Goal: Information Seeking & Learning: Learn about a topic

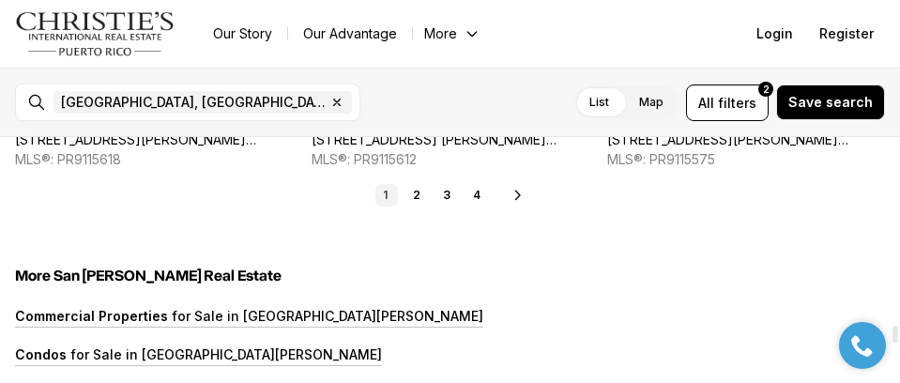
scroll to position [4694, 0]
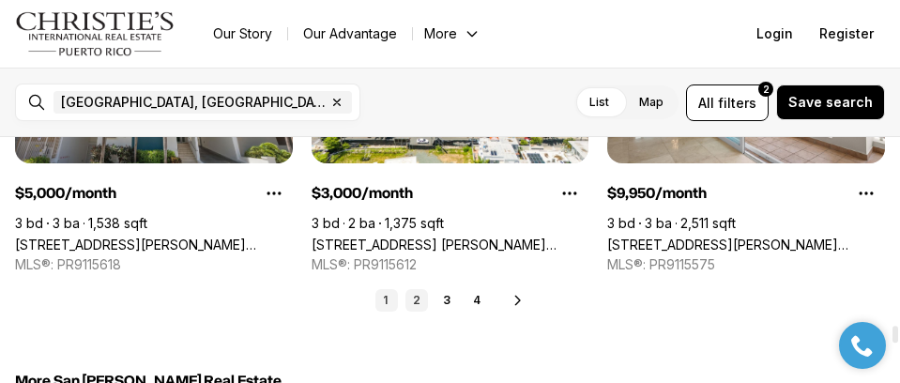
click at [416, 297] on link "2" at bounding box center [417, 300] width 23 height 23
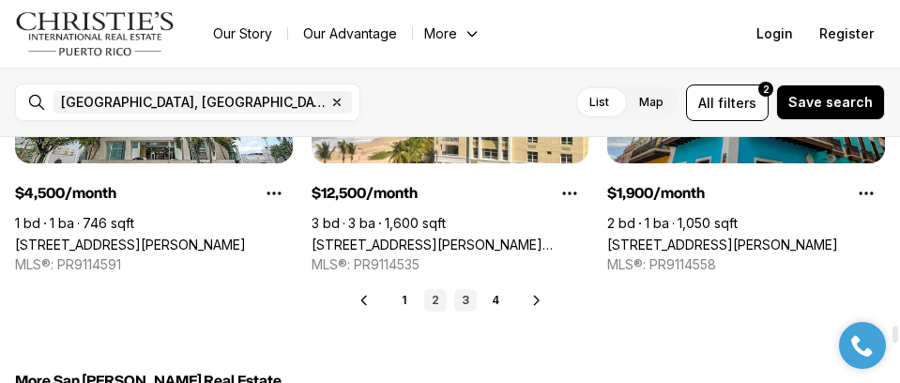
click at [466, 300] on link "3" at bounding box center [465, 300] width 23 height 23
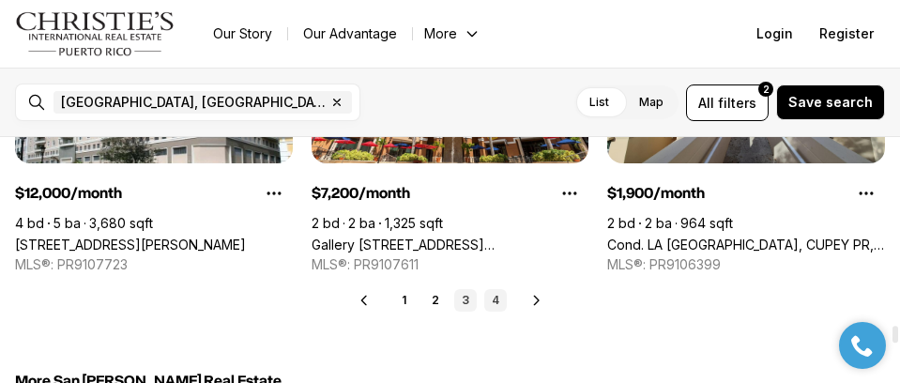
click at [488, 300] on link "4" at bounding box center [495, 300] width 23 height 23
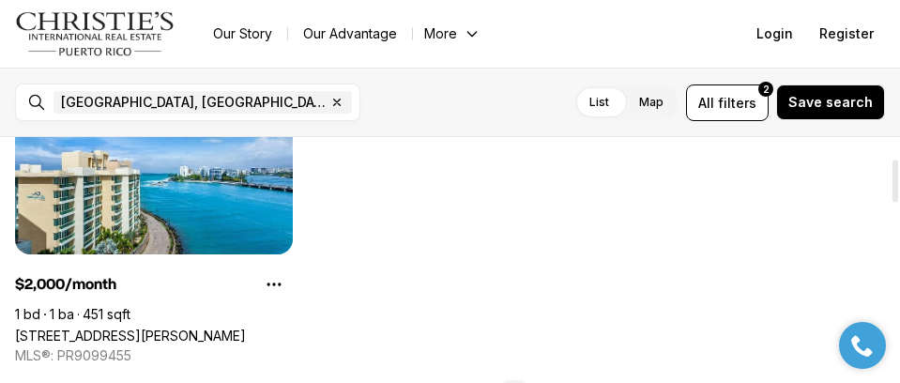
scroll to position [94, 0]
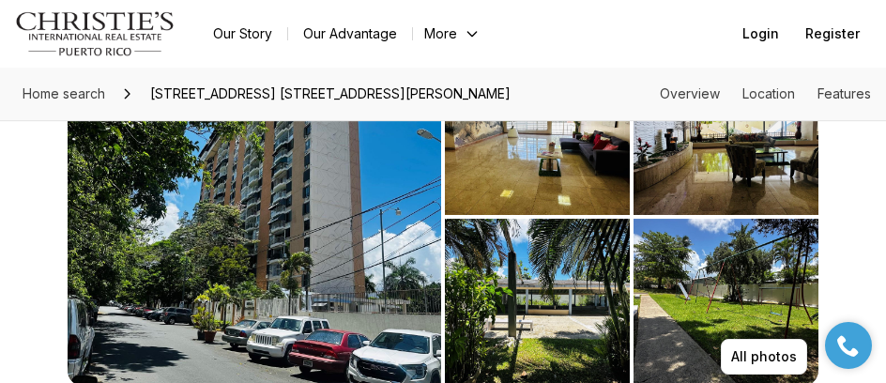
scroll to position [94, 0]
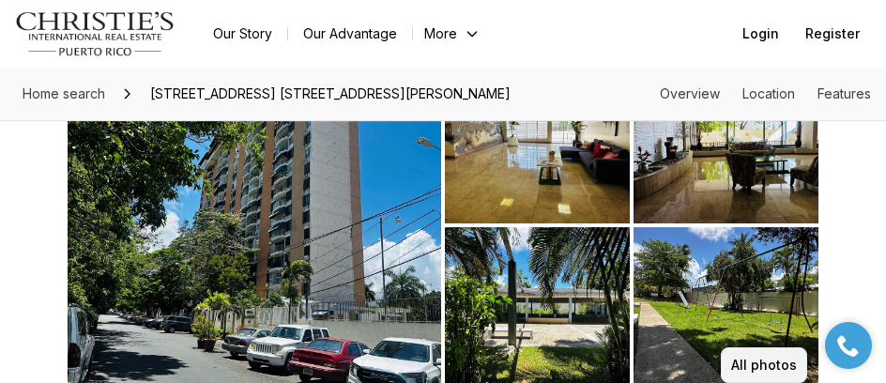
click at [781, 368] on p "All photos" at bounding box center [764, 365] width 66 height 15
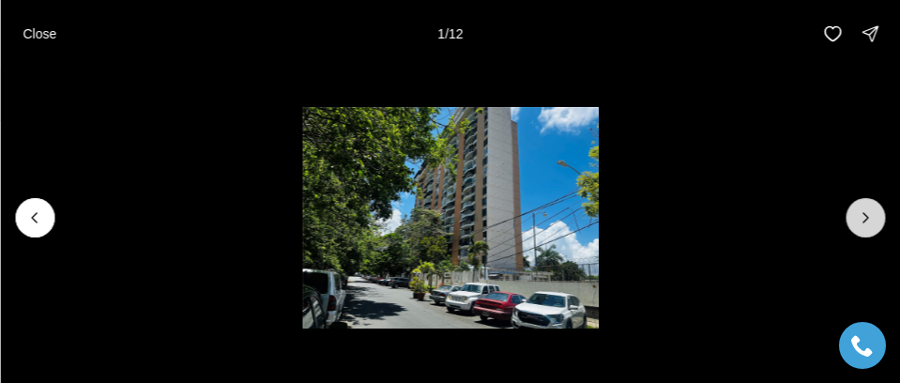
click at [860, 239] on li "1 of 12" at bounding box center [450, 218] width 900 height 300
click at [866, 226] on icon "Next slide" at bounding box center [865, 217] width 19 height 19
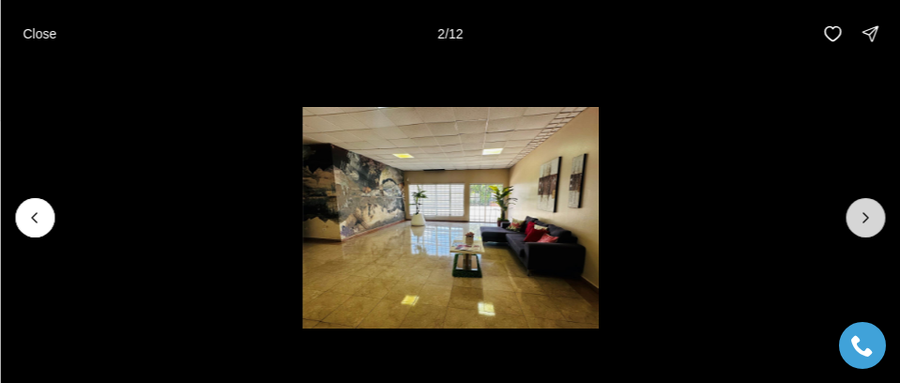
click at [866, 226] on icon "Next slide" at bounding box center [865, 217] width 19 height 19
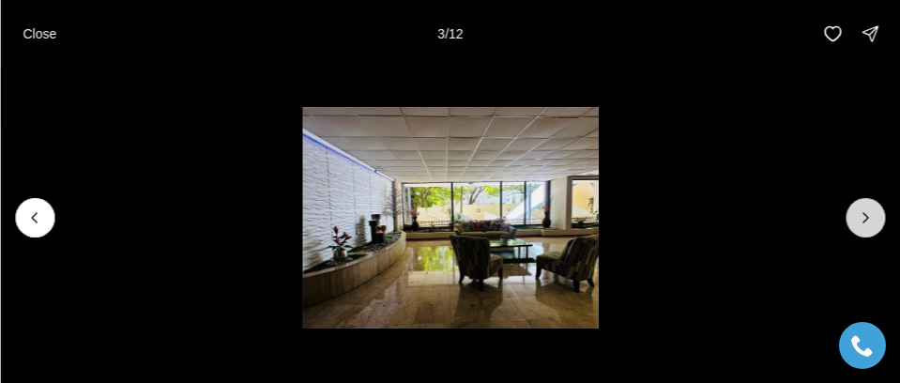
click at [866, 226] on icon "Next slide" at bounding box center [865, 217] width 19 height 19
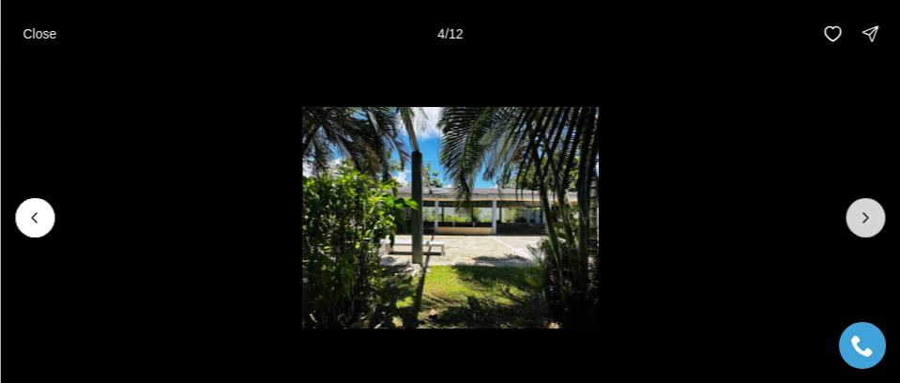
click at [867, 225] on icon "Next slide" at bounding box center [865, 217] width 19 height 19
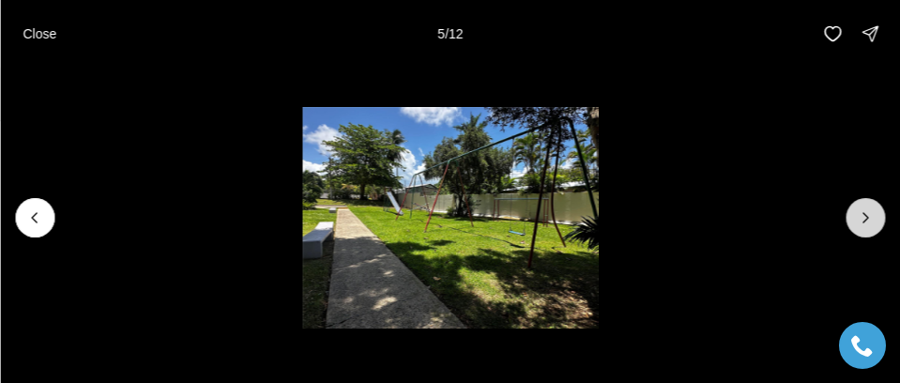
click at [867, 225] on icon "Next slide" at bounding box center [865, 217] width 19 height 19
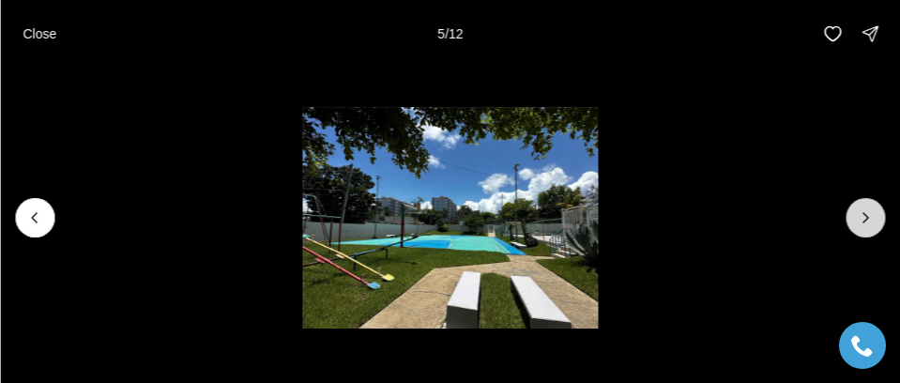
click at [867, 225] on icon "Next slide" at bounding box center [865, 217] width 19 height 19
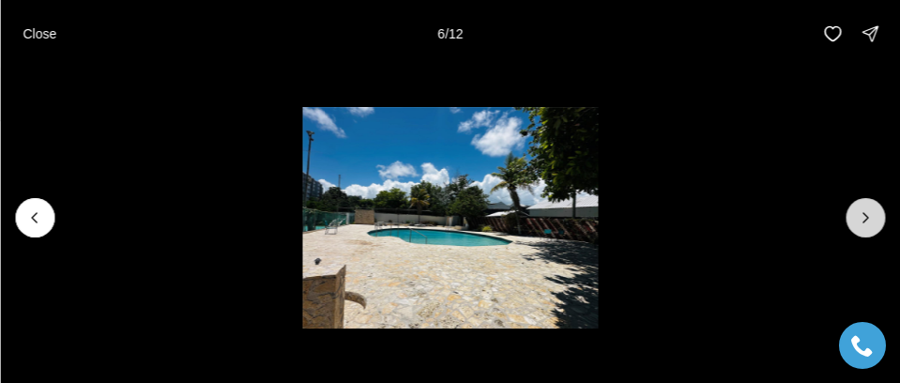
click at [867, 225] on icon "Next slide" at bounding box center [865, 217] width 19 height 19
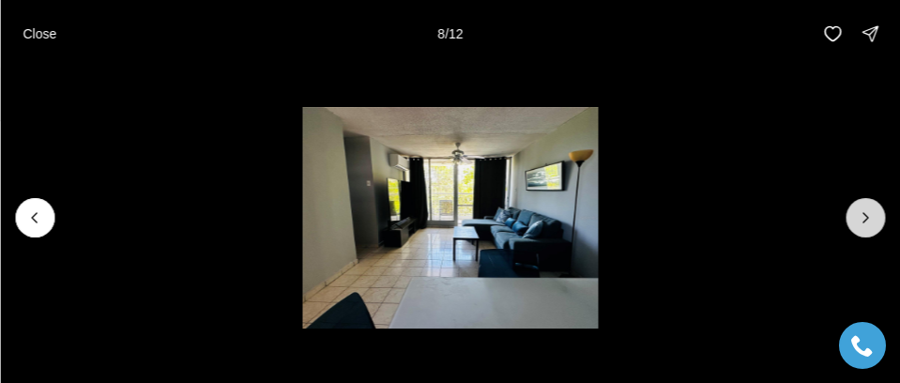
click at [869, 225] on icon "Next slide" at bounding box center [865, 217] width 19 height 19
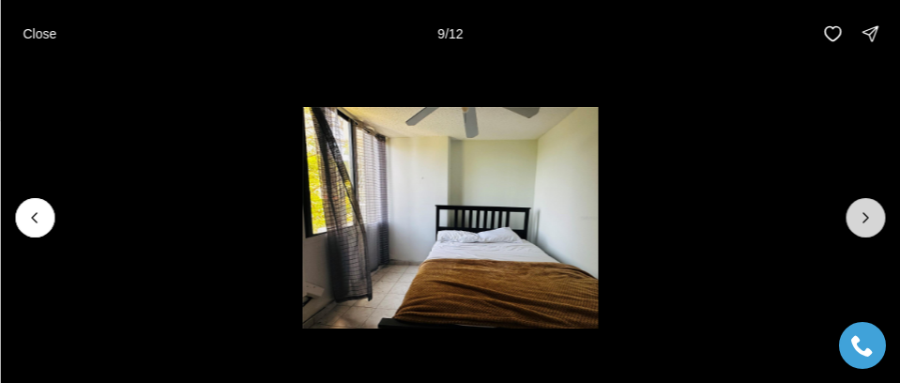
click at [877, 225] on button "Next slide" at bounding box center [865, 217] width 39 height 39
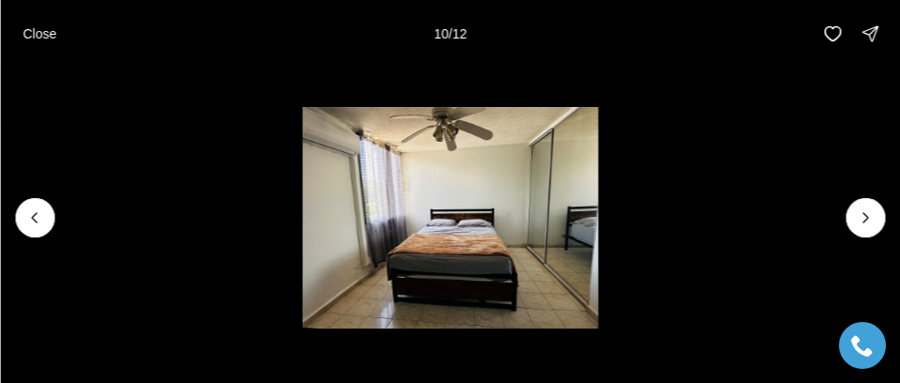
click at [884, 225] on li "10 of 12" at bounding box center [450, 218] width 900 height 300
click at [860, 211] on icon "Next slide" at bounding box center [865, 217] width 19 height 19
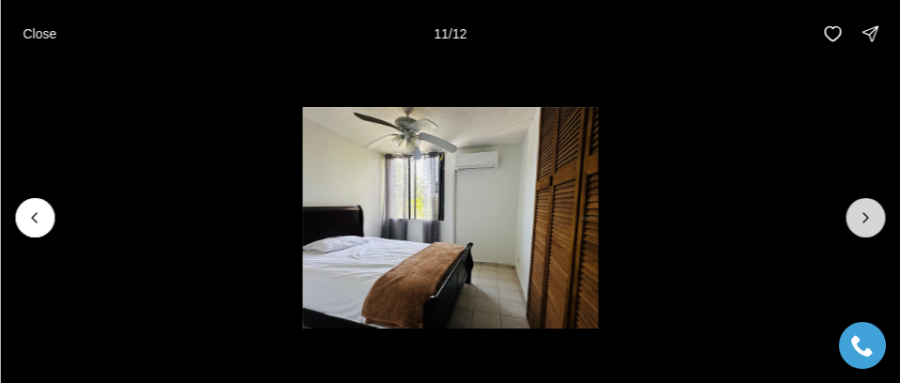
click at [862, 212] on icon "Next slide" at bounding box center [865, 217] width 19 height 19
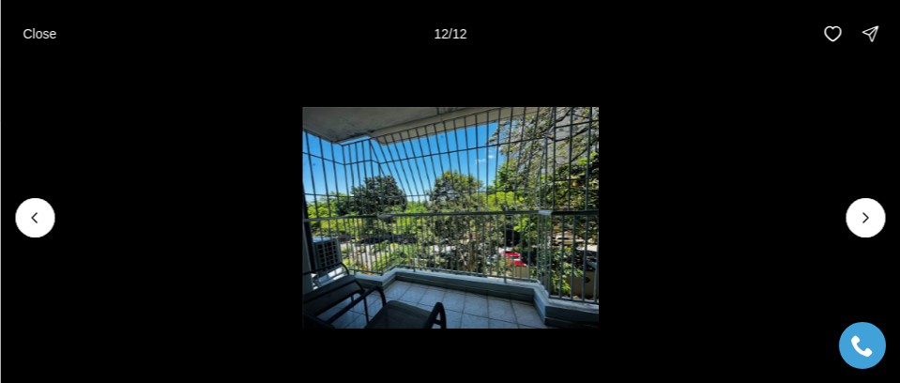
click at [876, 213] on div at bounding box center [865, 217] width 39 height 39
click at [37, 217] on icon "Previous slide" at bounding box center [34, 217] width 19 height 19
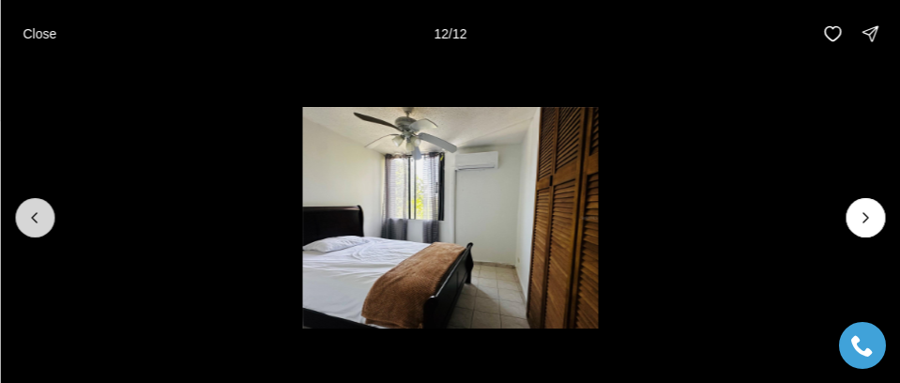
click at [37, 217] on icon "Previous slide" at bounding box center [34, 217] width 19 height 19
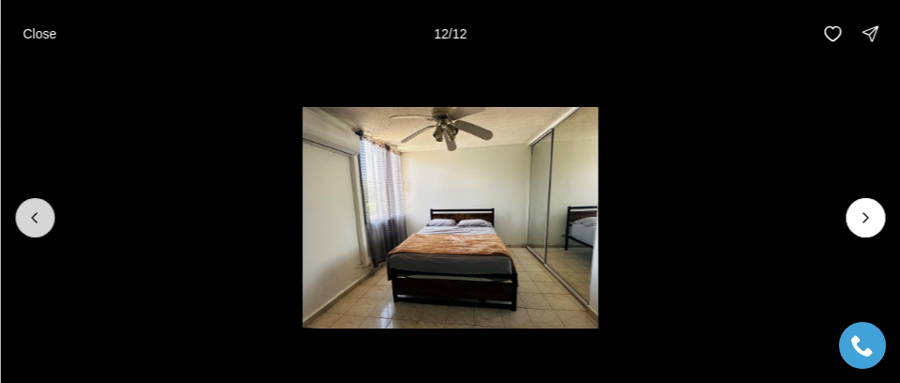
click at [37, 217] on icon "Previous slide" at bounding box center [34, 217] width 19 height 19
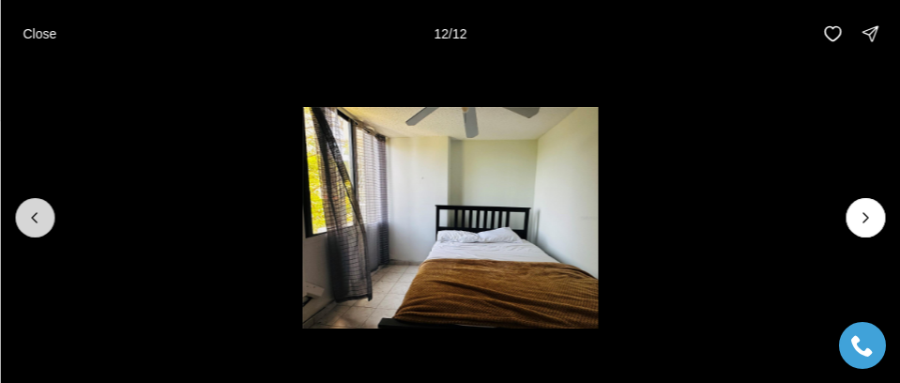
click at [37, 217] on icon "Previous slide" at bounding box center [34, 217] width 19 height 19
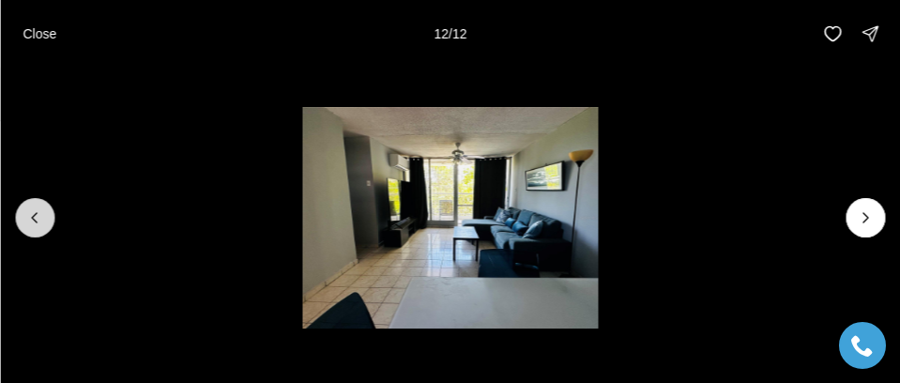
click at [37, 217] on icon "Previous slide" at bounding box center [34, 217] width 19 height 19
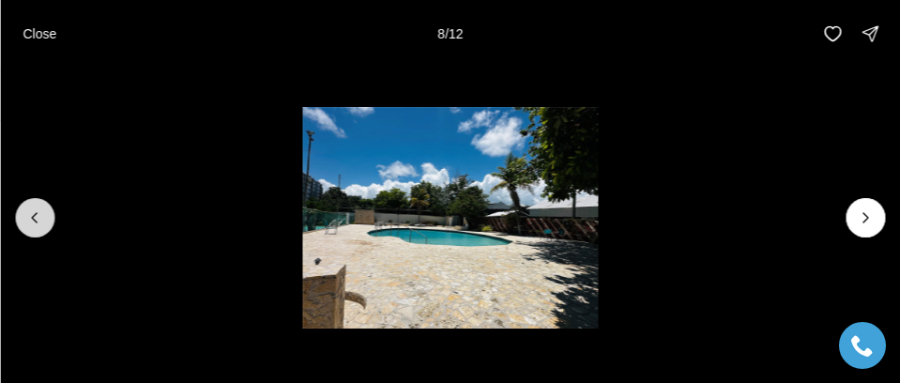
click at [37, 217] on icon "Previous slide" at bounding box center [34, 217] width 19 height 19
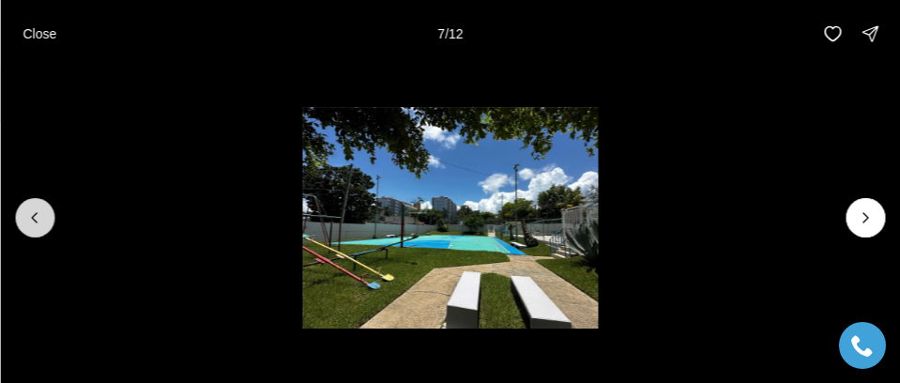
click at [37, 217] on icon "Previous slide" at bounding box center [34, 217] width 19 height 19
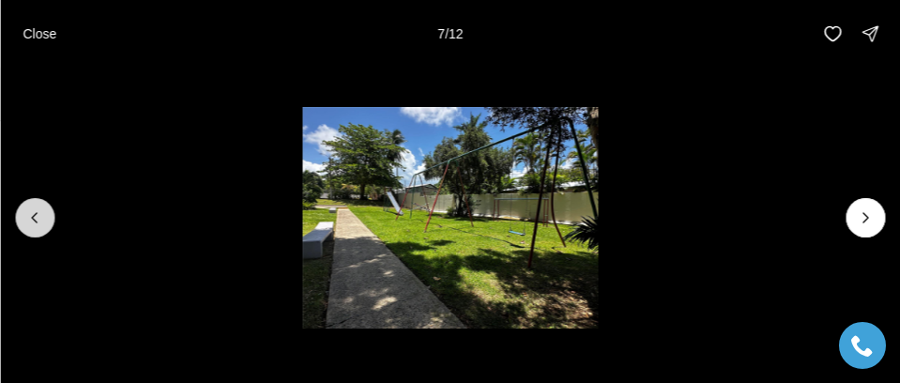
click at [37, 217] on icon "Previous slide" at bounding box center [34, 217] width 19 height 19
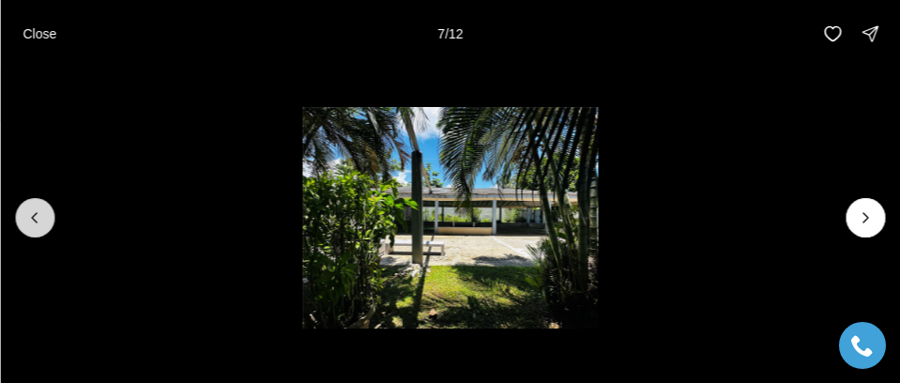
click at [37, 217] on icon "Previous slide" at bounding box center [34, 217] width 19 height 19
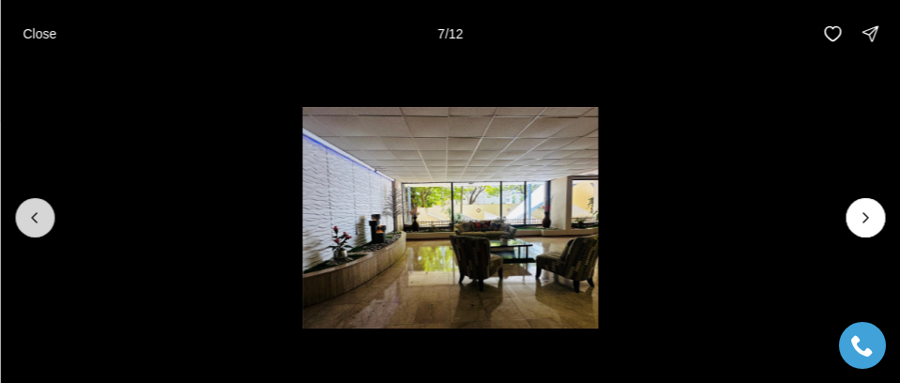
click at [37, 217] on icon "Previous slide" at bounding box center [34, 217] width 19 height 19
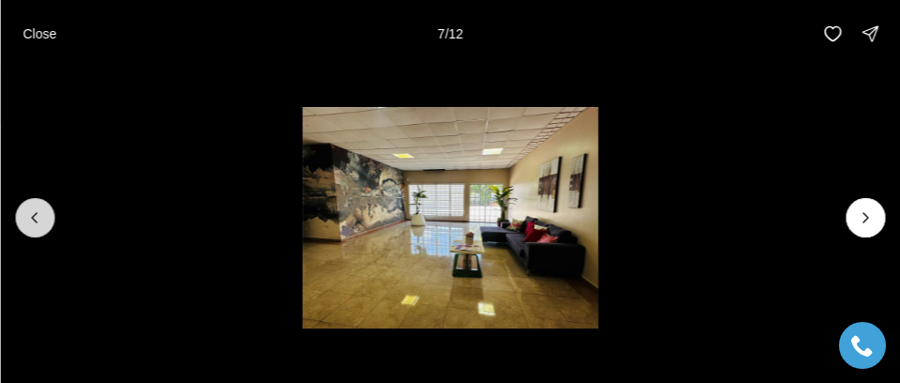
click at [37, 217] on icon "Previous slide" at bounding box center [34, 217] width 19 height 19
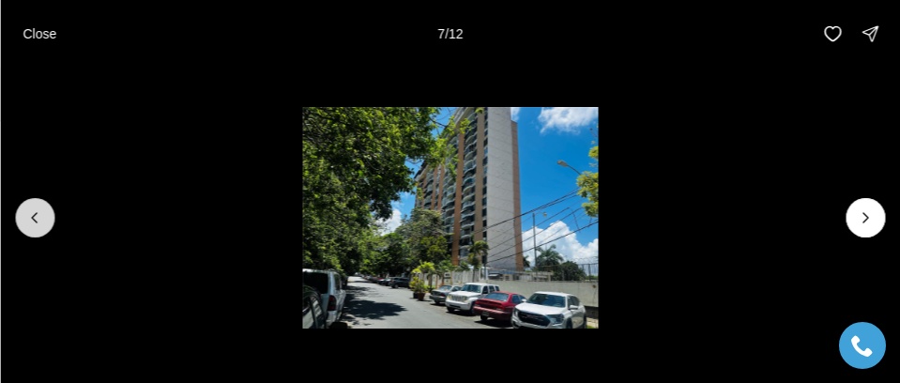
click at [37, 217] on icon "Previous slide" at bounding box center [34, 217] width 19 height 19
click at [41, 42] on button "Close" at bounding box center [39, 34] width 56 height 38
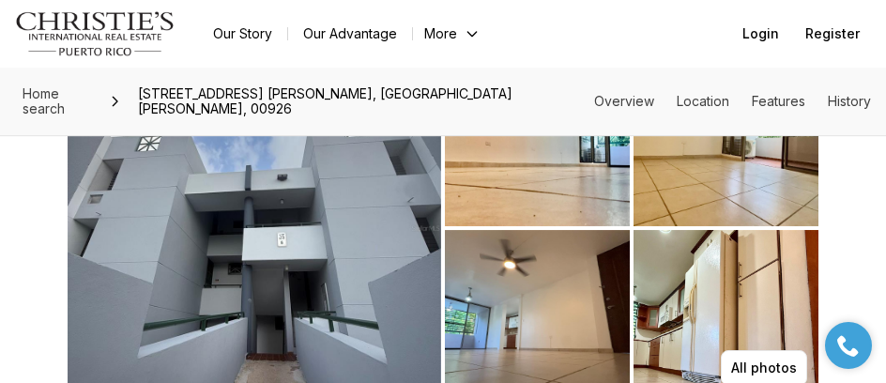
scroll to position [94, 0]
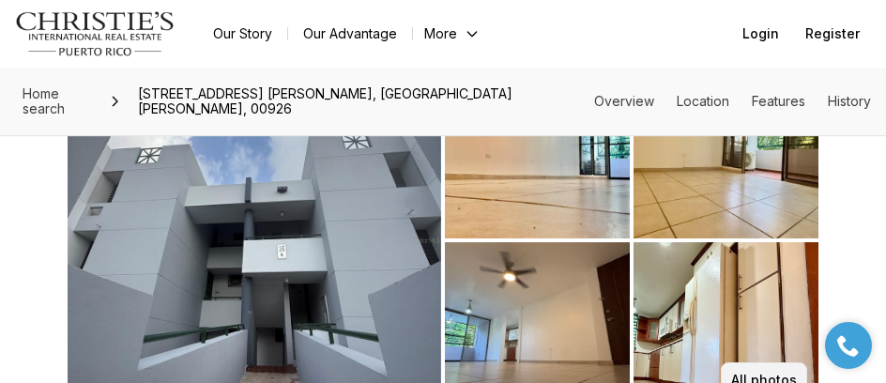
click at [769, 373] on p "All photos" at bounding box center [764, 380] width 66 height 15
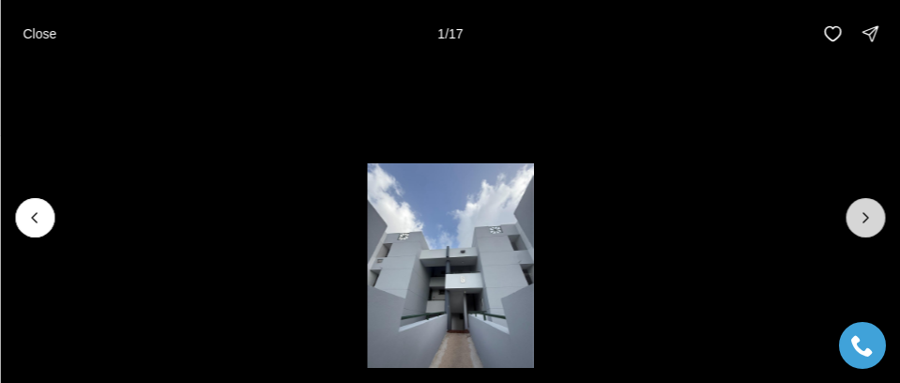
click at [873, 220] on icon "Next slide" at bounding box center [865, 217] width 19 height 19
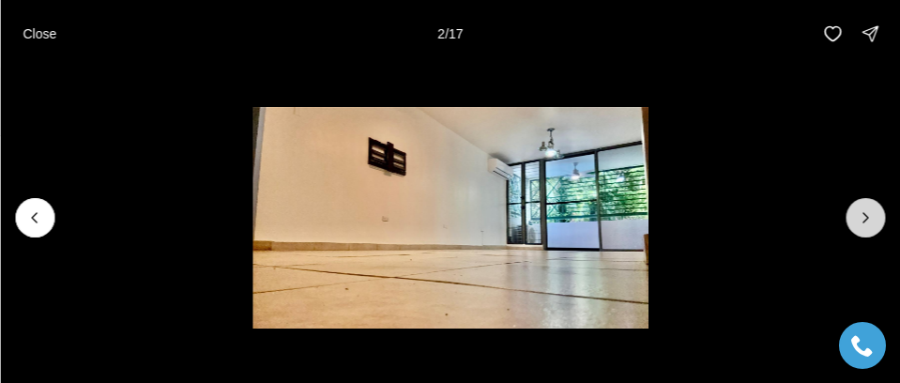
click at [871, 211] on icon "Next slide" at bounding box center [865, 217] width 19 height 19
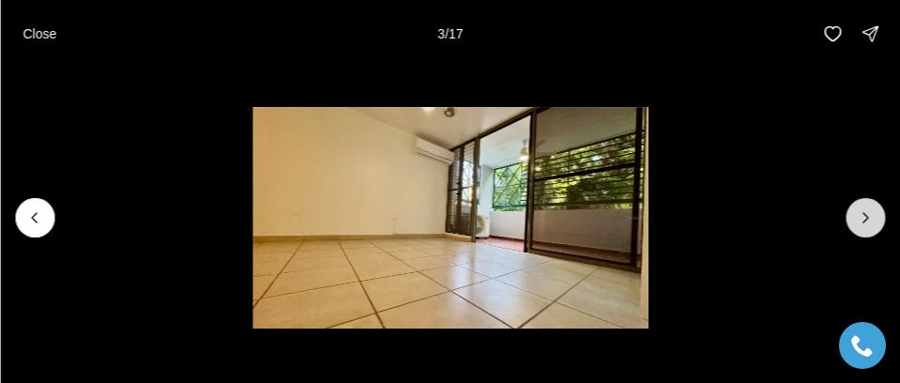
click at [871, 211] on icon "Next slide" at bounding box center [865, 217] width 19 height 19
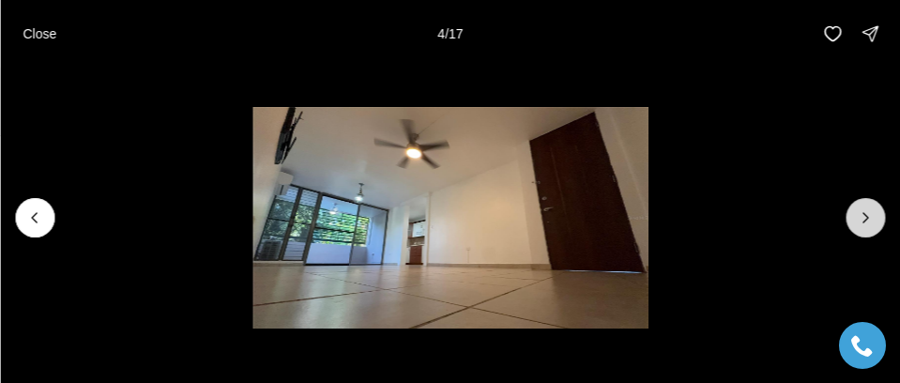
click at [871, 211] on icon "Next slide" at bounding box center [865, 217] width 19 height 19
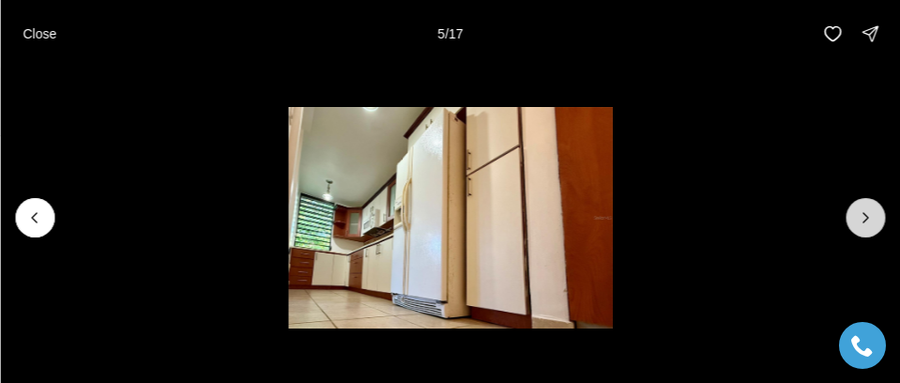
click at [871, 211] on icon "Next slide" at bounding box center [865, 217] width 19 height 19
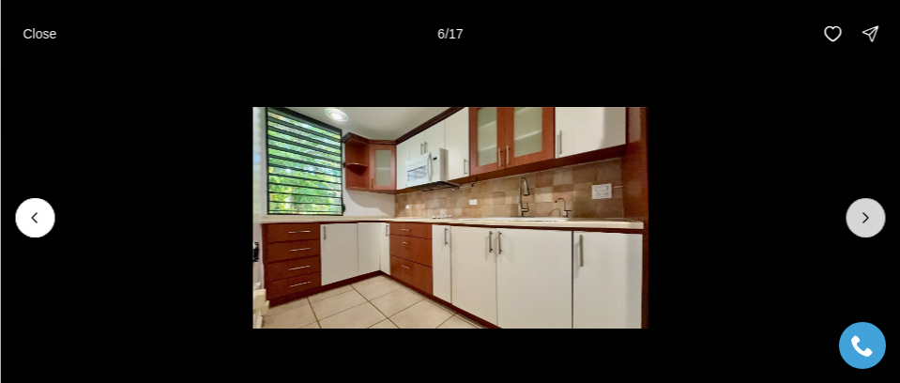
click at [871, 211] on icon "Next slide" at bounding box center [865, 217] width 19 height 19
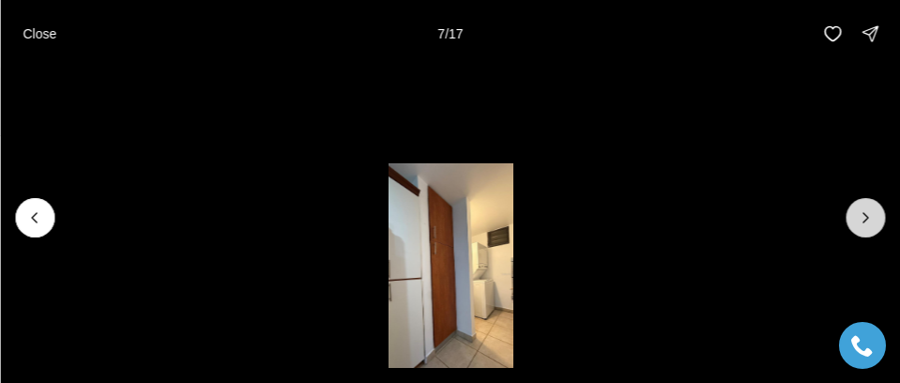
click at [861, 219] on icon "Next slide" at bounding box center [865, 217] width 19 height 19
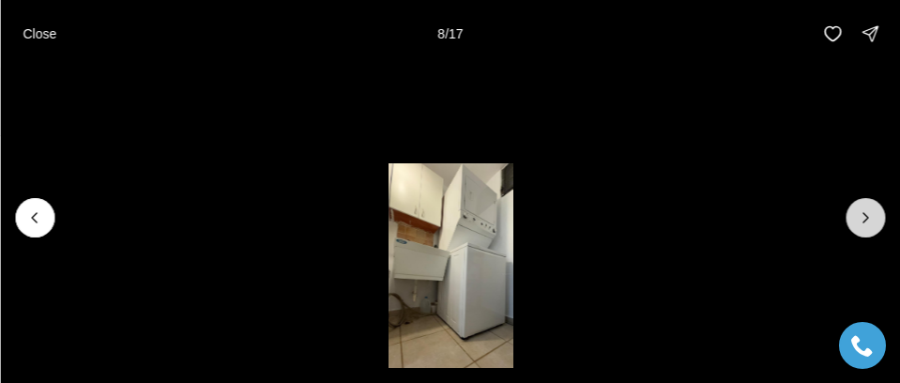
click at [861, 219] on icon "Next slide" at bounding box center [865, 217] width 19 height 19
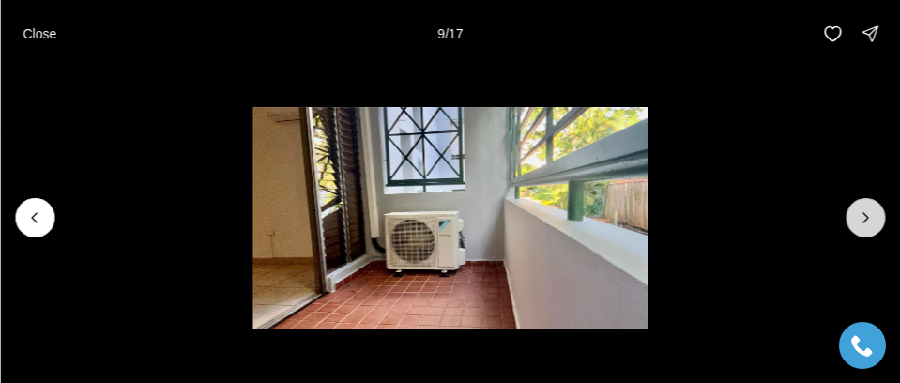
click at [861, 219] on icon "Next slide" at bounding box center [865, 217] width 19 height 19
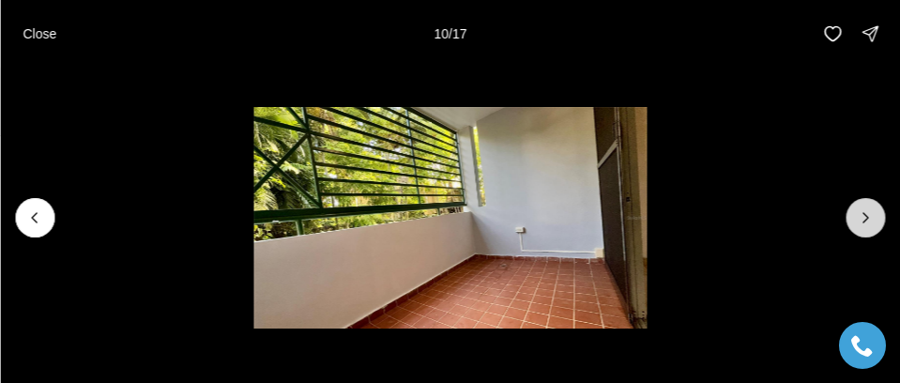
click at [861, 219] on icon "Next slide" at bounding box center [865, 217] width 19 height 19
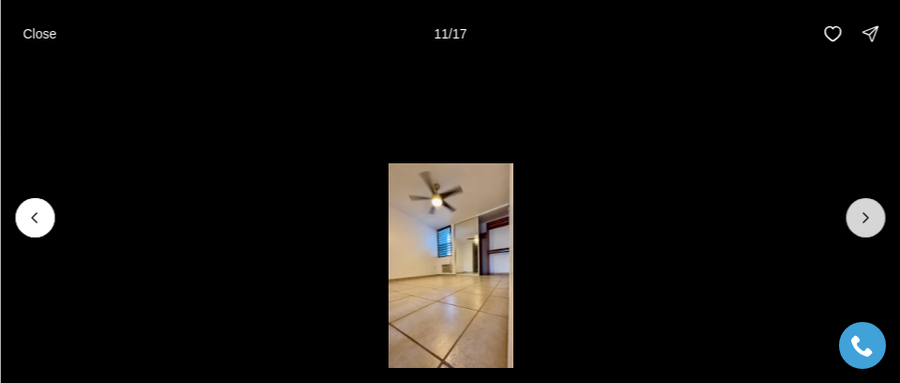
click at [861, 219] on icon "Next slide" at bounding box center [865, 217] width 19 height 19
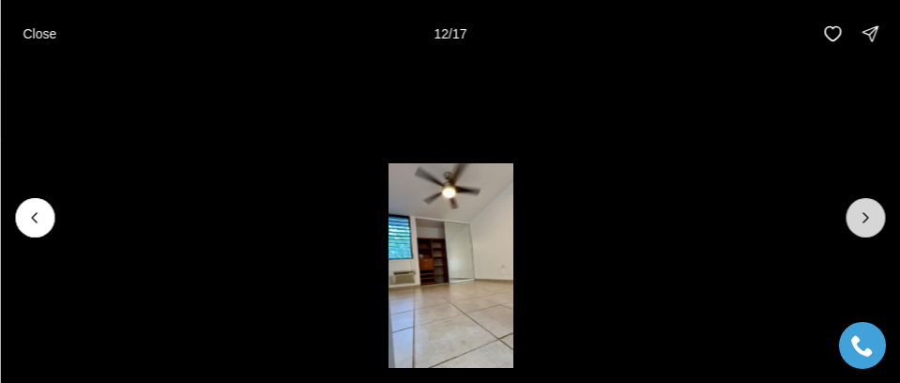
click at [861, 219] on icon "Next slide" at bounding box center [865, 217] width 19 height 19
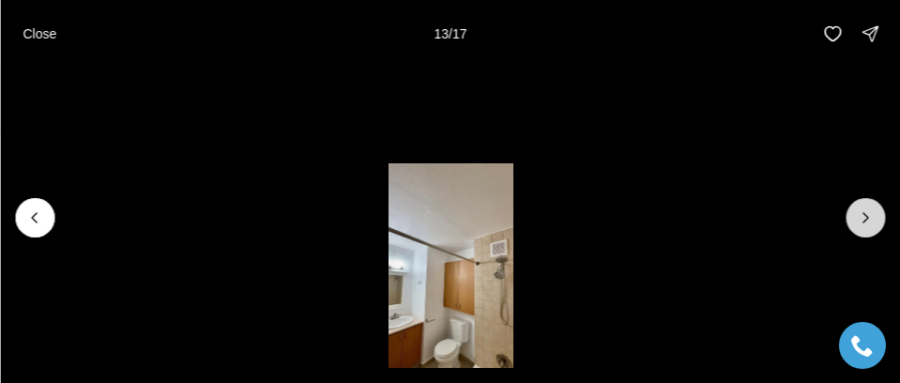
click at [861, 219] on icon "Next slide" at bounding box center [865, 217] width 19 height 19
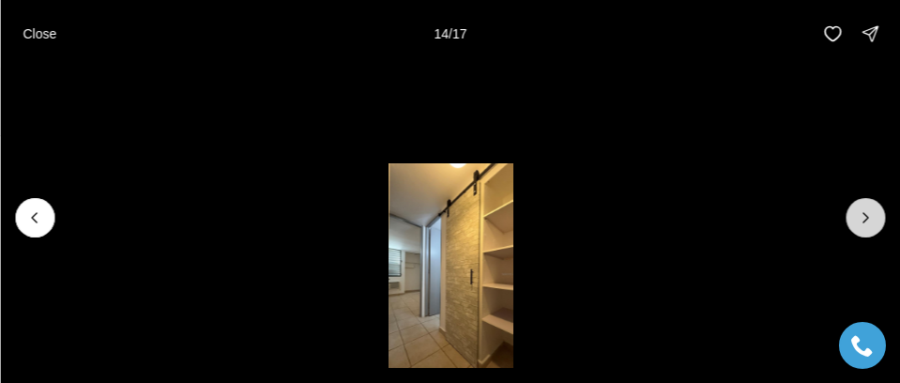
click at [861, 219] on icon "Next slide" at bounding box center [865, 217] width 19 height 19
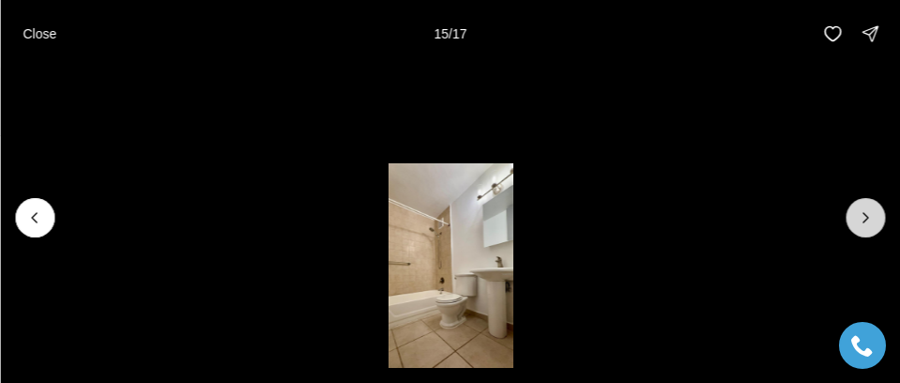
click at [861, 219] on icon "Next slide" at bounding box center [865, 217] width 19 height 19
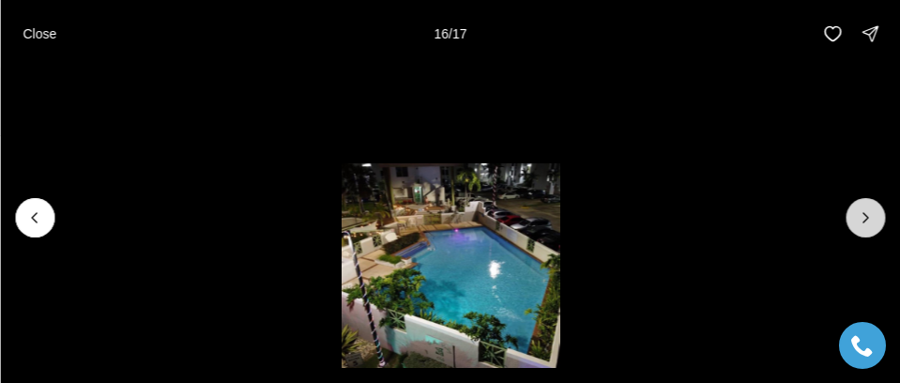
click at [861, 219] on icon "Next slide" at bounding box center [865, 217] width 19 height 19
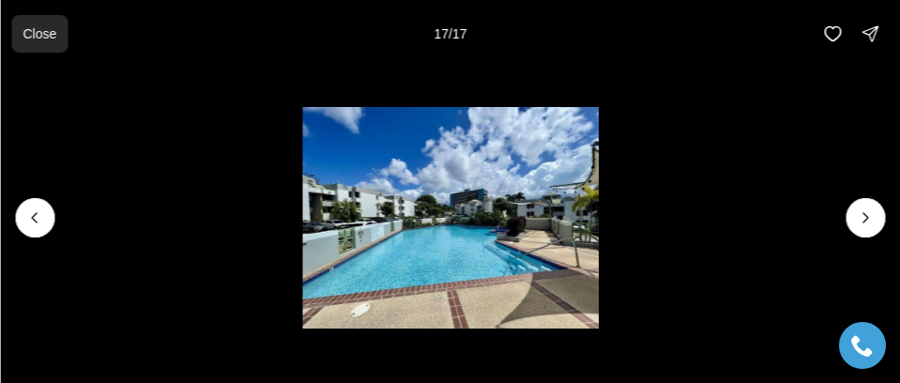
click at [45, 38] on p "Close" at bounding box center [40, 33] width 34 height 15
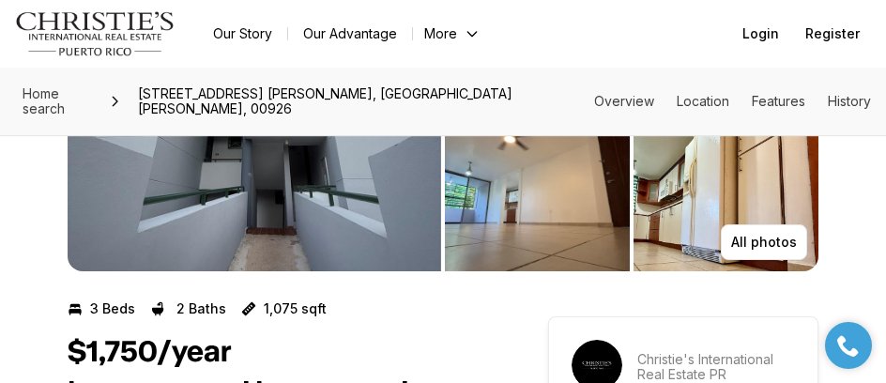
scroll to position [376, 0]
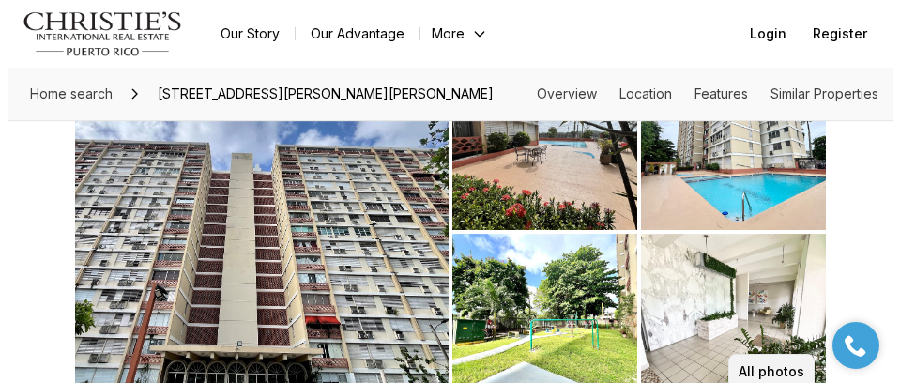
scroll to position [188, 0]
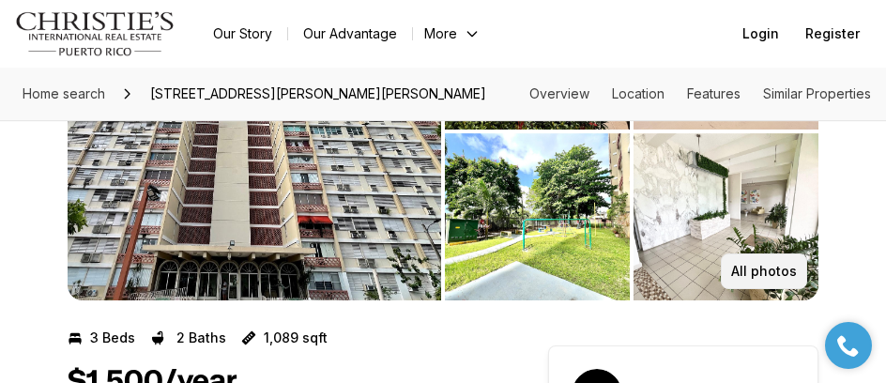
click at [759, 264] on p "All photos" at bounding box center [764, 271] width 66 height 15
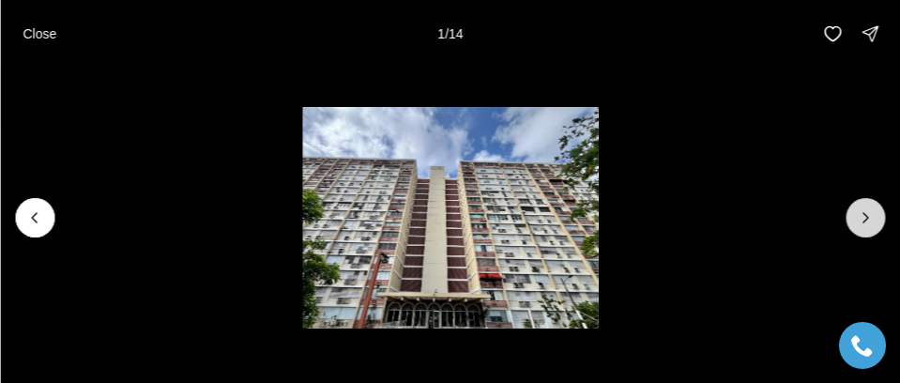
click at [879, 209] on button "Next slide" at bounding box center [865, 217] width 39 height 39
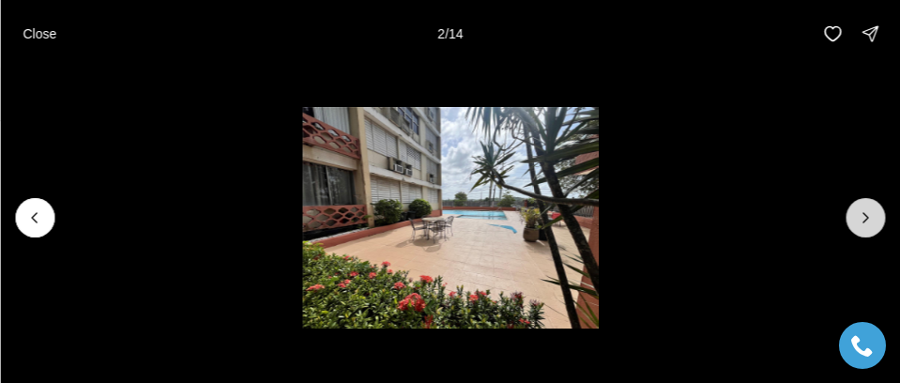
click at [876, 212] on button "Next slide" at bounding box center [865, 217] width 39 height 39
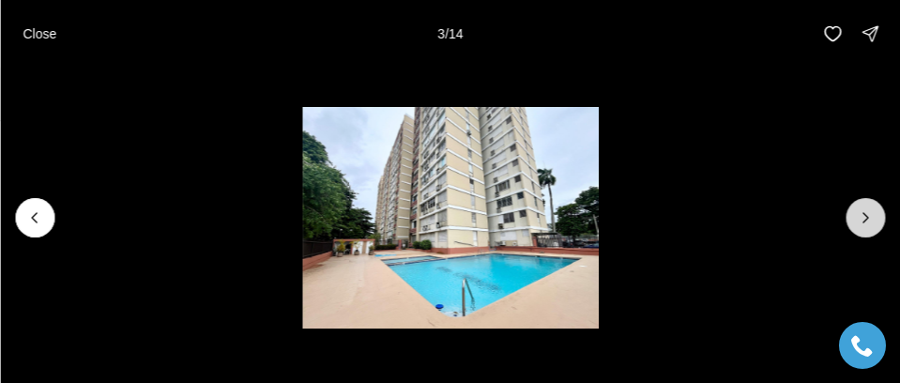
click at [871, 201] on button "Next slide" at bounding box center [865, 217] width 39 height 39
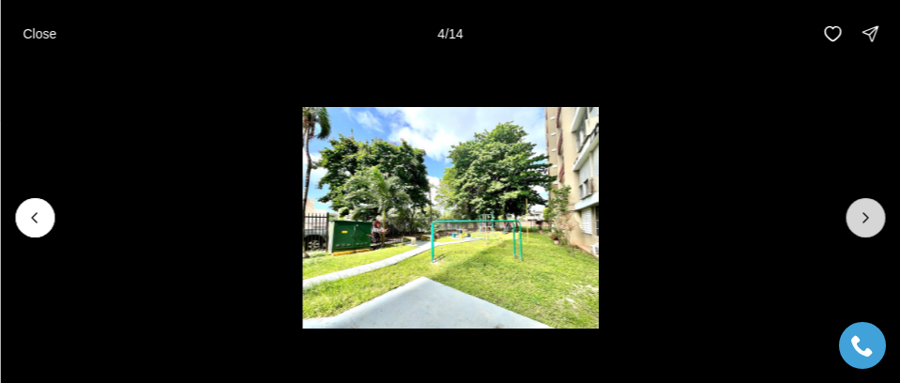
click at [874, 200] on button "Next slide" at bounding box center [865, 217] width 39 height 39
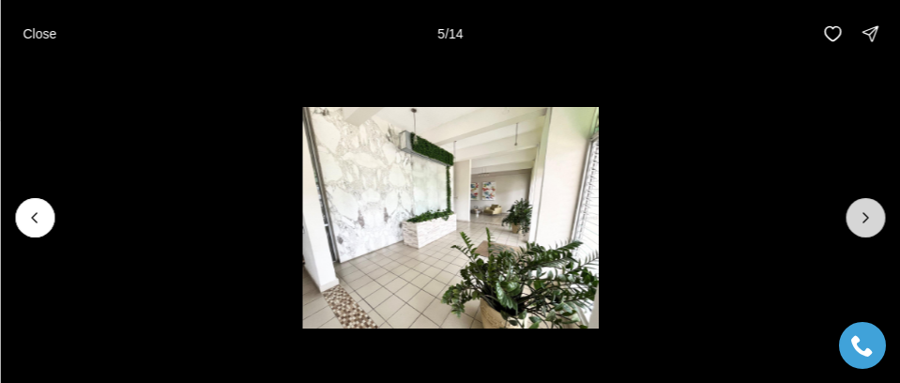
click at [874, 200] on button "Next slide" at bounding box center [865, 217] width 39 height 39
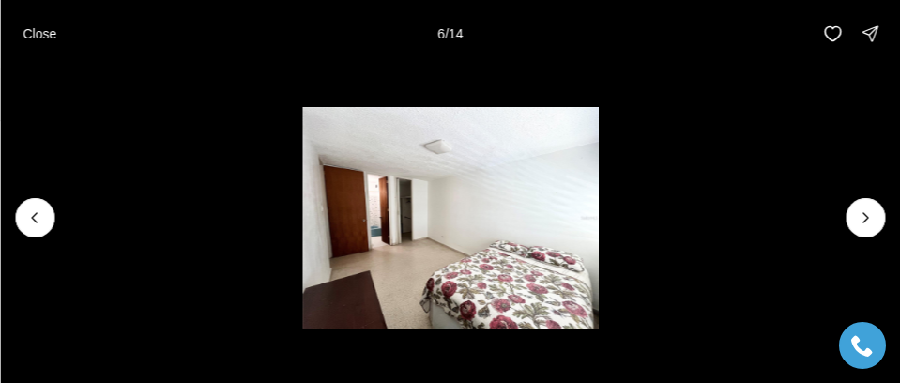
click at [884, 207] on li "6 of 14" at bounding box center [450, 218] width 900 height 300
click at [872, 216] on icon "Next slide" at bounding box center [865, 217] width 19 height 19
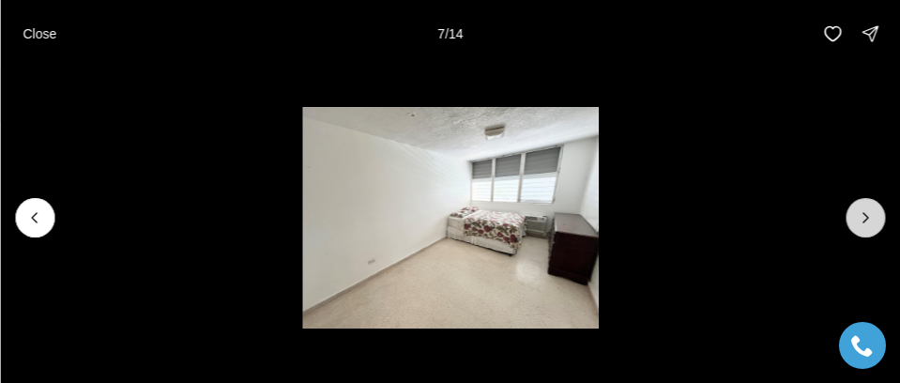
click at [871, 218] on icon "Next slide" at bounding box center [865, 217] width 19 height 19
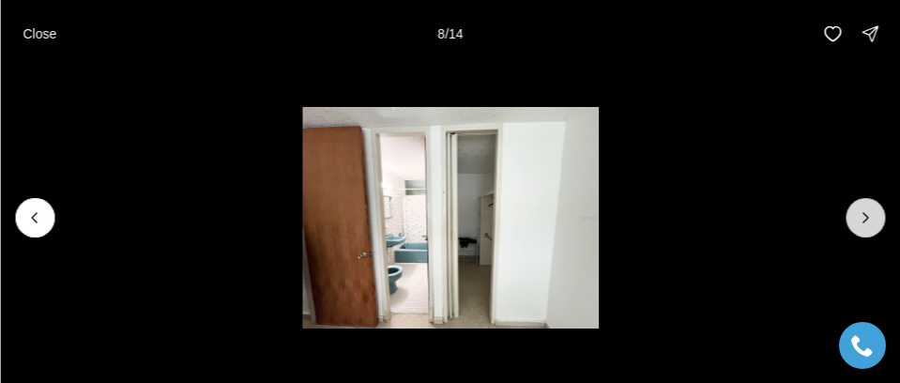
click at [871, 218] on icon "Next slide" at bounding box center [865, 217] width 19 height 19
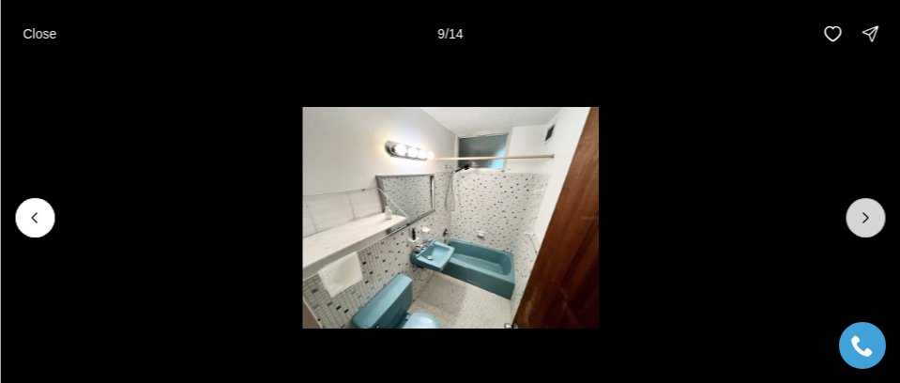
click at [871, 218] on icon "Next slide" at bounding box center [865, 217] width 19 height 19
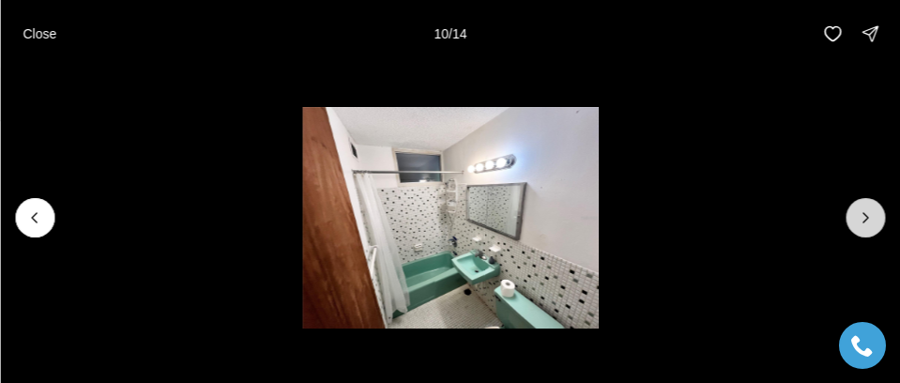
click at [871, 218] on icon "Next slide" at bounding box center [865, 217] width 19 height 19
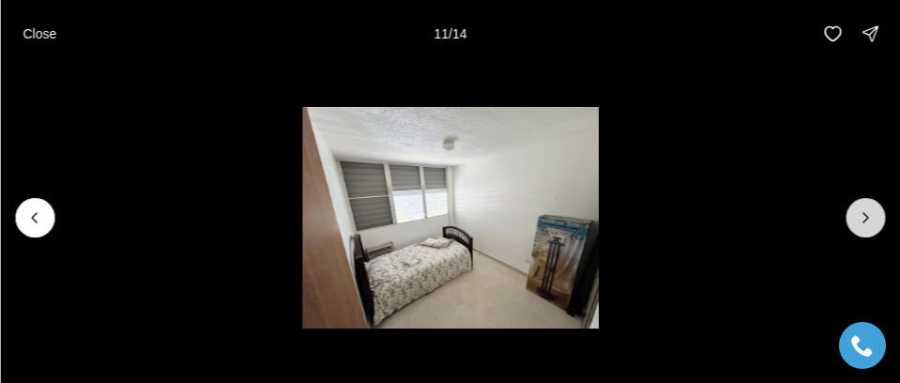
click at [871, 218] on icon "Next slide" at bounding box center [865, 217] width 19 height 19
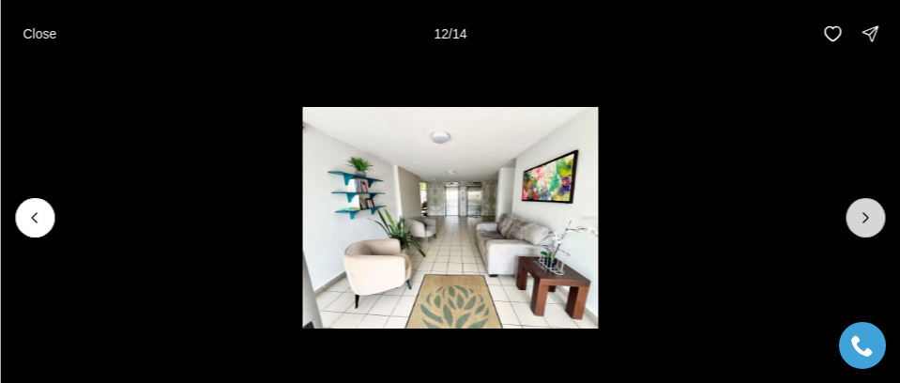
click at [871, 218] on icon "Next slide" at bounding box center [865, 217] width 19 height 19
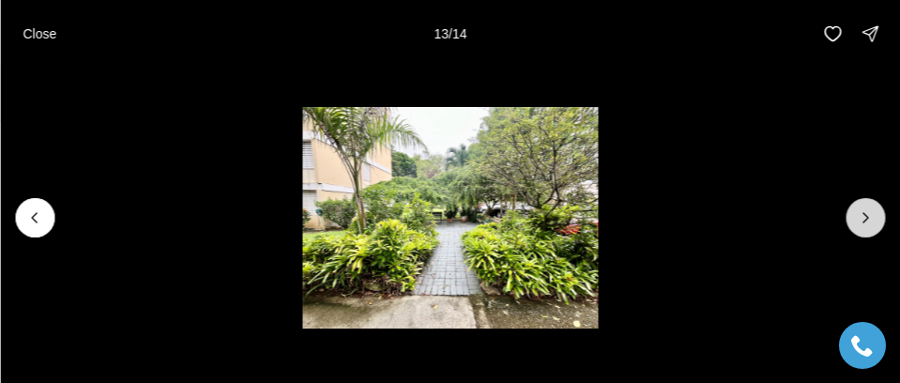
click at [863, 203] on button "Next slide" at bounding box center [865, 217] width 39 height 39
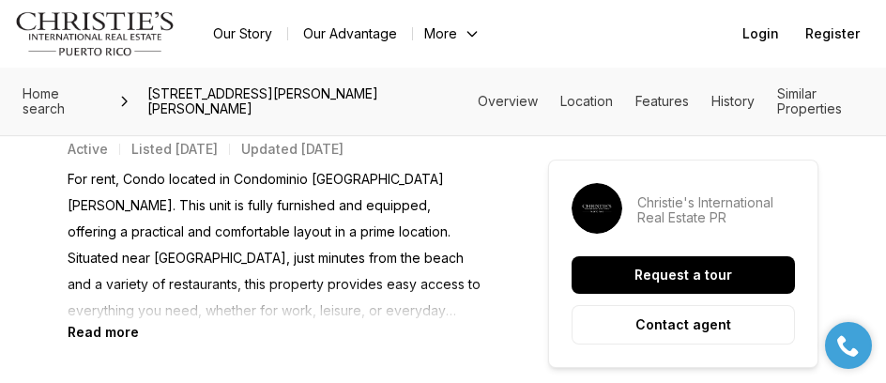
scroll to position [845, 0]
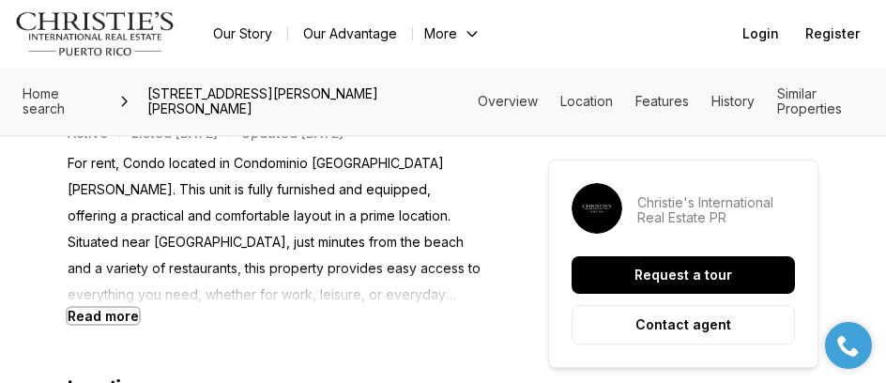
click at [124, 314] on b "Read more" at bounding box center [103, 316] width 71 height 16
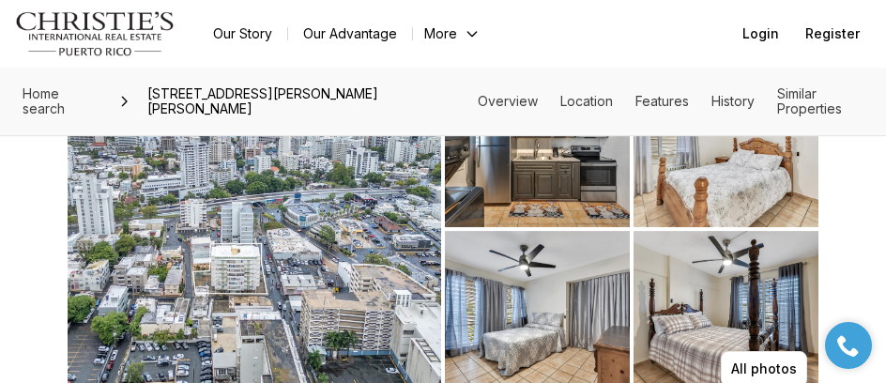
scroll to position [282, 0]
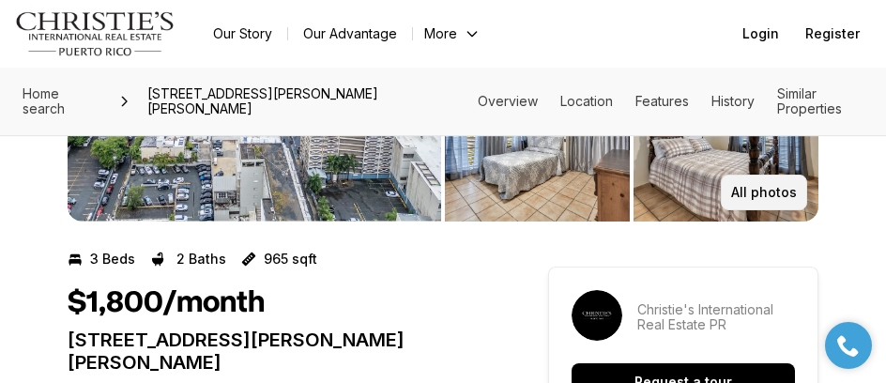
click at [770, 192] on p "All photos" at bounding box center [764, 192] width 66 height 15
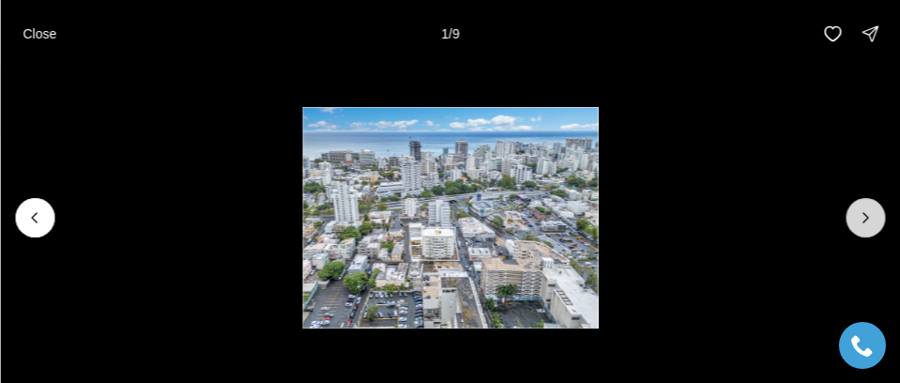
click at [866, 206] on button "Next slide" at bounding box center [865, 217] width 39 height 39
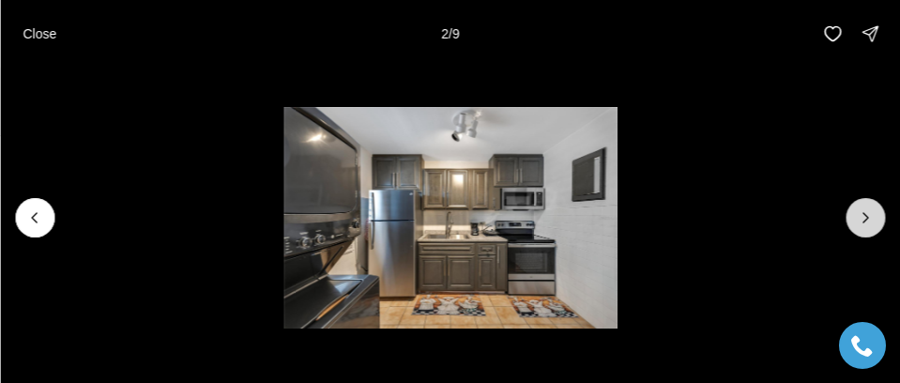
click at [865, 207] on button "Next slide" at bounding box center [865, 217] width 39 height 39
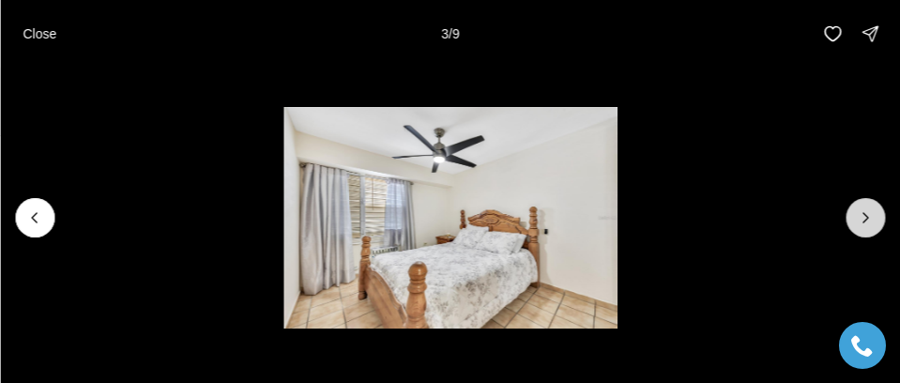
click at [865, 216] on icon "Next slide" at bounding box center [865, 217] width 19 height 19
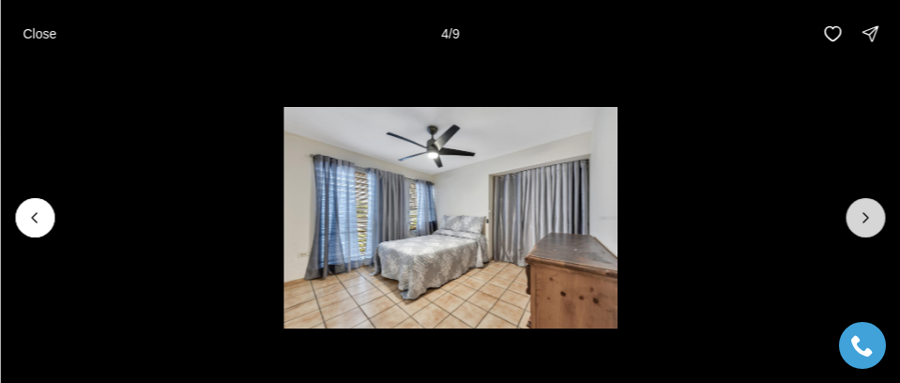
click at [865, 216] on icon "Next slide" at bounding box center [865, 217] width 19 height 19
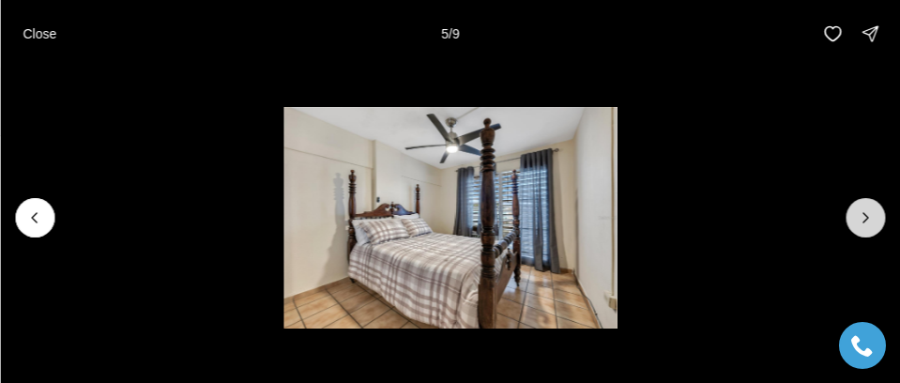
click at [865, 216] on icon "Next slide" at bounding box center [865, 217] width 19 height 19
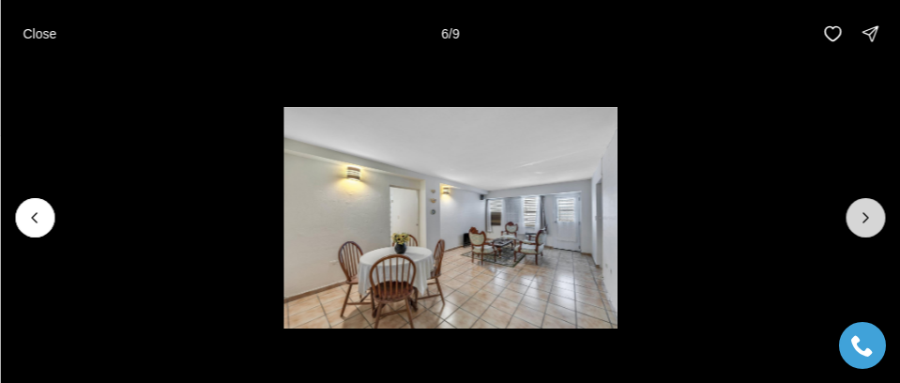
click at [865, 216] on icon "Next slide" at bounding box center [865, 217] width 19 height 19
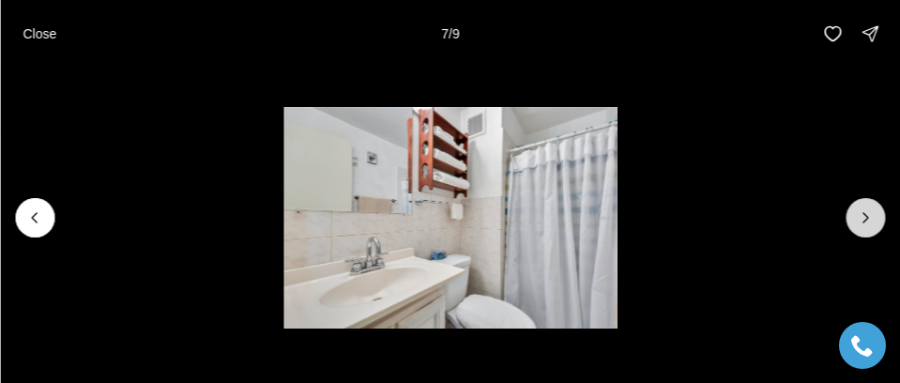
click at [865, 216] on icon "Next slide" at bounding box center [865, 217] width 19 height 19
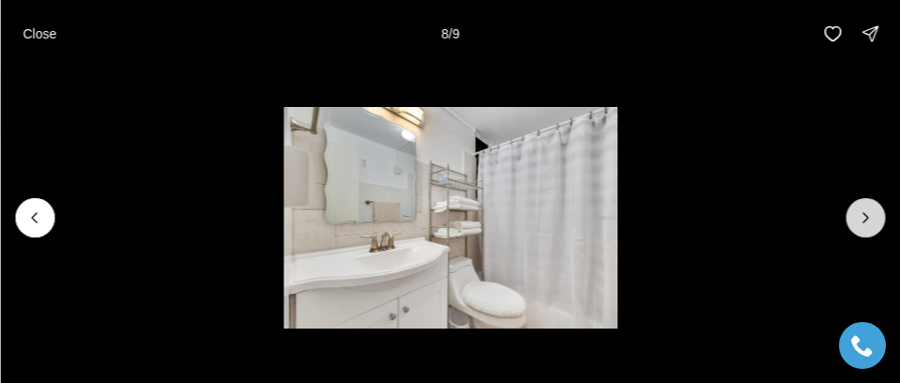
click at [866, 216] on icon "Next slide" at bounding box center [865, 217] width 19 height 19
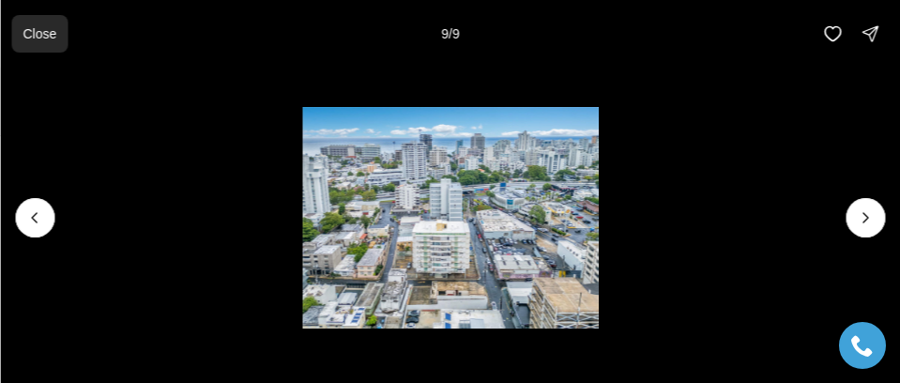
click at [23, 38] on p "Close" at bounding box center [40, 33] width 34 height 15
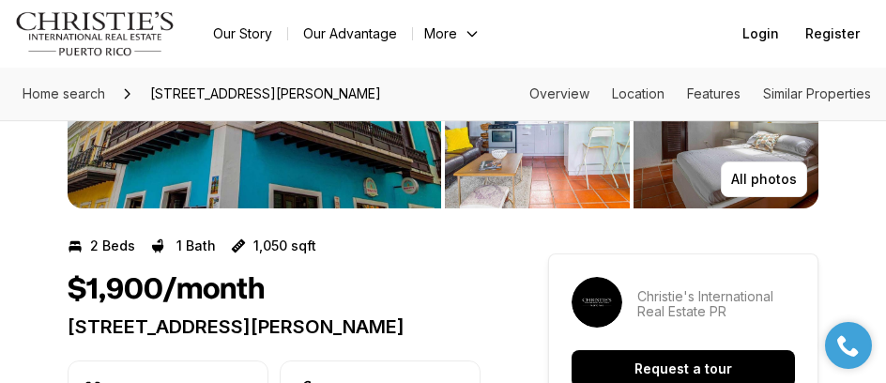
scroll to position [282, 0]
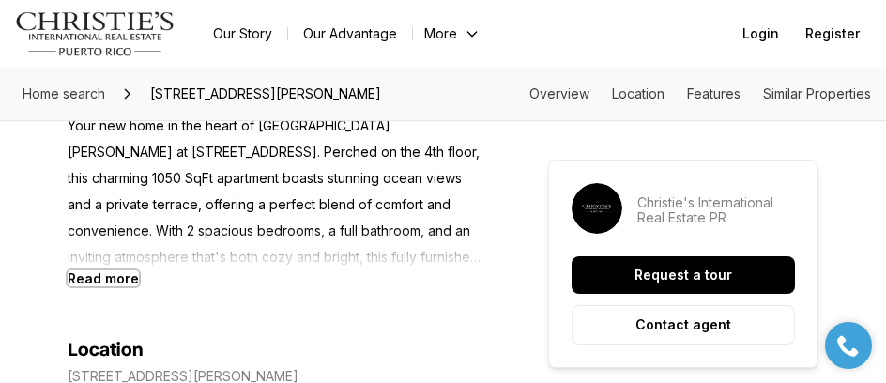
click at [109, 286] on b "Read more" at bounding box center [103, 278] width 71 height 16
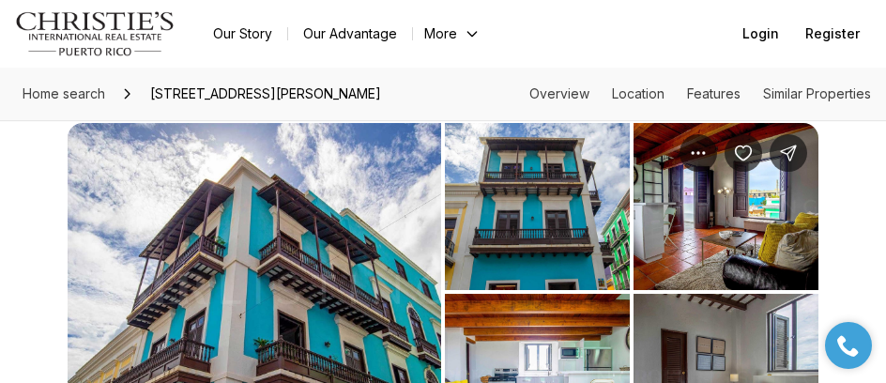
scroll to position [0, 0]
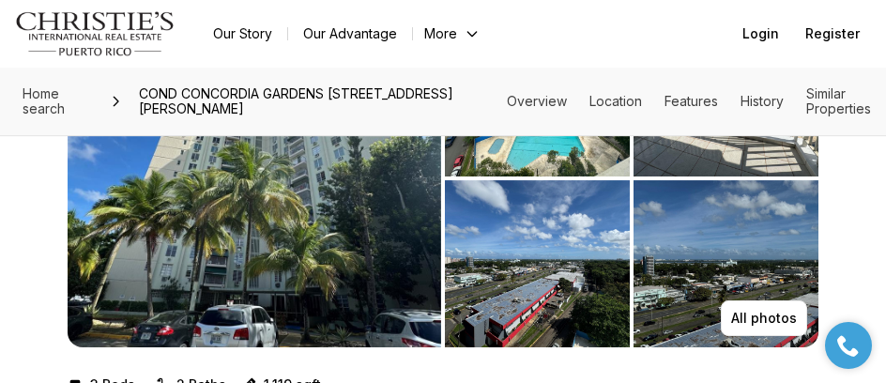
scroll to position [188, 0]
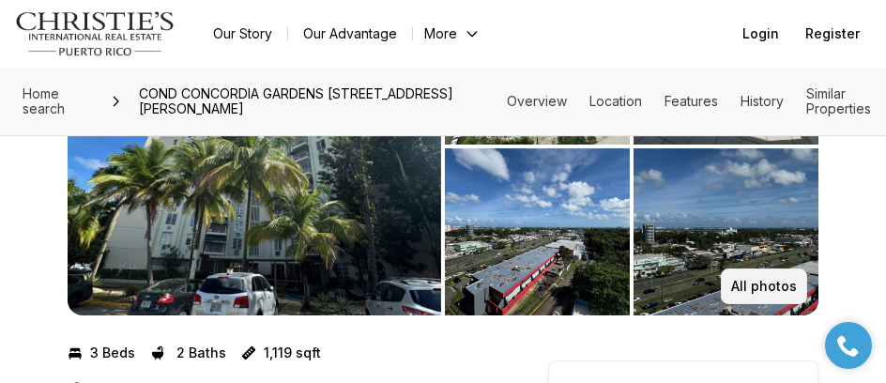
click at [764, 277] on button "All photos" at bounding box center [764, 286] width 86 height 36
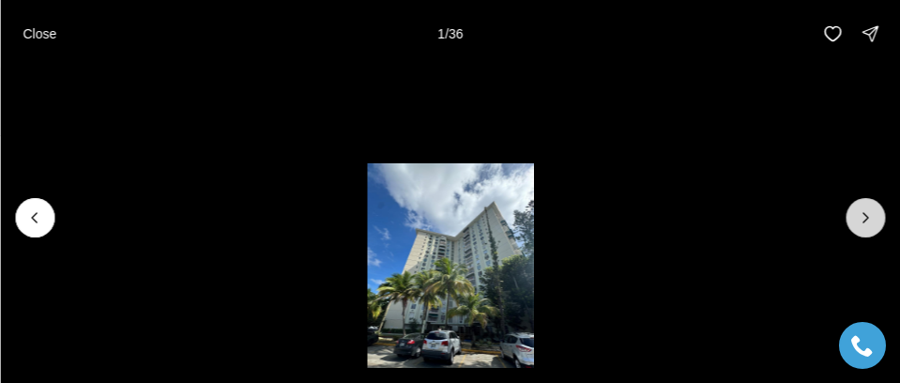
click at [875, 219] on icon "Next slide" at bounding box center [865, 217] width 19 height 19
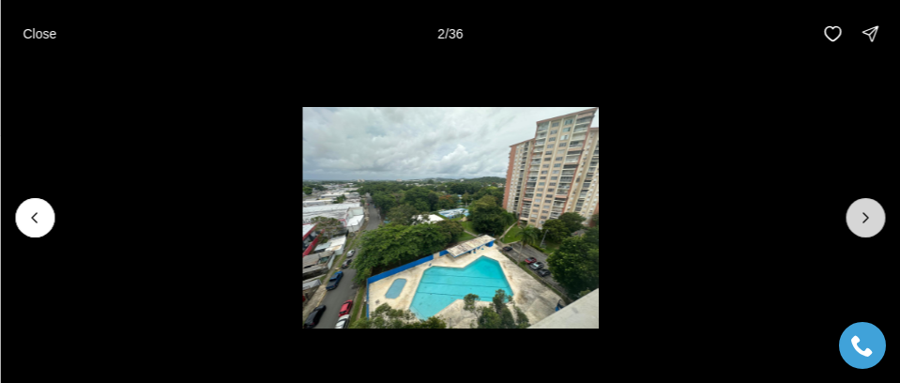
click at [877, 217] on button "Next slide" at bounding box center [865, 217] width 39 height 39
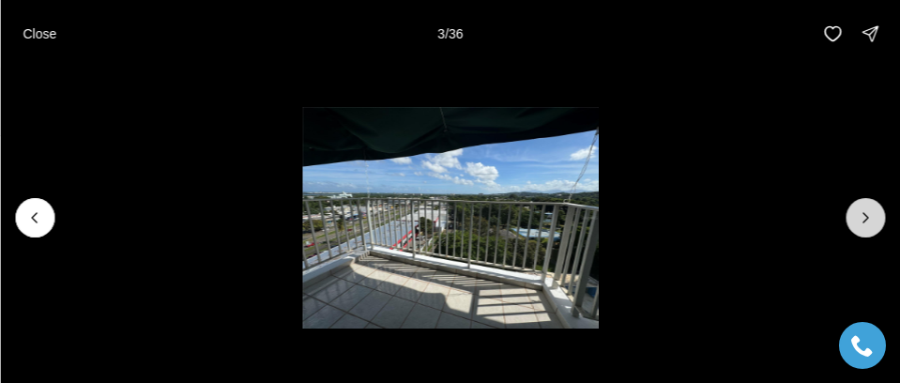
click at [874, 218] on icon "Next slide" at bounding box center [865, 217] width 19 height 19
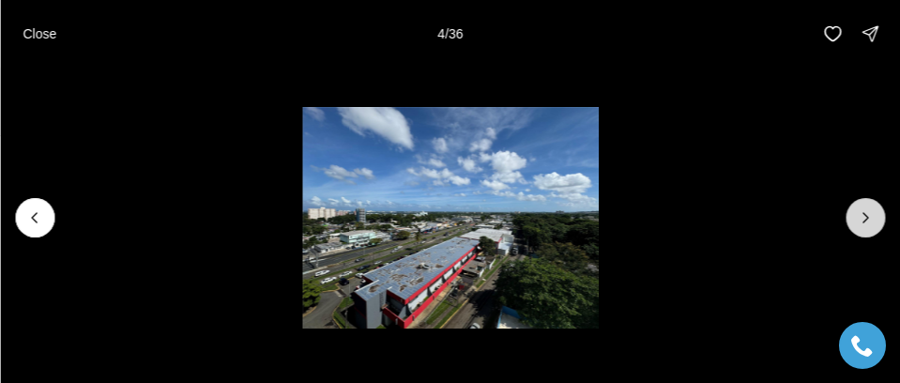
click at [874, 218] on icon "Next slide" at bounding box center [865, 217] width 19 height 19
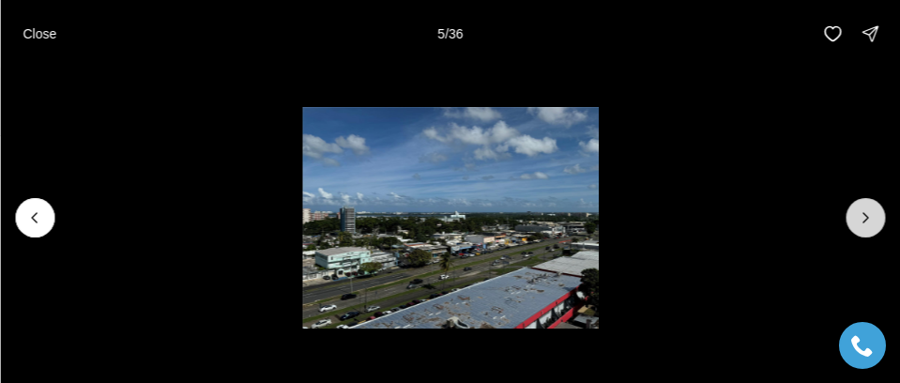
click at [874, 215] on icon "Next slide" at bounding box center [865, 217] width 19 height 19
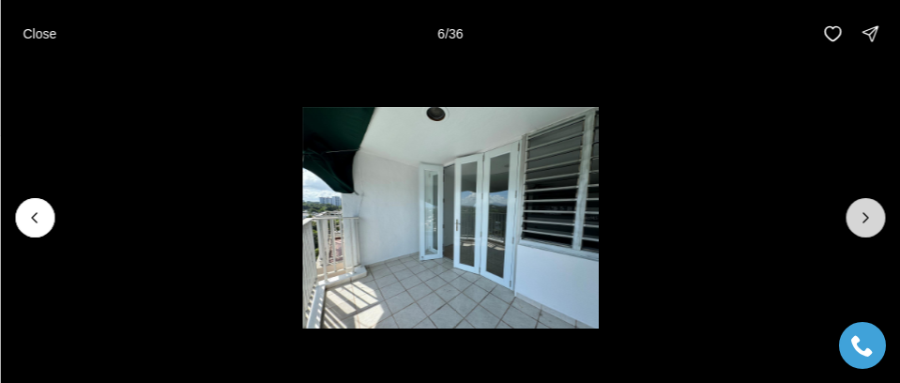
click at [874, 215] on icon "Next slide" at bounding box center [865, 217] width 19 height 19
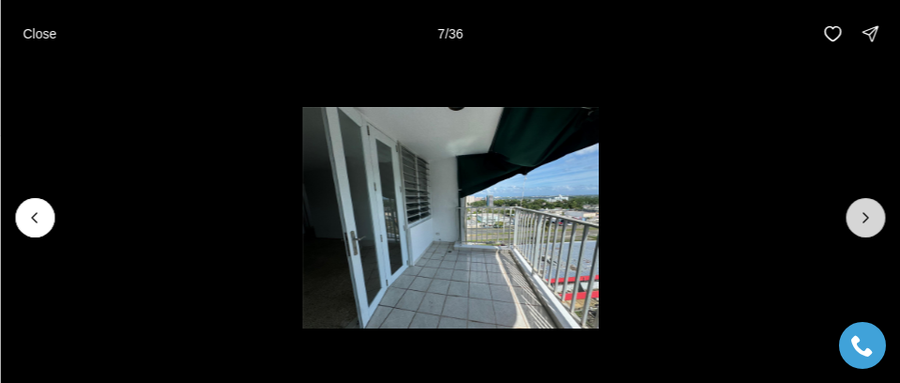
click at [874, 214] on icon "Next slide" at bounding box center [865, 217] width 19 height 19
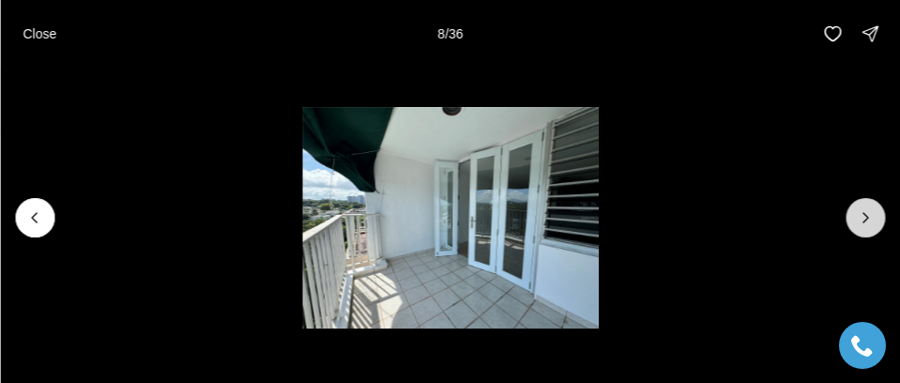
click at [874, 214] on icon "Next slide" at bounding box center [865, 217] width 19 height 19
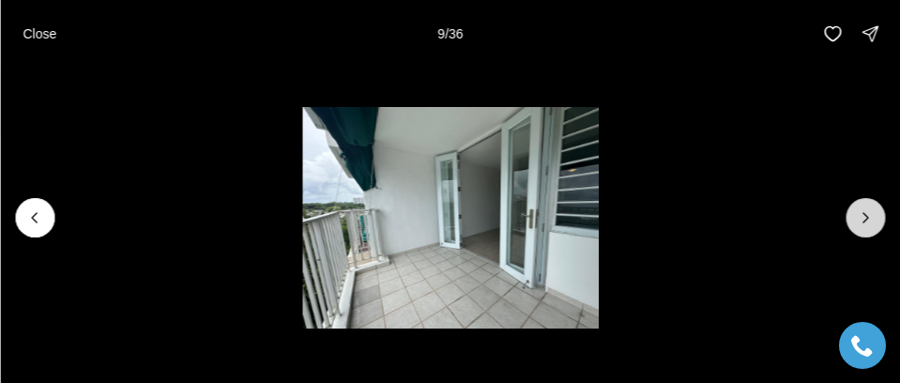
click at [874, 214] on icon "Next slide" at bounding box center [865, 217] width 19 height 19
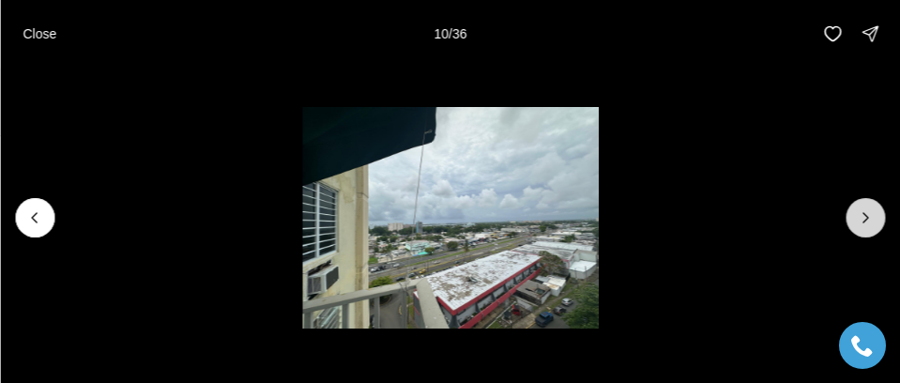
click at [874, 214] on icon "Next slide" at bounding box center [865, 217] width 19 height 19
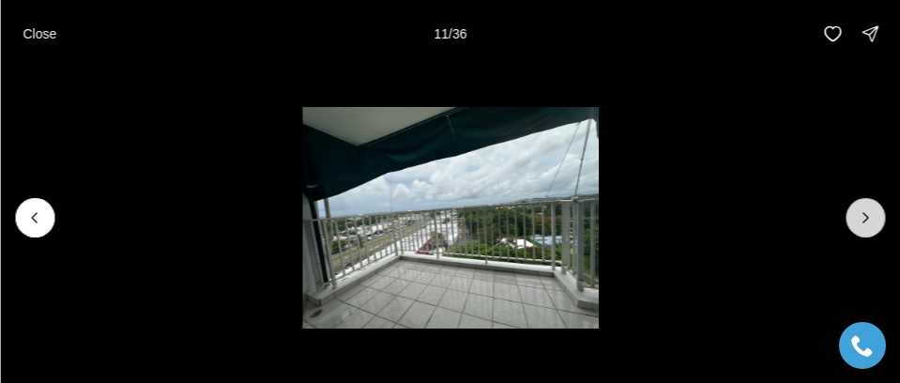
click at [874, 214] on icon "Next slide" at bounding box center [865, 217] width 19 height 19
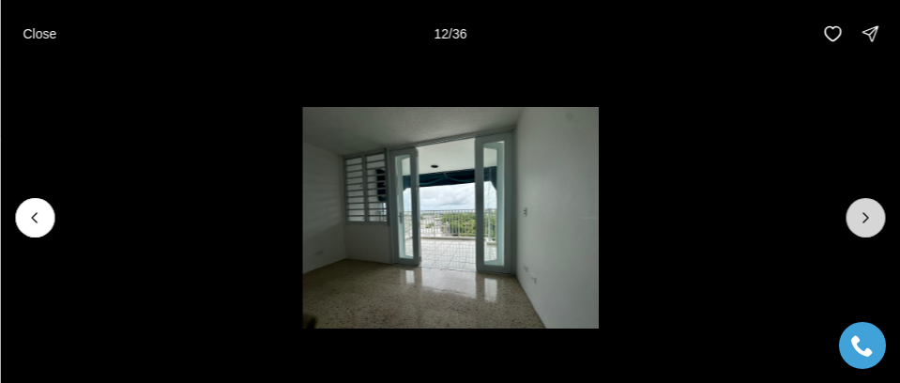
click at [874, 214] on icon "Next slide" at bounding box center [865, 217] width 19 height 19
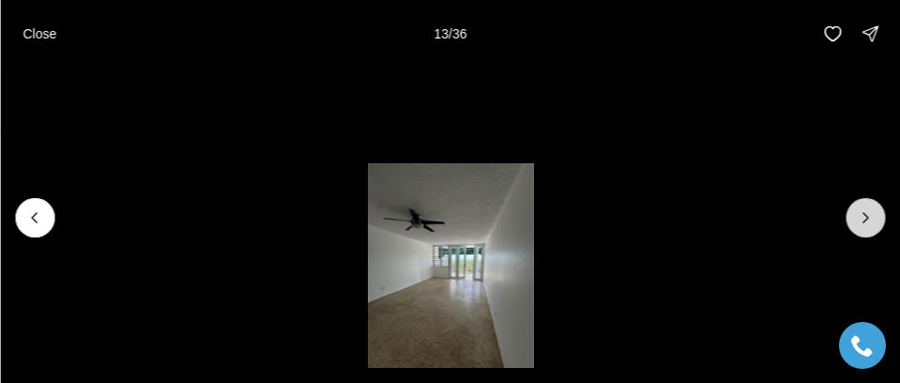
click at [874, 214] on icon "Next slide" at bounding box center [865, 217] width 19 height 19
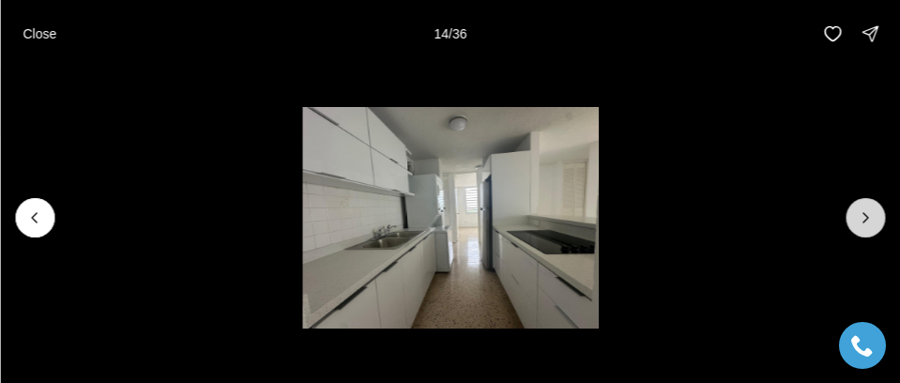
click at [874, 214] on icon "Next slide" at bounding box center [865, 217] width 19 height 19
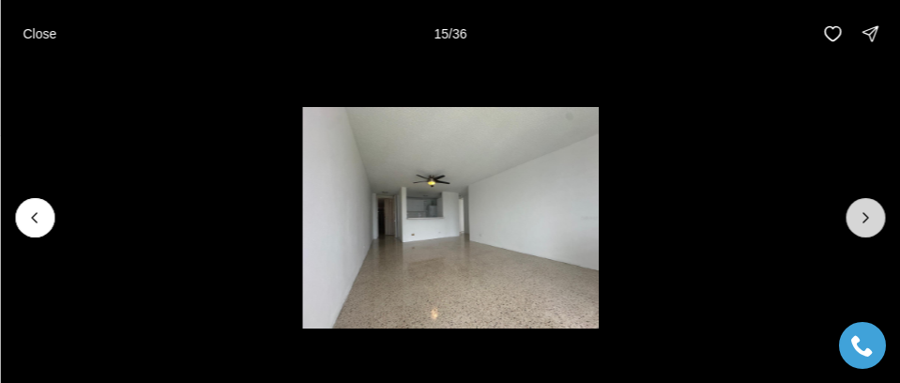
click at [874, 214] on icon "Next slide" at bounding box center [865, 217] width 19 height 19
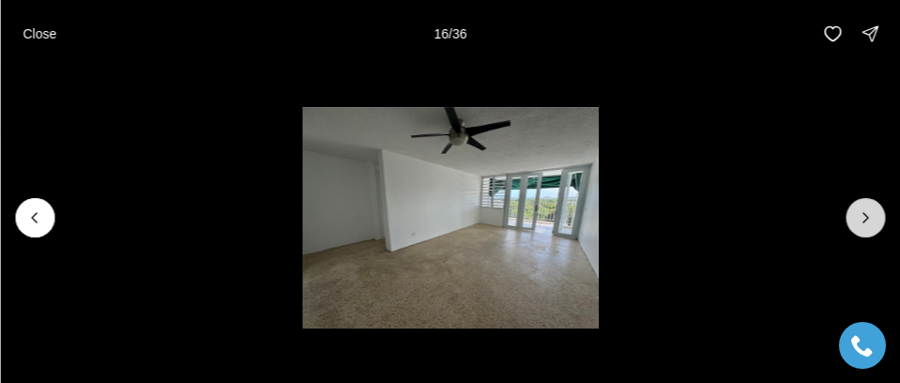
click at [874, 214] on icon "Next slide" at bounding box center [865, 217] width 19 height 19
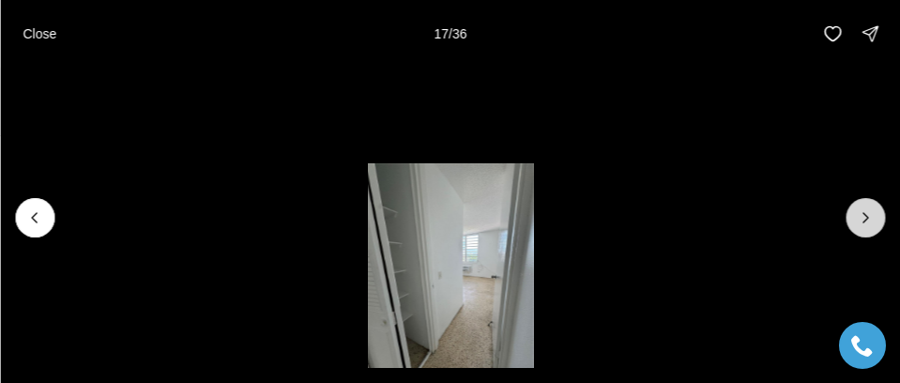
click at [866, 218] on icon "Next slide" at bounding box center [865, 217] width 19 height 19
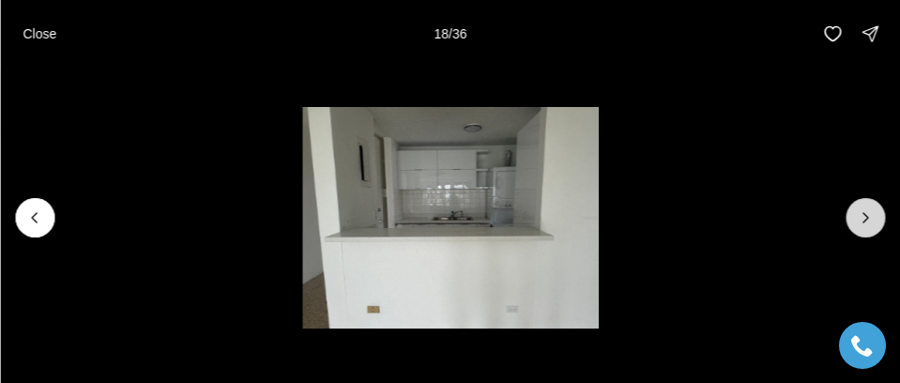
click at [869, 208] on icon "Next slide" at bounding box center [865, 217] width 19 height 19
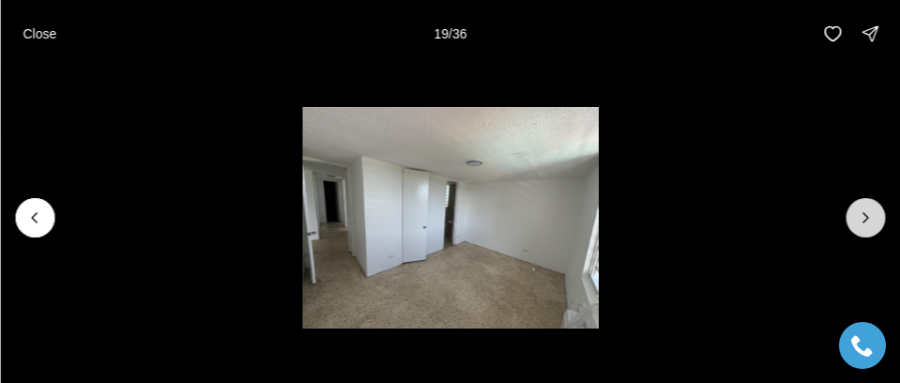
click at [869, 208] on icon "Next slide" at bounding box center [865, 217] width 19 height 19
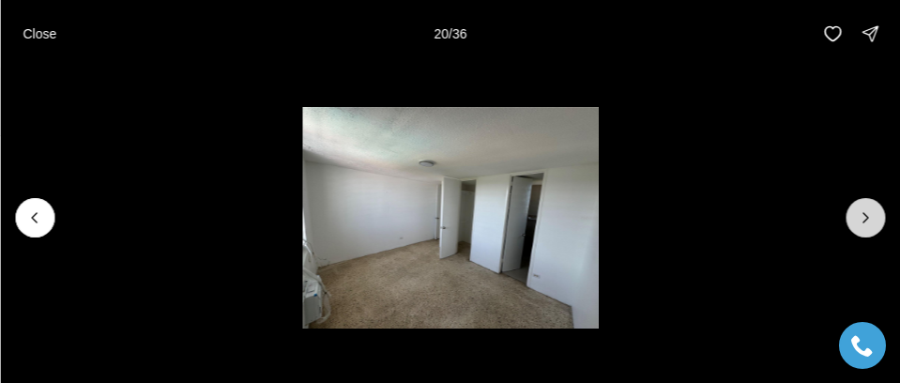
click at [869, 208] on icon "Next slide" at bounding box center [865, 217] width 19 height 19
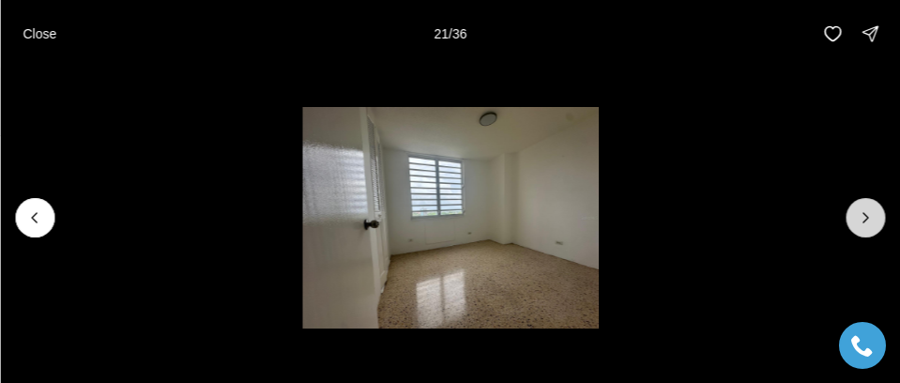
click at [869, 208] on icon "Next slide" at bounding box center [865, 217] width 19 height 19
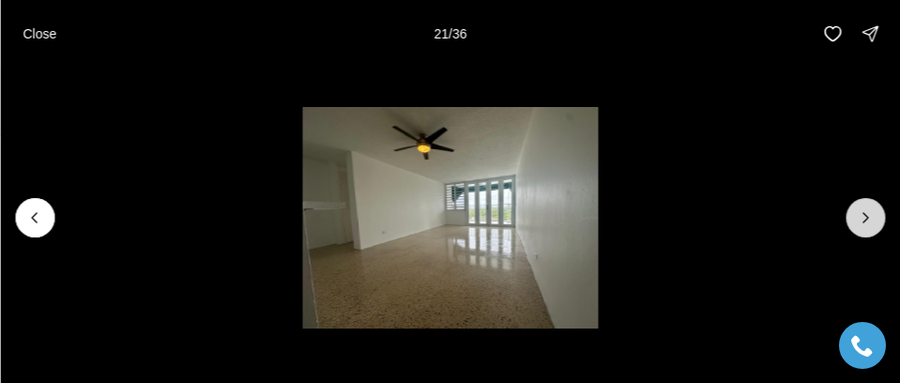
click at [869, 207] on button "Next slide" at bounding box center [865, 217] width 39 height 39
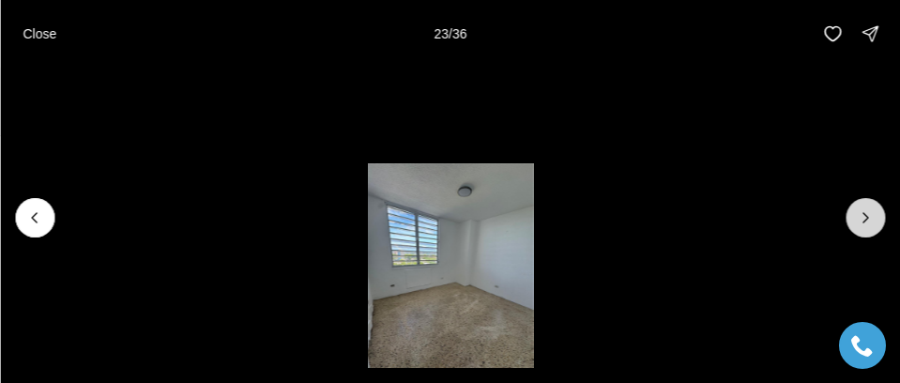
click at [869, 207] on button "Next slide" at bounding box center [865, 217] width 39 height 39
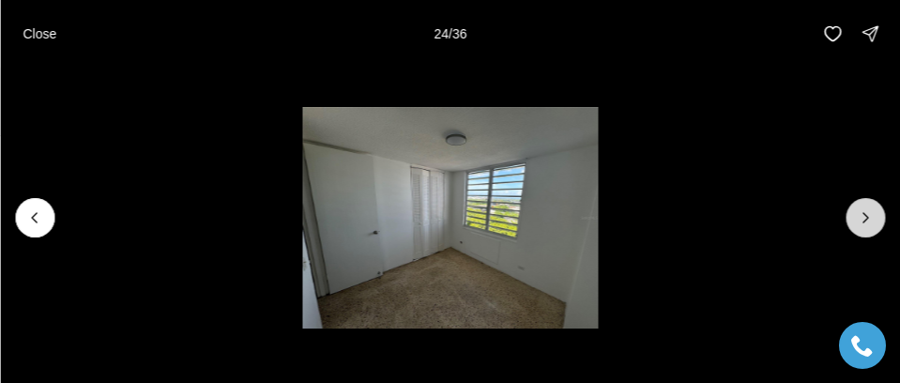
click at [869, 207] on button "Next slide" at bounding box center [865, 217] width 39 height 39
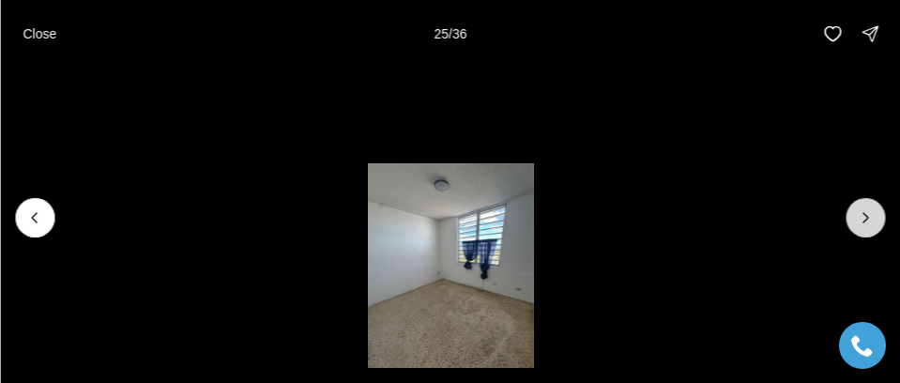
click at [872, 206] on button "Next slide" at bounding box center [865, 217] width 39 height 39
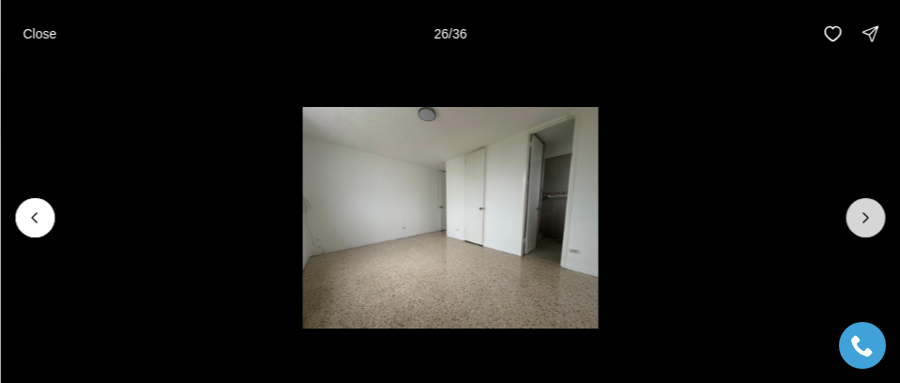
click at [872, 206] on button "Next slide" at bounding box center [865, 217] width 39 height 39
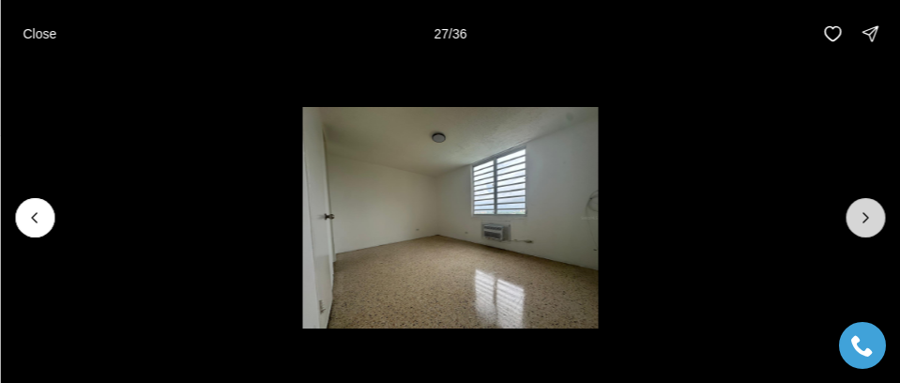
click at [872, 206] on button "Next slide" at bounding box center [865, 217] width 39 height 39
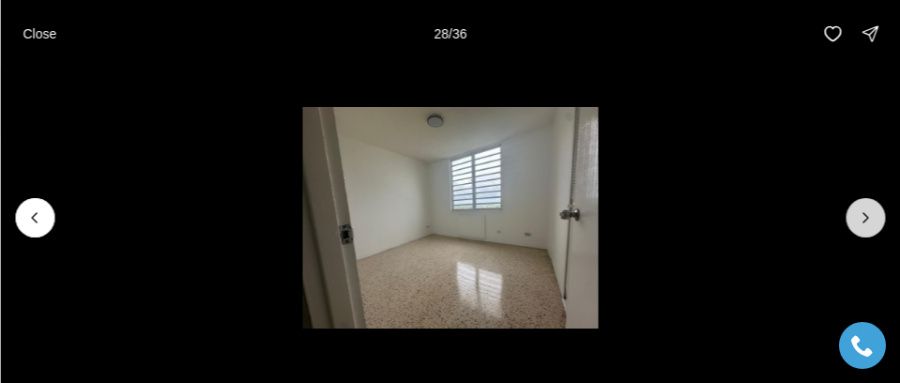
click at [872, 206] on button "Next slide" at bounding box center [865, 217] width 39 height 39
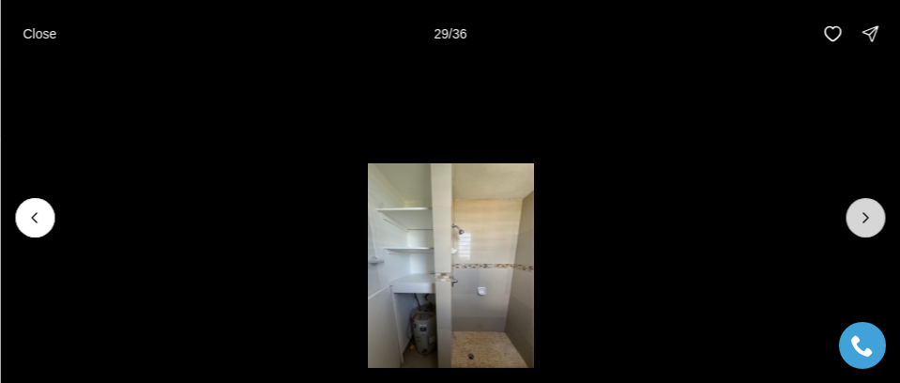
click at [872, 206] on button "Next slide" at bounding box center [865, 217] width 39 height 39
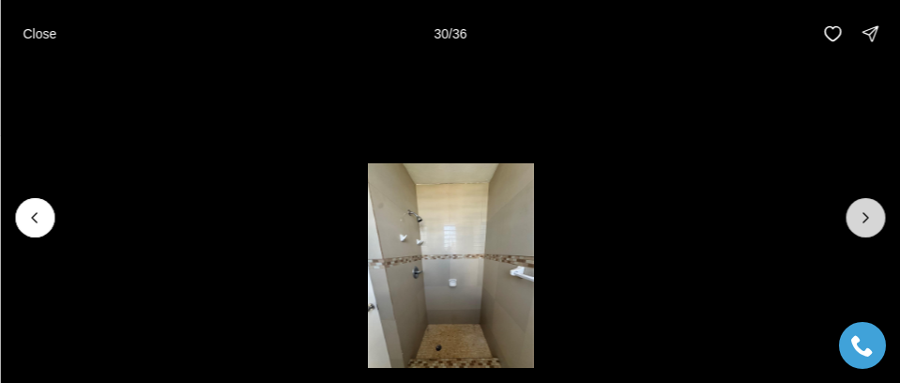
click at [872, 206] on button "Next slide" at bounding box center [865, 217] width 39 height 39
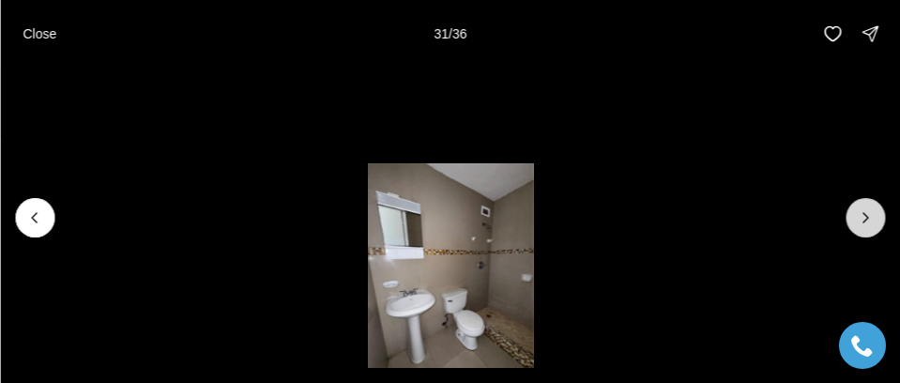
click at [872, 206] on button "Next slide" at bounding box center [865, 217] width 39 height 39
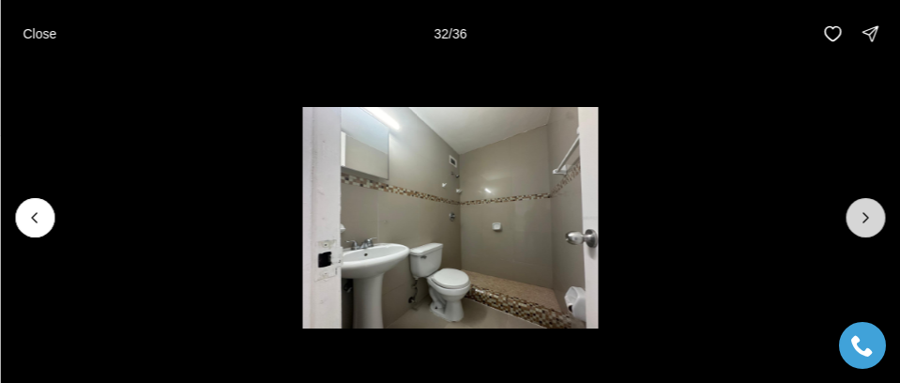
click at [872, 206] on button "Next slide" at bounding box center [865, 217] width 39 height 39
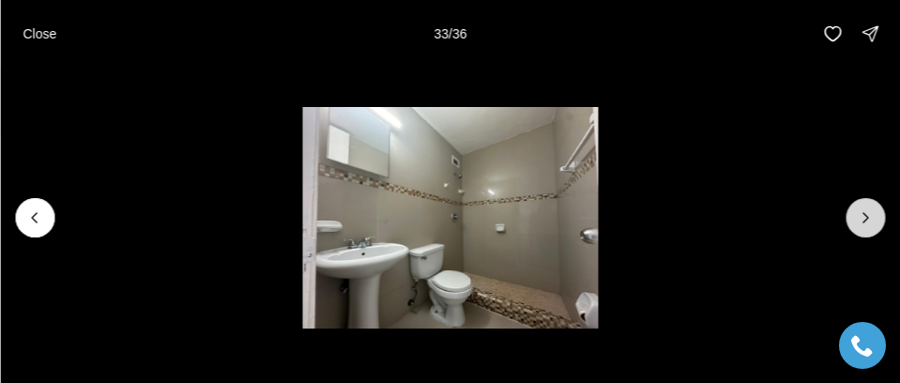
click at [872, 206] on button "Next slide" at bounding box center [865, 217] width 39 height 39
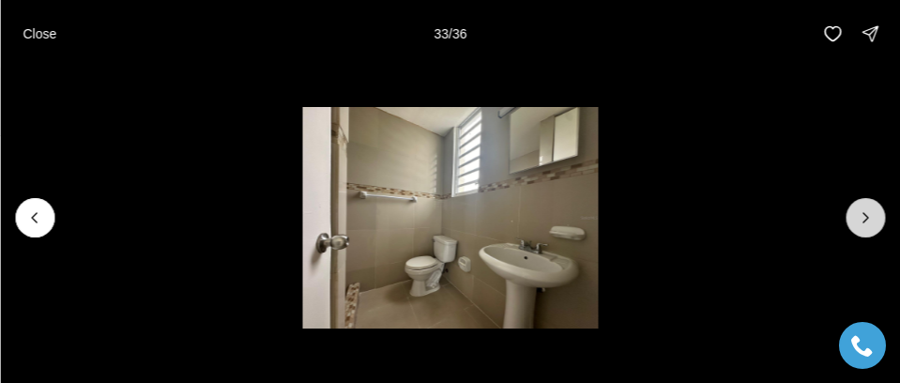
click at [872, 206] on button "Next slide" at bounding box center [865, 217] width 39 height 39
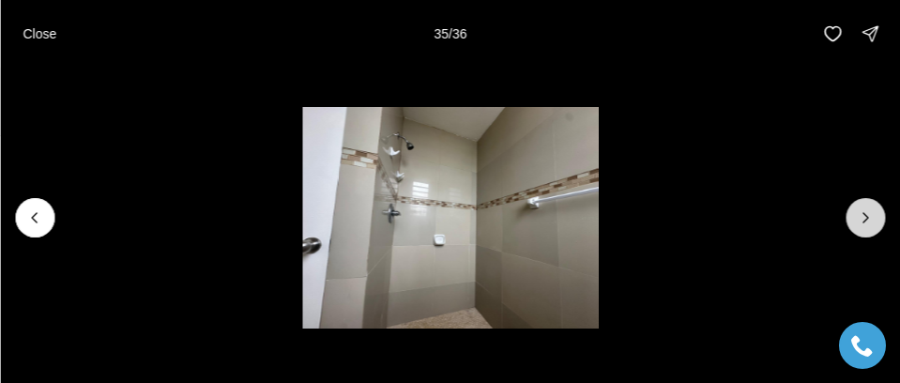
click at [872, 206] on button "Next slide" at bounding box center [865, 217] width 39 height 39
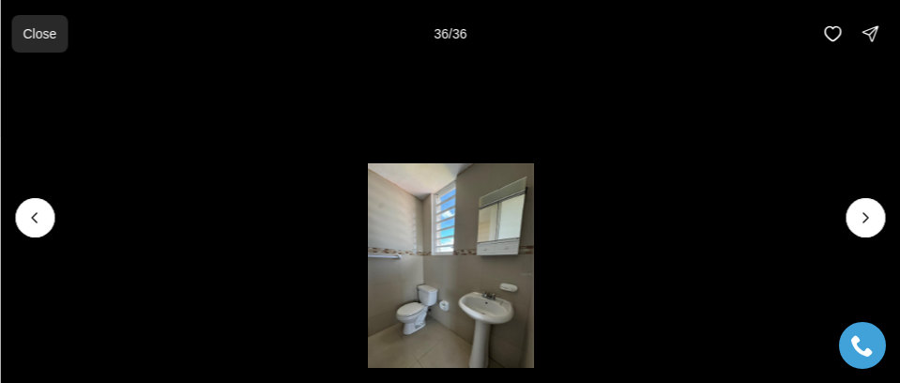
click at [32, 40] on p "Close" at bounding box center [40, 33] width 34 height 15
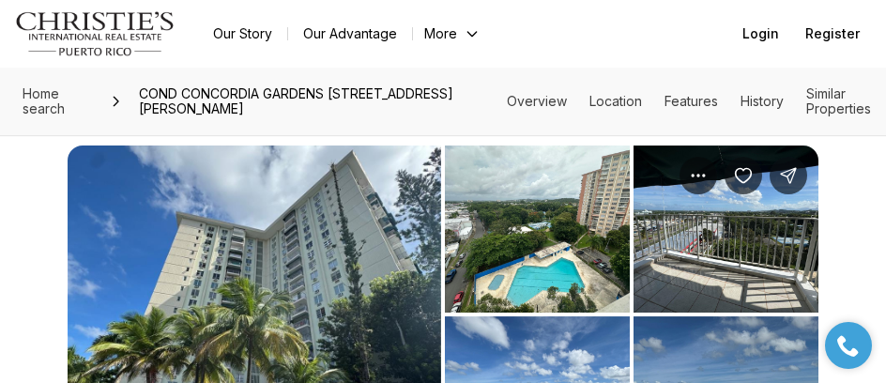
scroll to position [0, 0]
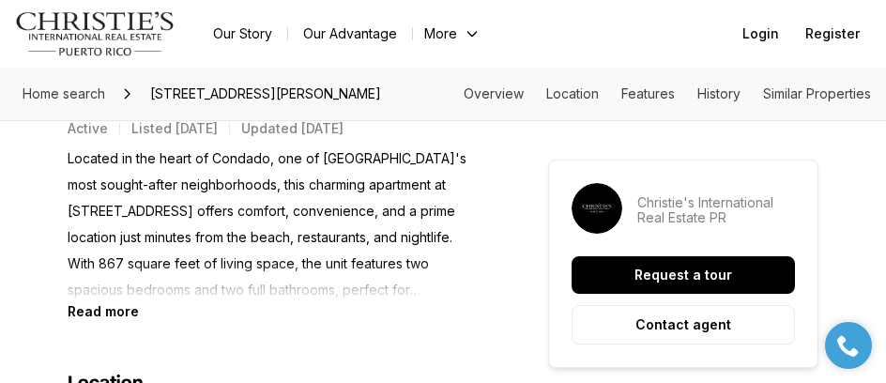
scroll to position [845, 0]
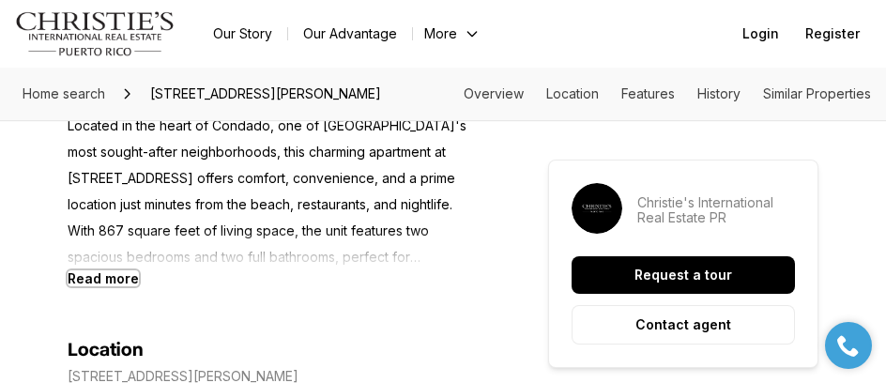
click at [100, 277] on b "Read more" at bounding box center [103, 278] width 71 height 16
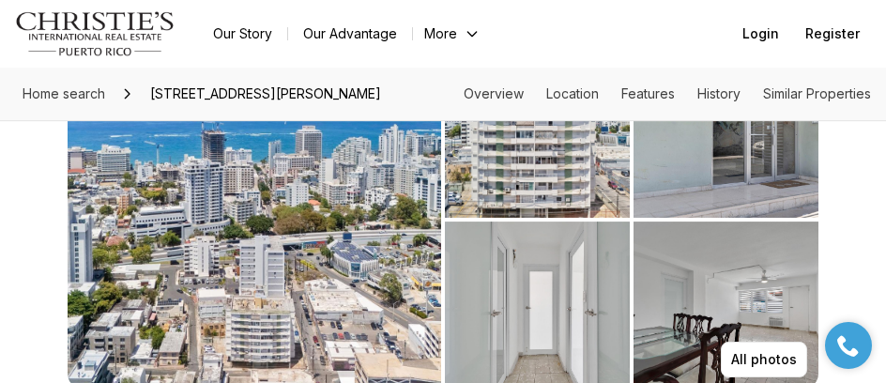
scroll to position [188, 0]
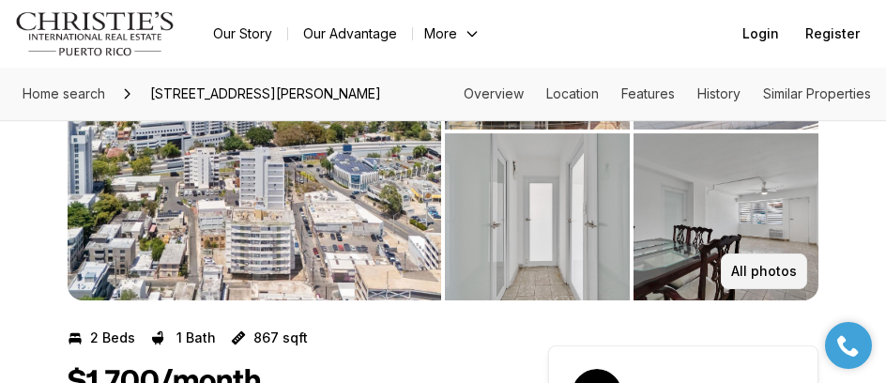
click at [729, 287] on button "All photos" at bounding box center [764, 271] width 86 height 36
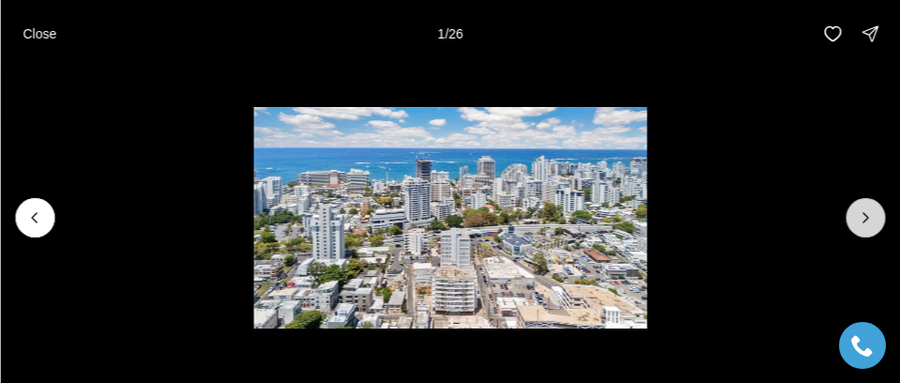
click at [862, 209] on icon "Next slide" at bounding box center [865, 217] width 19 height 19
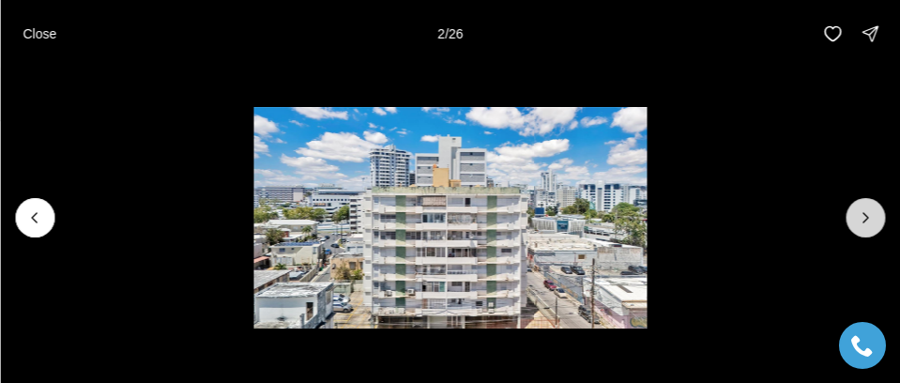
click at [862, 213] on icon "Next slide" at bounding box center [865, 217] width 19 height 19
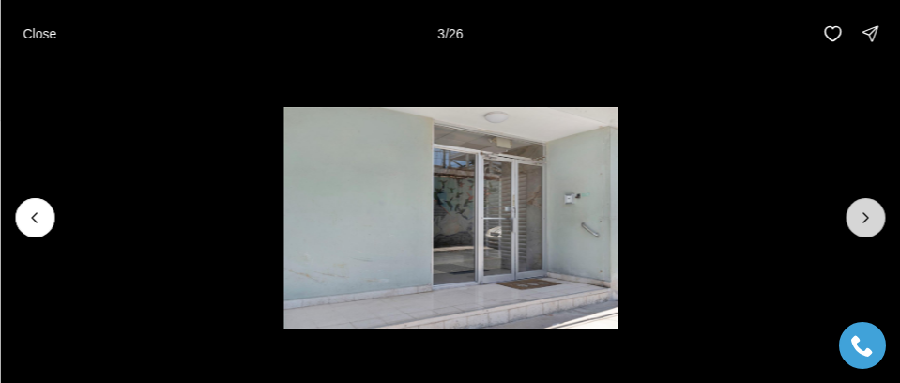
click at [862, 213] on icon "Next slide" at bounding box center [865, 217] width 19 height 19
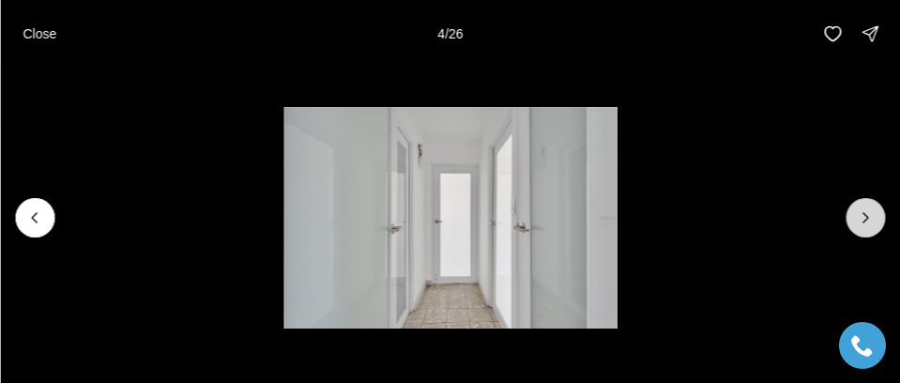
click at [863, 213] on icon "Next slide" at bounding box center [865, 217] width 19 height 19
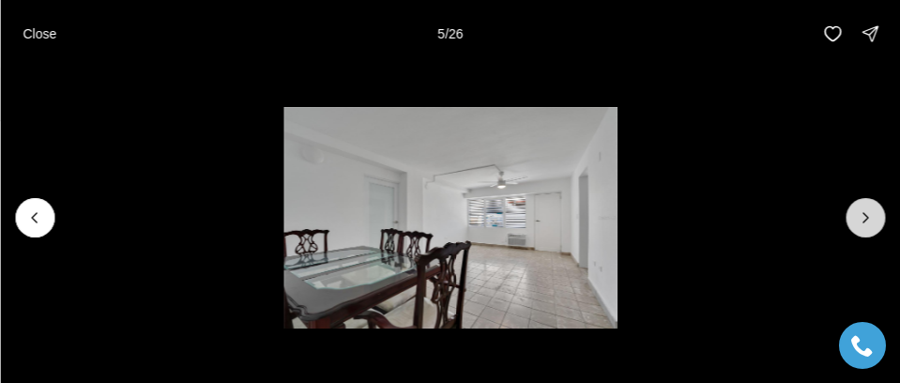
click at [864, 203] on button "Next slide" at bounding box center [865, 217] width 39 height 39
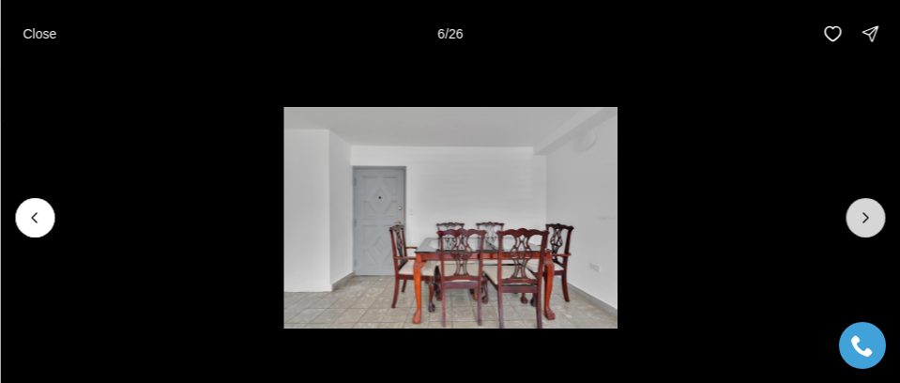
click at [864, 203] on button "Next slide" at bounding box center [865, 217] width 39 height 39
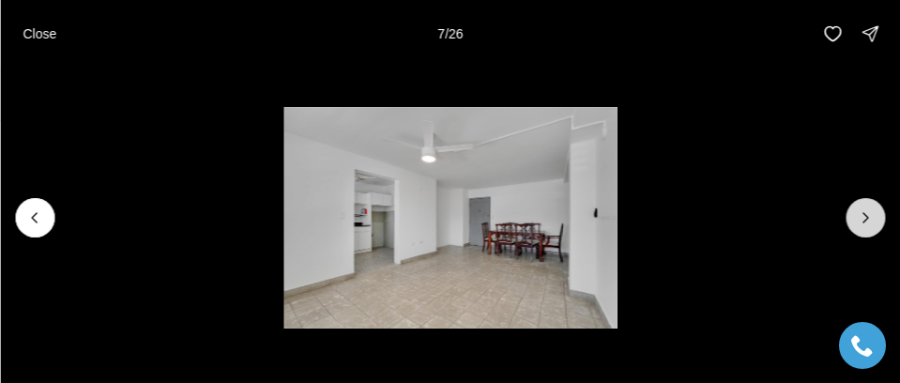
click at [872, 214] on icon "Next slide" at bounding box center [865, 217] width 19 height 19
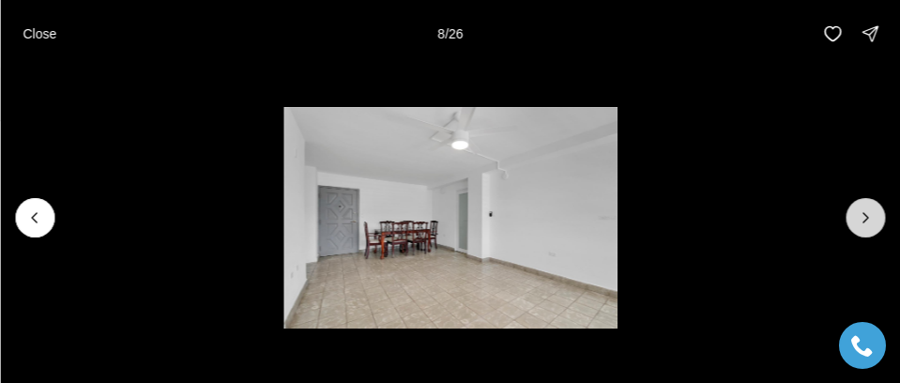
click at [867, 219] on icon "Next slide" at bounding box center [866, 217] width 5 height 9
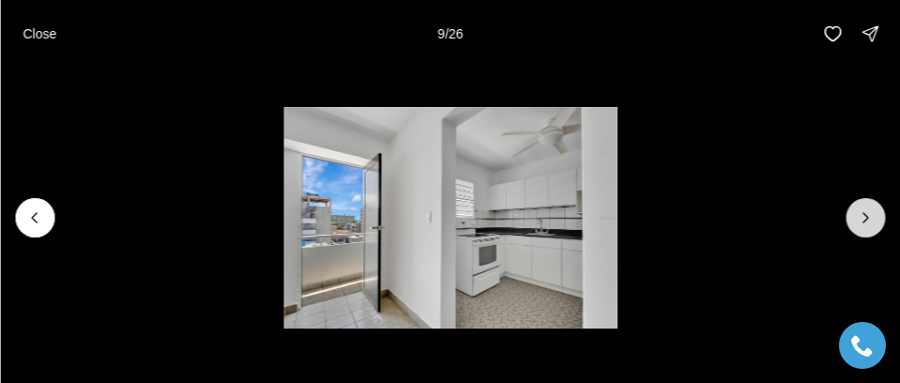
click at [864, 221] on icon "Next slide" at bounding box center [865, 217] width 19 height 19
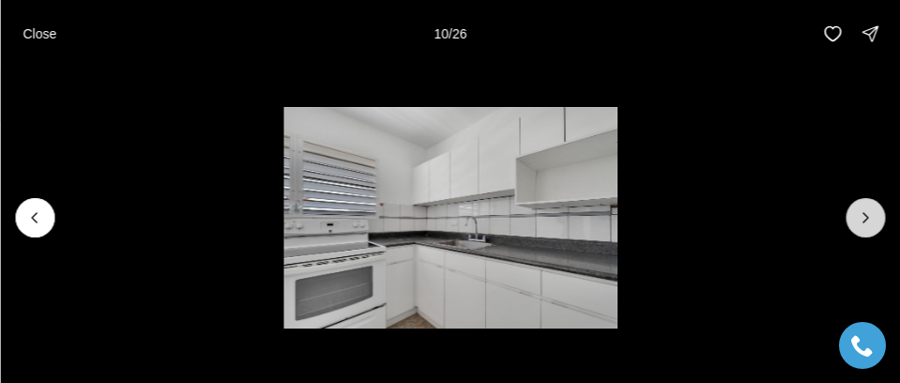
click at [862, 215] on icon "Next slide" at bounding box center [865, 217] width 19 height 19
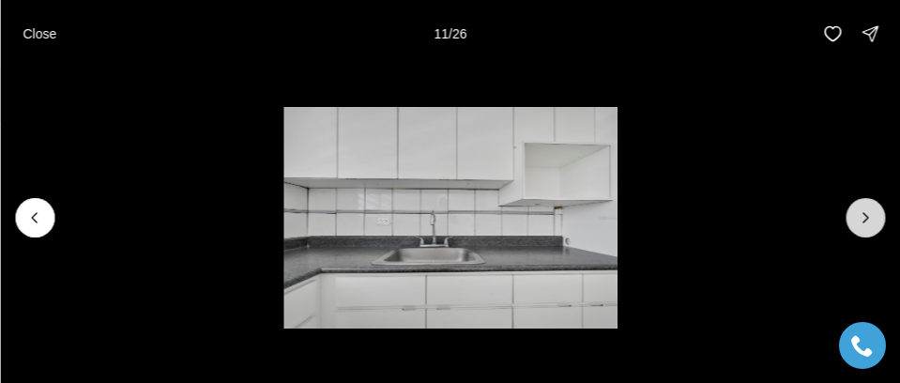
click at [863, 215] on icon "Next slide" at bounding box center [865, 217] width 19 height 19
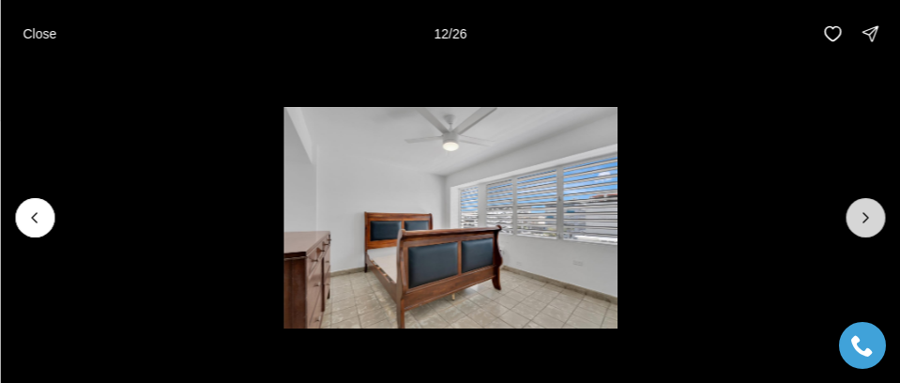
click at [863, 215] on icon "Next slide" at bounding box center [865, 217] width 19 height 19
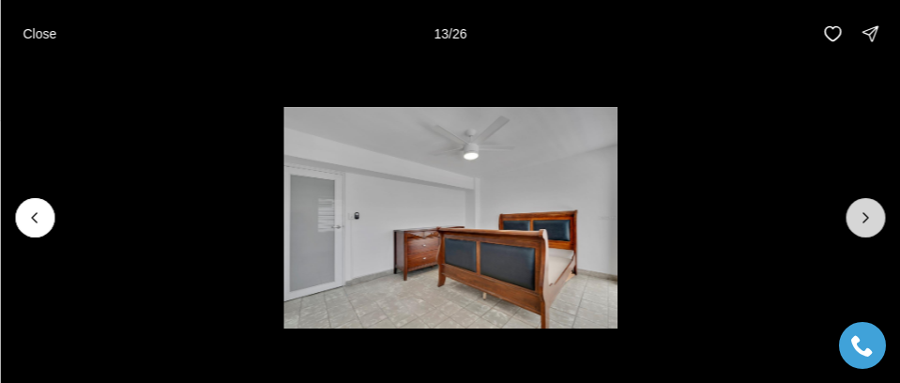
click at [863, 215] on icon "Next slide" at bounding box center [865, 217] width 19 height 19
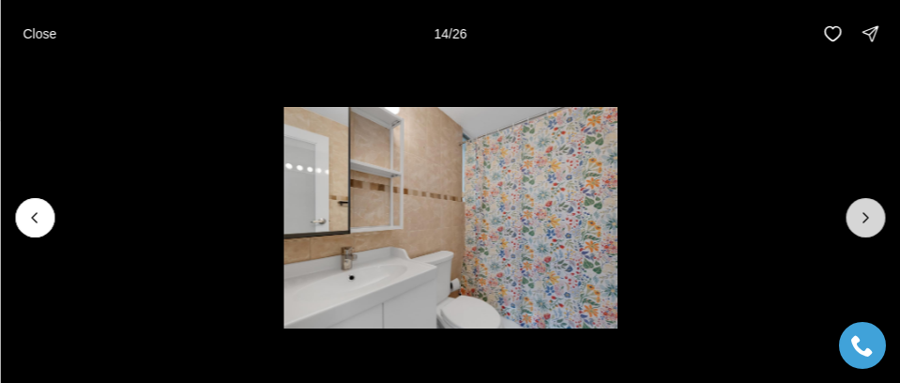
click at [863, 215] on icon "Next slide" at bounding box center [865, 217] width 19 height 19
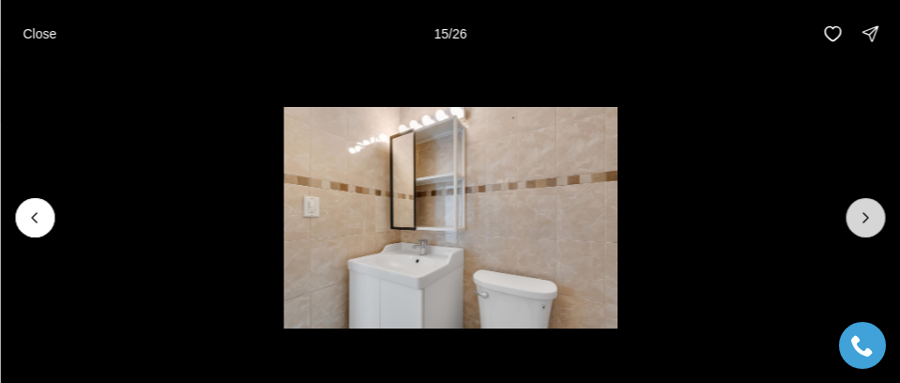
click at [863, 215] on icon "Next slide" at bounding box center [865, 217] width 19 height 19
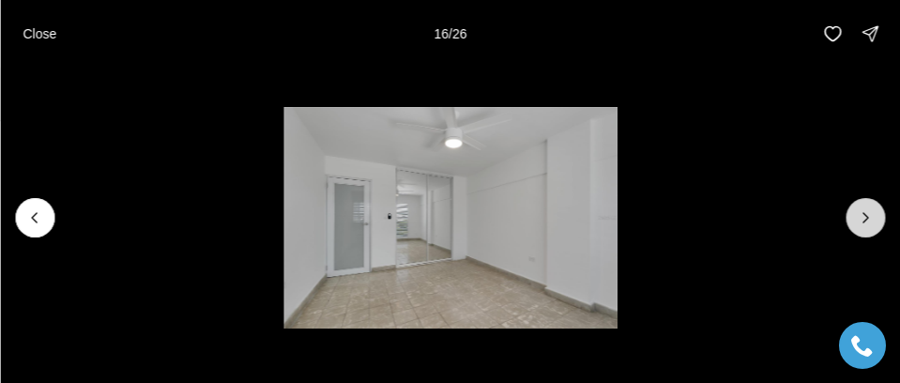
click at [863, 215] on icon "Next slide" at bounding box center [865, 217] width 19 height 19
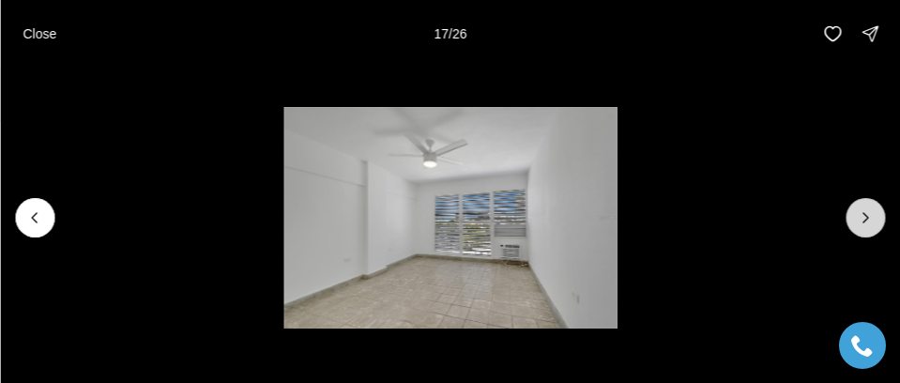
click at [863, 215] on icon "Next slide" at bounding box center [865, 217] width 19 height 19
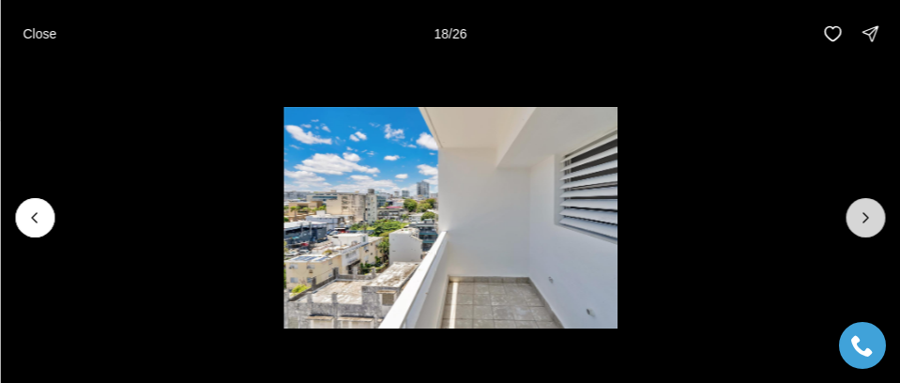
click at [863, 215] on icon "Next slide" at bounding box center [865, 217] width 19 height 19
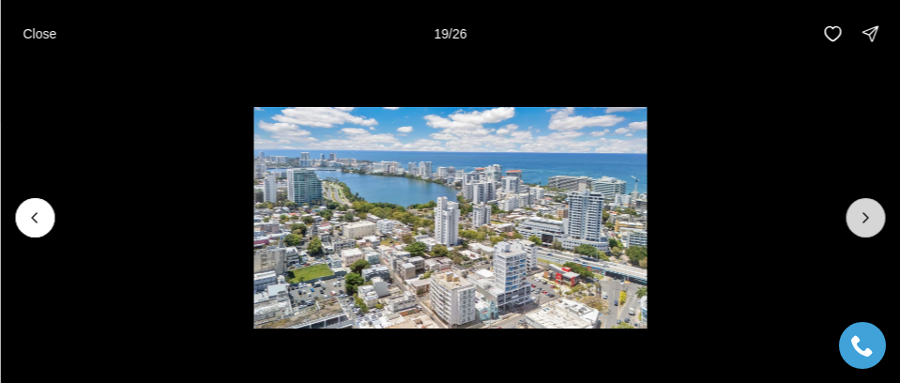
click at [863, 215] on icon "Next slide" at bounding box center [865, 217] width 19 height 19
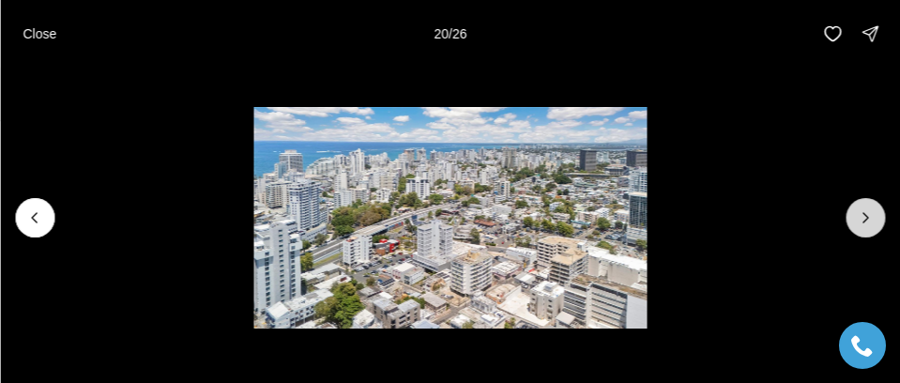
click at [863, 215] on icon "Next slide" at bounding box center [865, 217] width 19 height 19
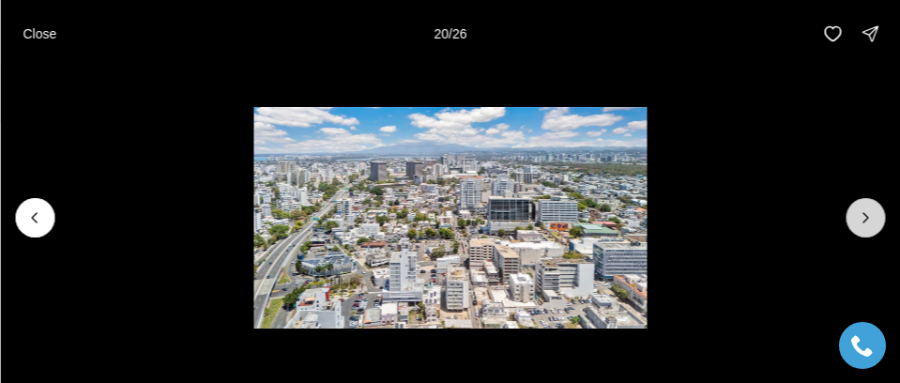
click at [863, 215] on icon "Next slide" at bounding box center [865, 217] width 19 height 19
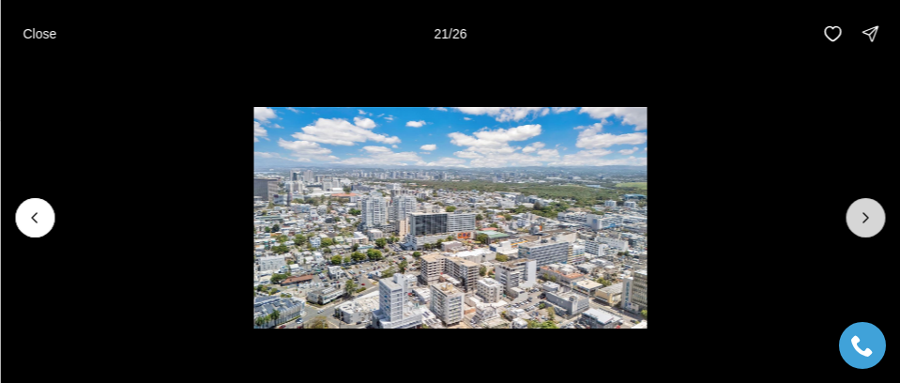
click at [863, 215] on icon "Next slide" at bounding box center [865, 217] width 19 height 19
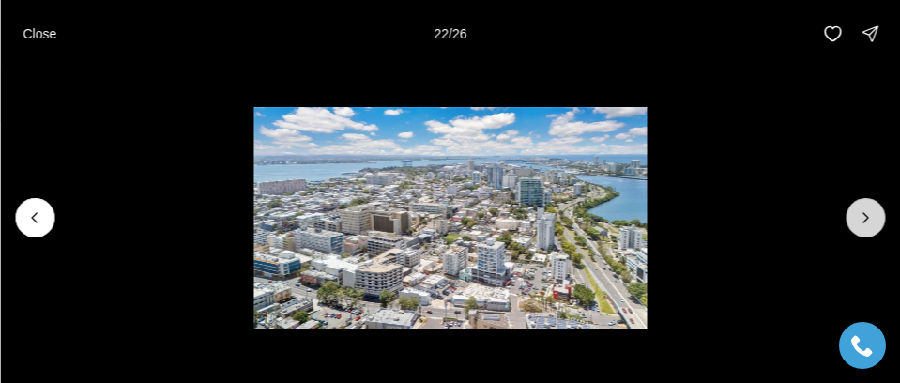
click at [863, 215] on icon "Next slide" at bounding box center [865, 217] width 19 height 19
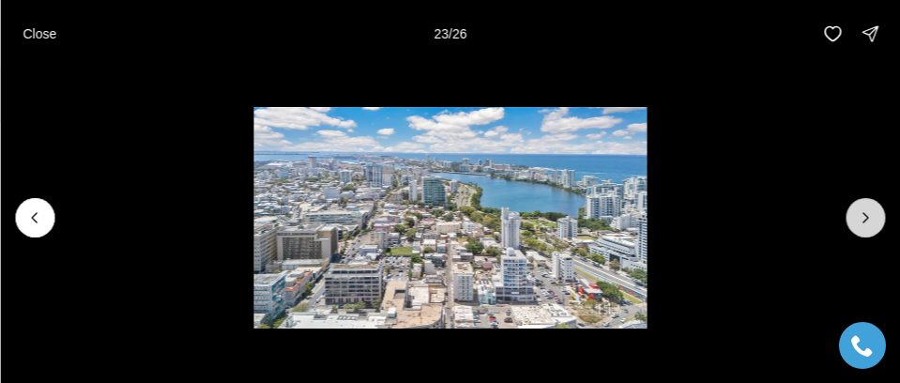
click at [863, 215] on icon "Next slide" at bounding box center [865, 217] width 19 height 19
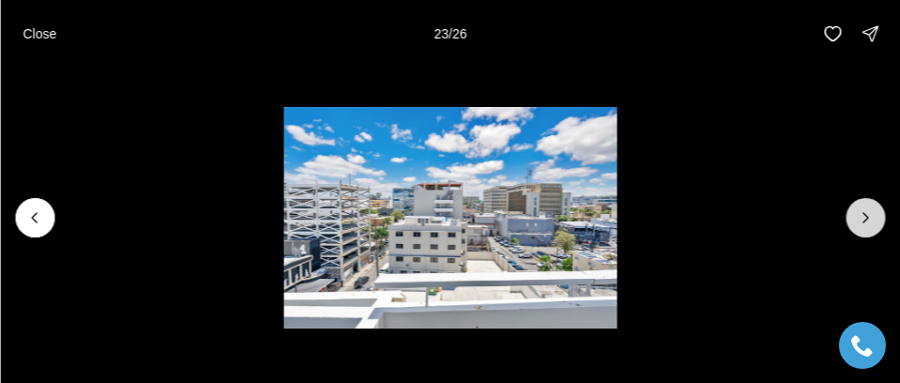
click at [863, 215] on icon "Next slide" at bounding box center [865, 217] width 19 height 19
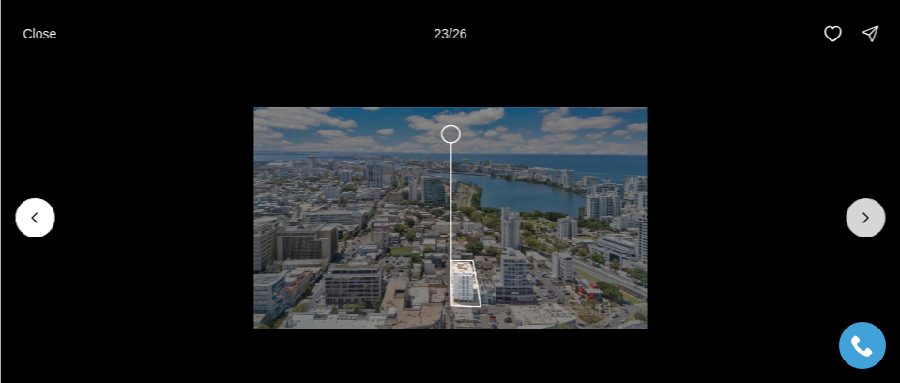
click at [863, 215] on div at bounding box center [865, 217] width 39 height 39
click at [32, 23] on button "Close" at bounding box center [39, 34] width 56 height 38
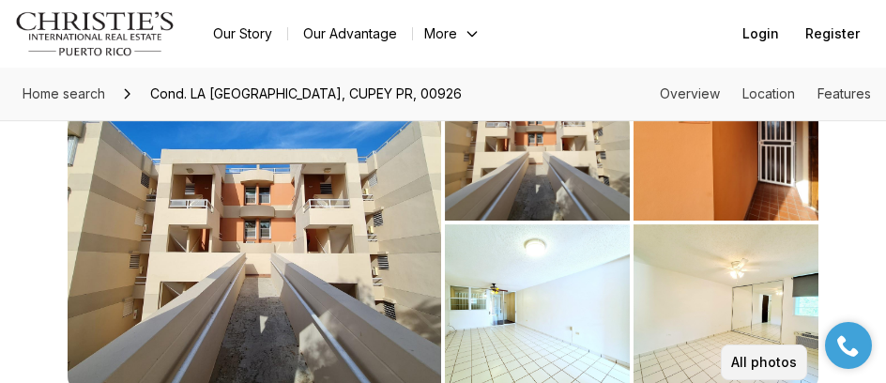
scroll to position [188, 0]
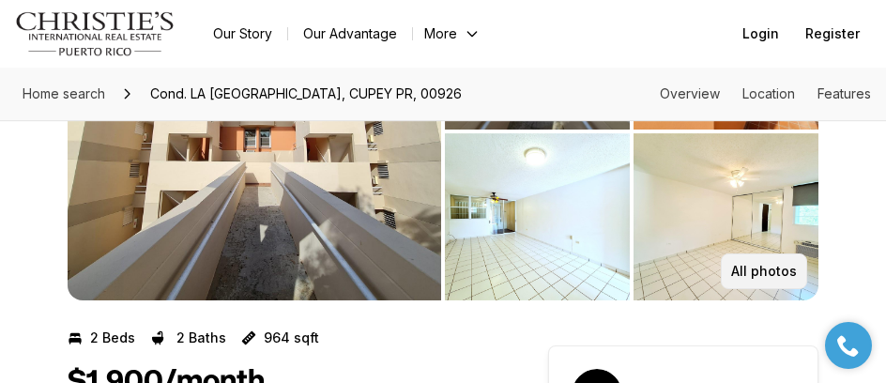
click at [776, 266] on p "All photos" at bounding box center [764, 271] width 66 height 15
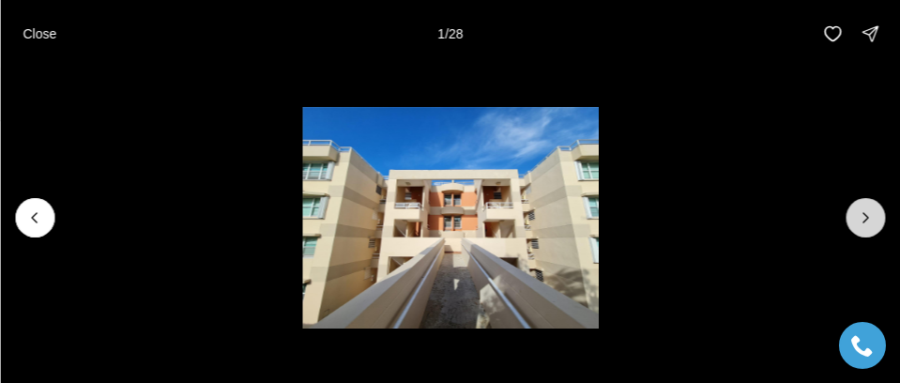
click at [859, 215] on icon "Next slide" at bounding box center [865, 217] width 19 height 19
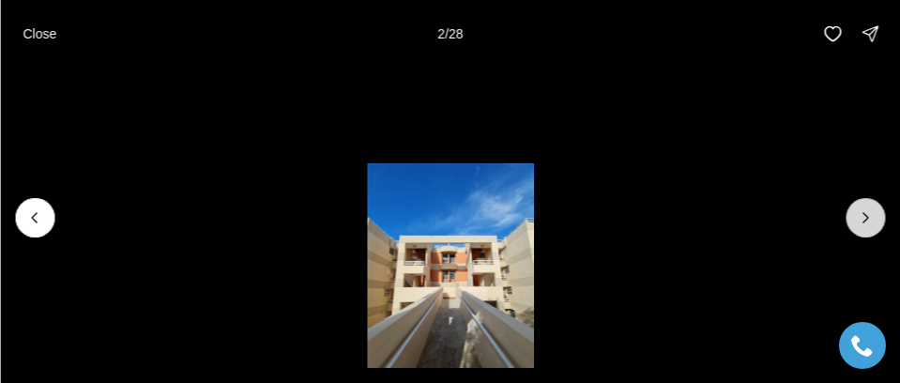
click at [853, 216] on button "Next slide" at bounding box center [865, 217] width 39 height 39
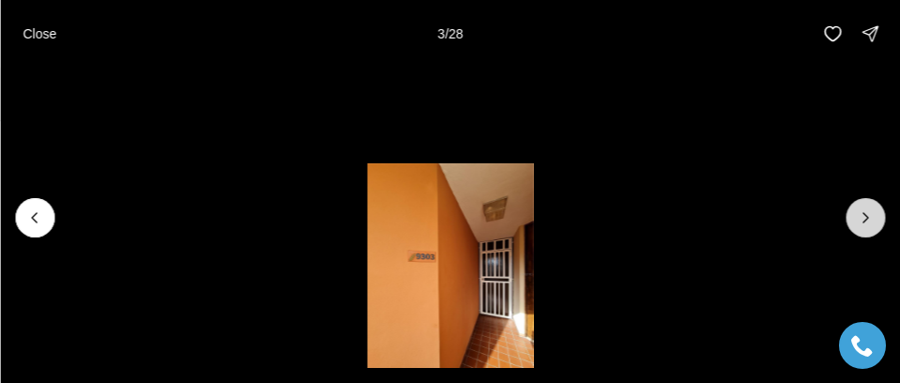
click at [853, 216] on button "Next slide" at bounding box center [865, 217] width 39 height 39
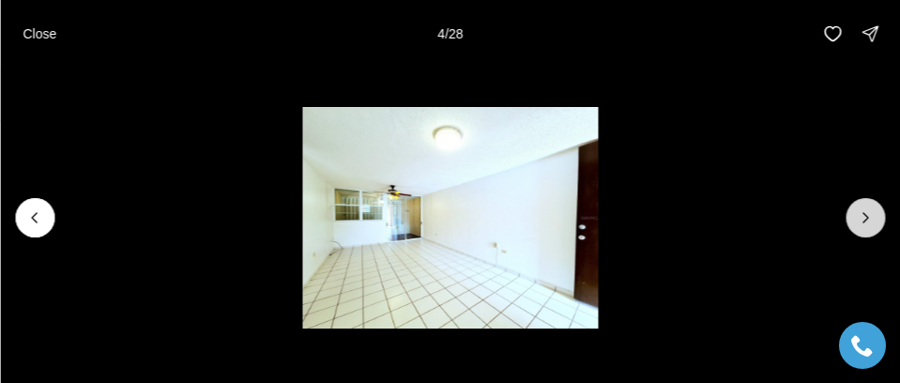
click at [854, 218] on button "Next slide" at bounding box center [865, 217] width 39 height 39
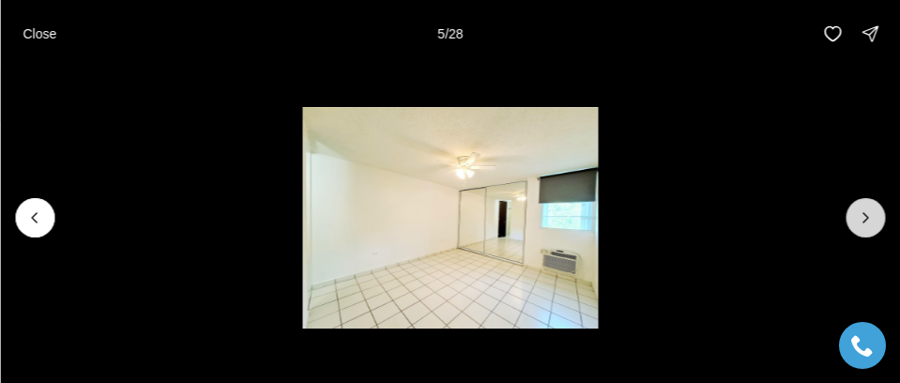
click at [854, 218] on button "Next slide" at bounding box center [865, 217] width 39 height 39
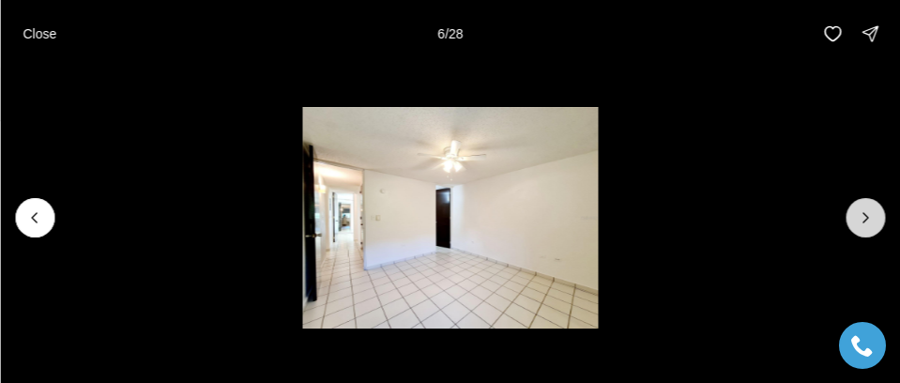
click at [854, 218] on button "Next slide" at bounding box center [865, 217] width 39 height 39
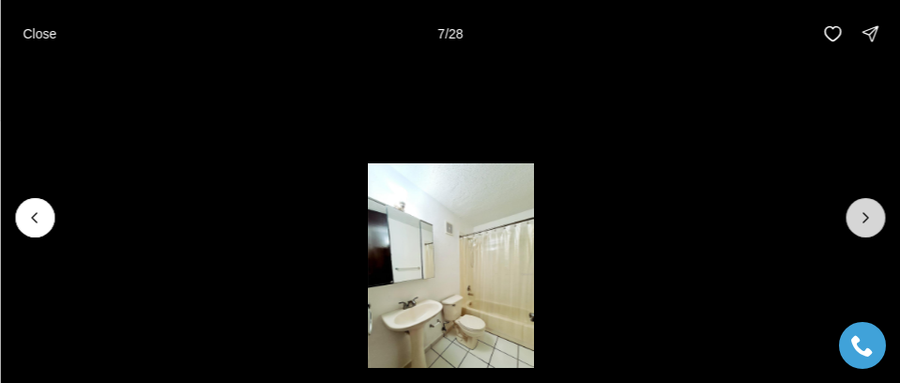
click at [854, 218] on button "Next slide" at bounding box center [865, 217] width 39 height 39
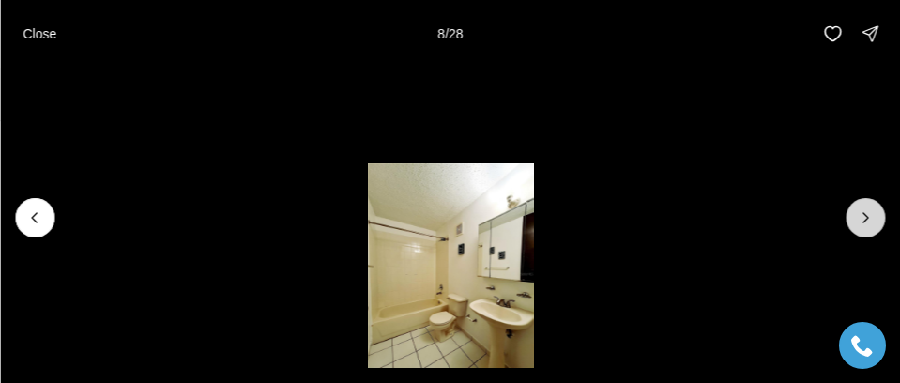
click at [854, 218] on button "Next slide" at bounding box center [865, 217] width 39 height 39
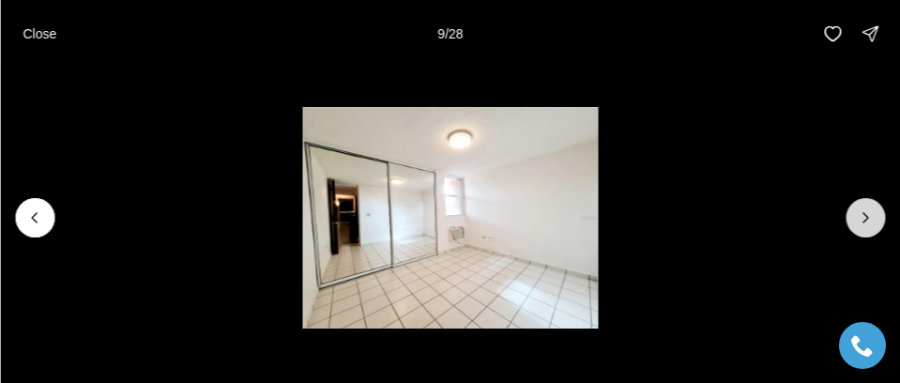
click at [854, 218] on button "Next slide" at bounding box center [865, 217] width 39 height 39
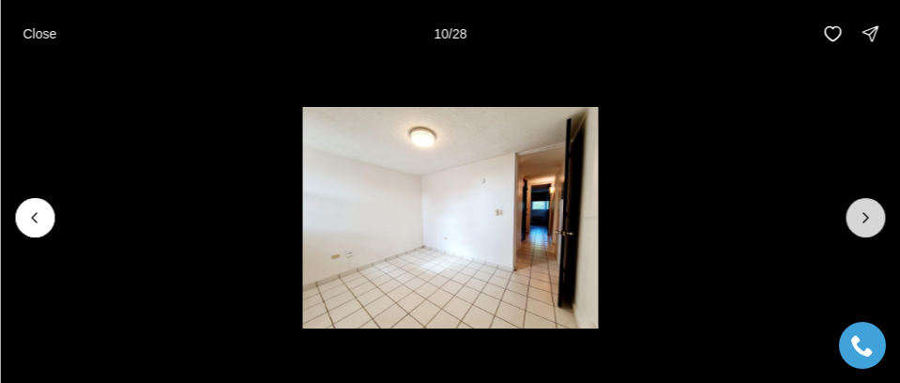
click at [854, 218] on button "Next slide" at bounding box center [865, 217] width 39 height 39
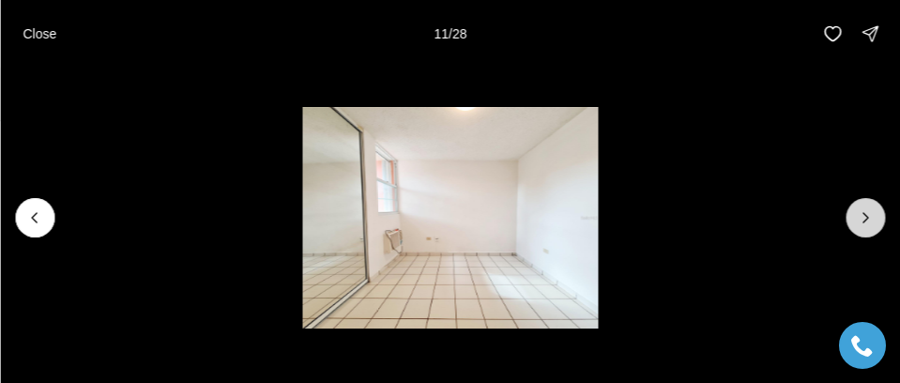
click at [854, 218] on button "Next slide" at bounding box center [865, 217] width 39 height 39
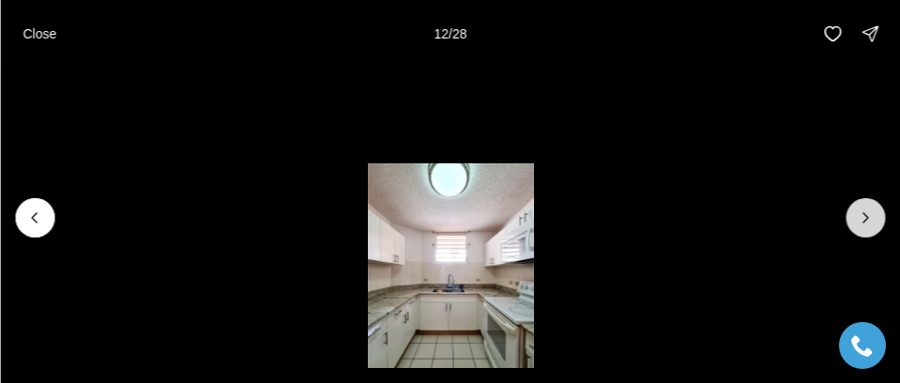
click at [854, 218] on button "Next slide" at bounding box center [865, 217] width 39 height 39
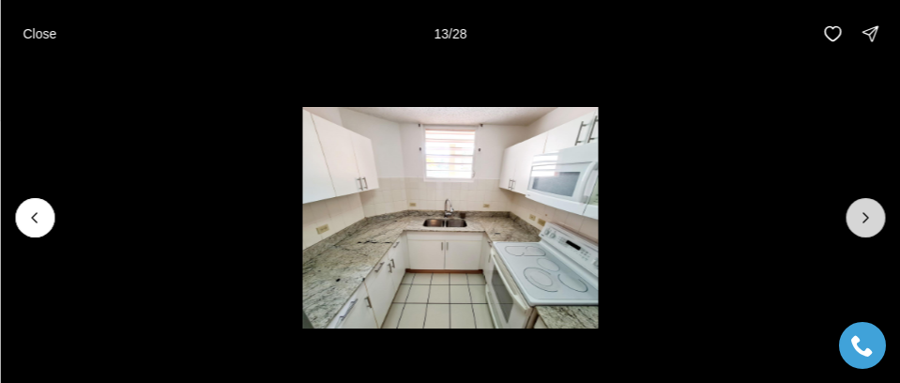
click at [854, 218] on button "Next slide" at bounding box center [865, 217] width 39 height 39
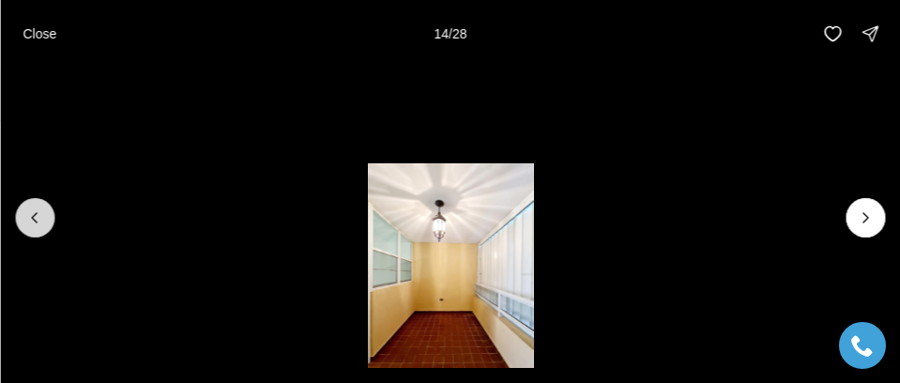
click at [23, 217] on button "Previous slide" at bounding box center [34, 217] width 39 height 39
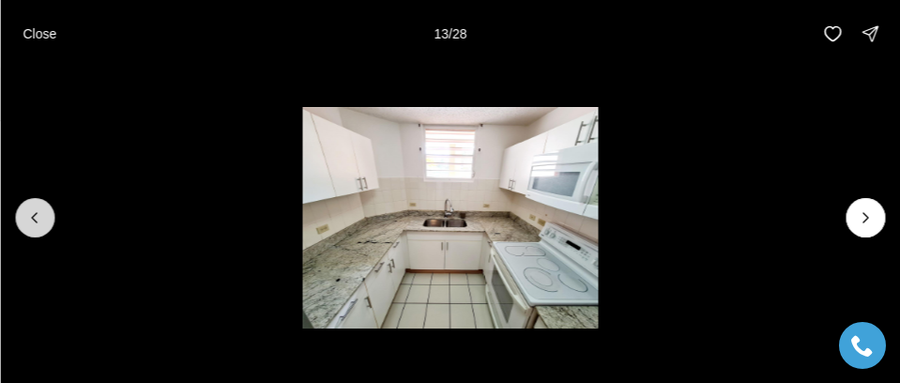
click at [27, 215] on icon "Previous slide" at bounding box center [34, 217] width 19 height 19
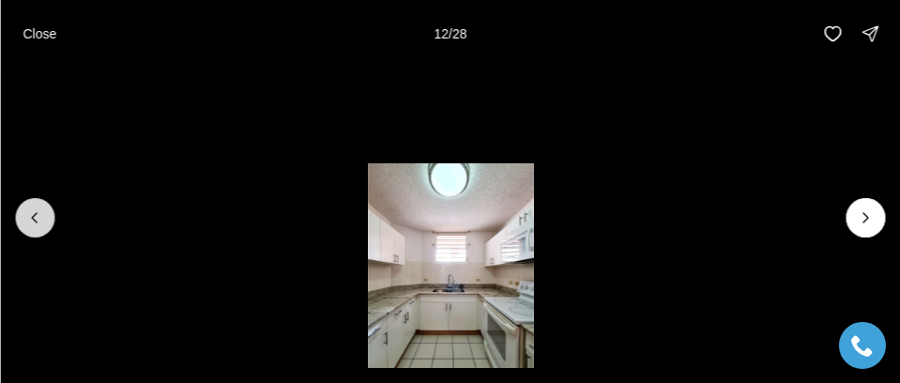
click at [27, 215] on icon "Previous slide" at bounding box center [34, 217] width 19 height 19
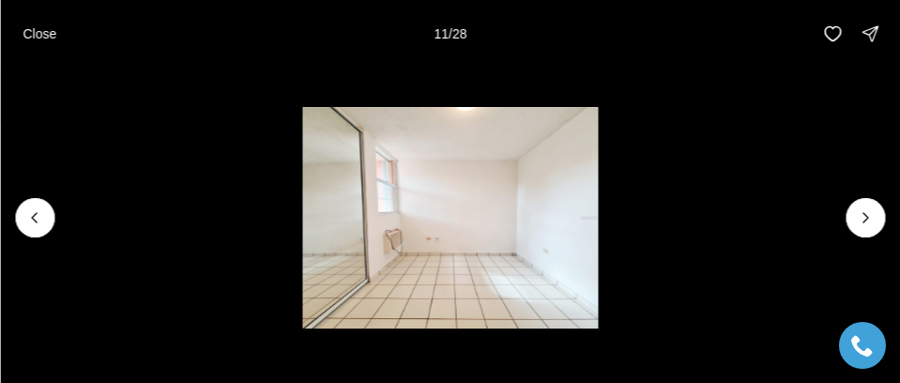
click at [842, 223] on li "11 of 28" at bounding box center [450, 218] width 900 height 300
click at [851, 219] on button "Next slide" at bounding box center [865, 217] width 39 height 39
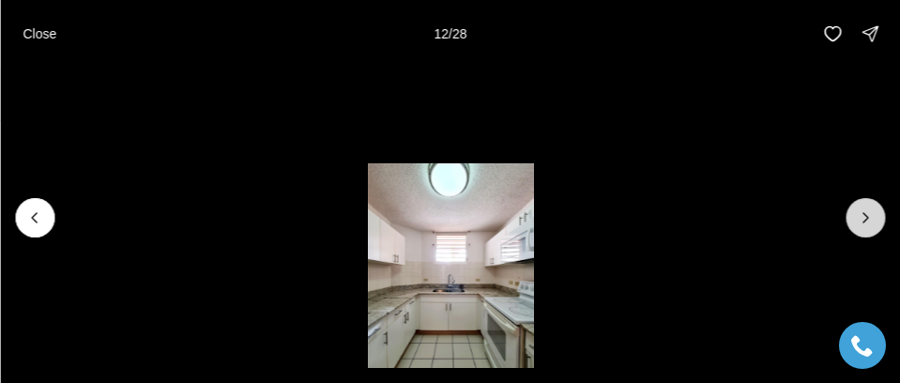
click at [851, 219] on button "Next slide" at bounding box center [865, 217] width 39 height 39
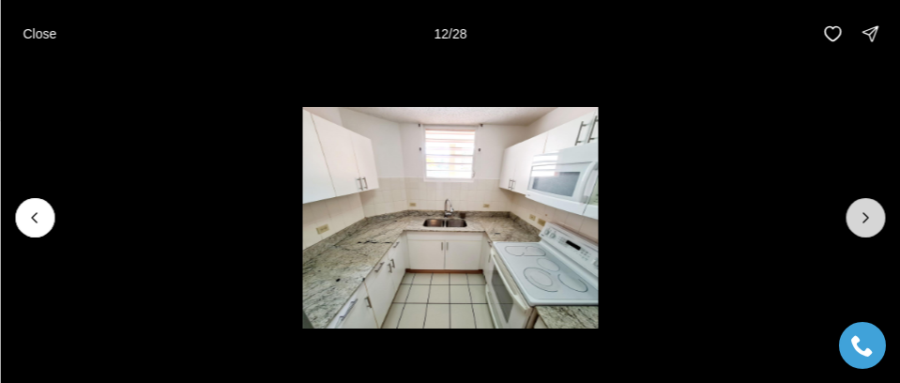
click at [851, 219] on button "Next slide" at bounding box center [865, 217] width 39 height 39
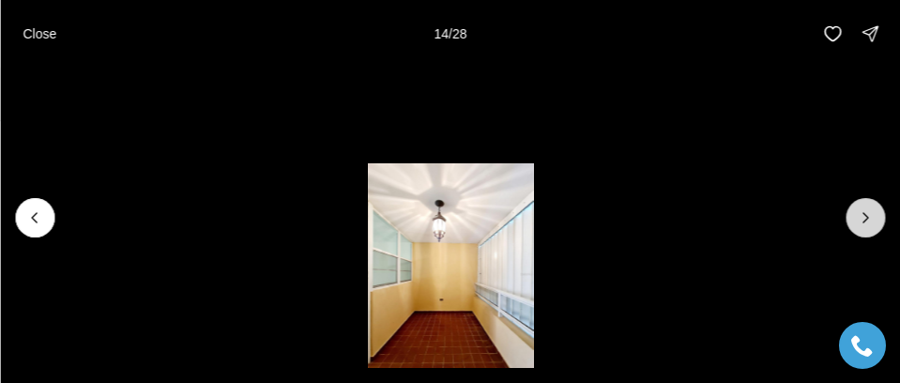
click at [852, 219] on button "Next slide" at bounding box center [865, 217] width 39 height 39
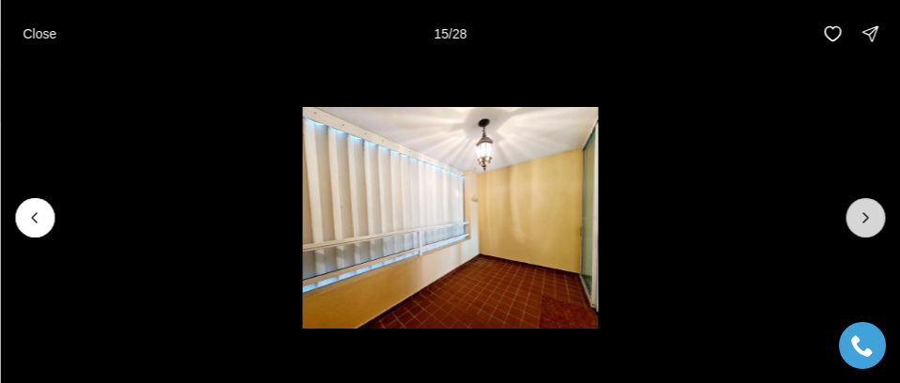
click at [853, 219] on button "Next slide" at bounding box center [865, 217] width 39 height 39
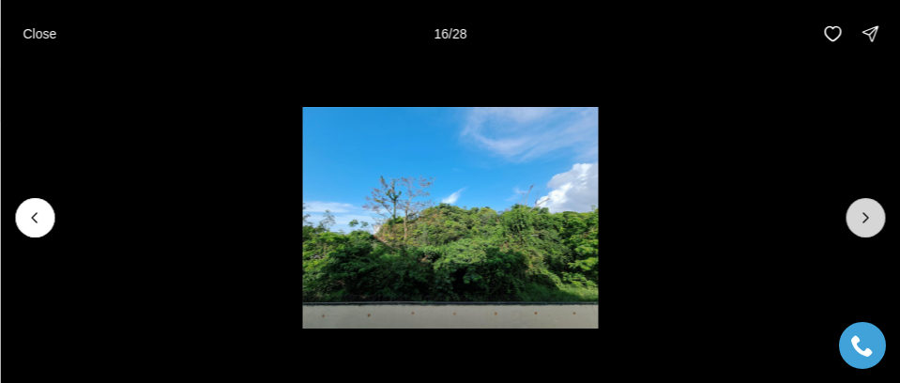
click at [853, 219] on button "Next slide" at bounding box center [865, 217] width 39 height 39
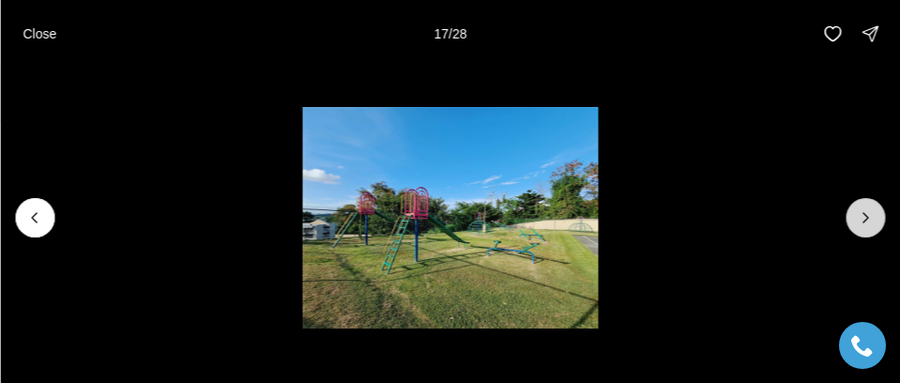
click at [853, 219] on button "Next slide" at bounding box center [865, 217] width 39 height 39
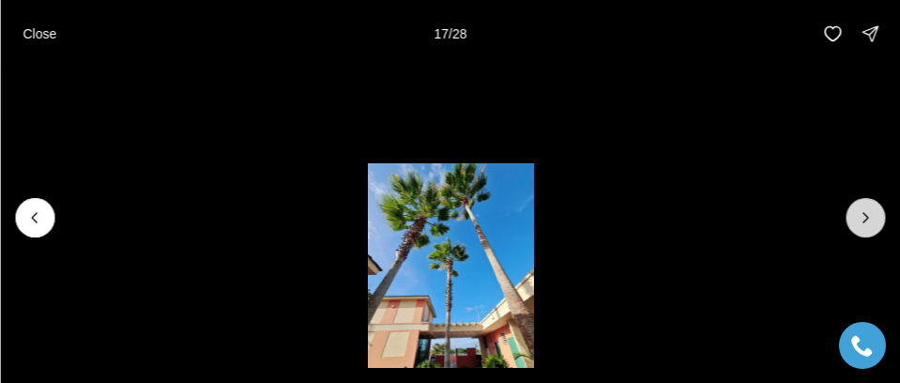
click at [853, 219] on button "Next slide" at bounding box center [865, 217] width 39 height 39
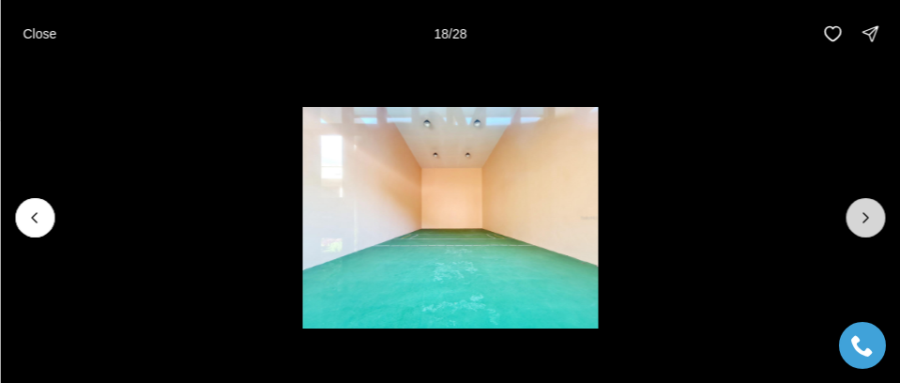
click at [853, 219] on button "Next slide" at bounding box center [865, 217] width 39 height 39
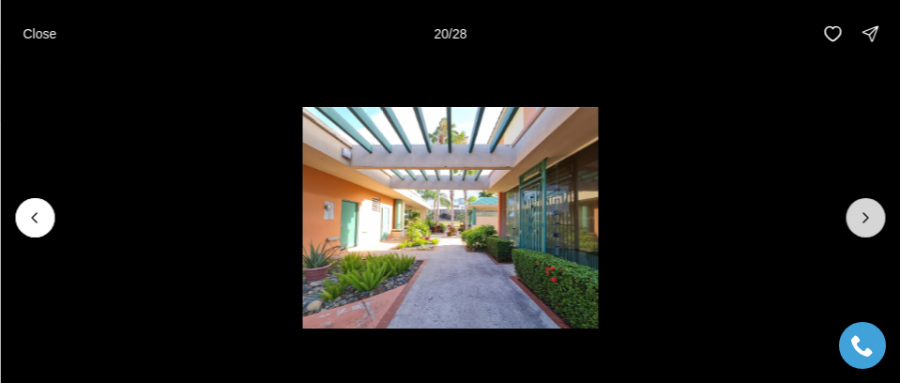
click at [853, 219] on button "Next slide" at bounding box center [865, 217] width 39 height 39
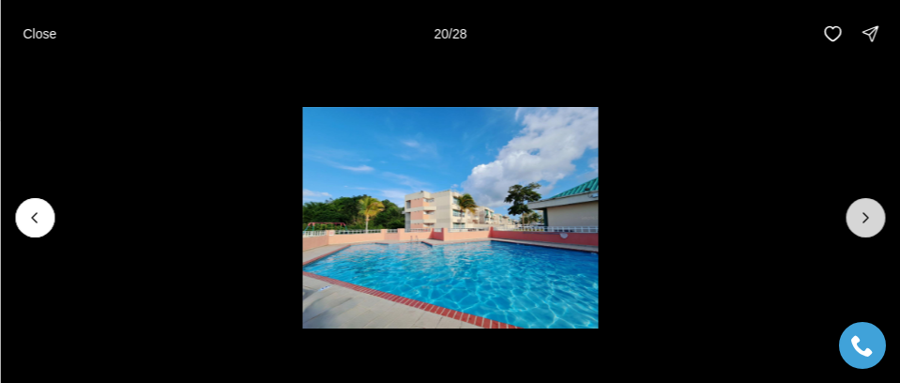
click at [853, 219] on button "Next slide" at bounding box center [865, 217] width 39 height 39
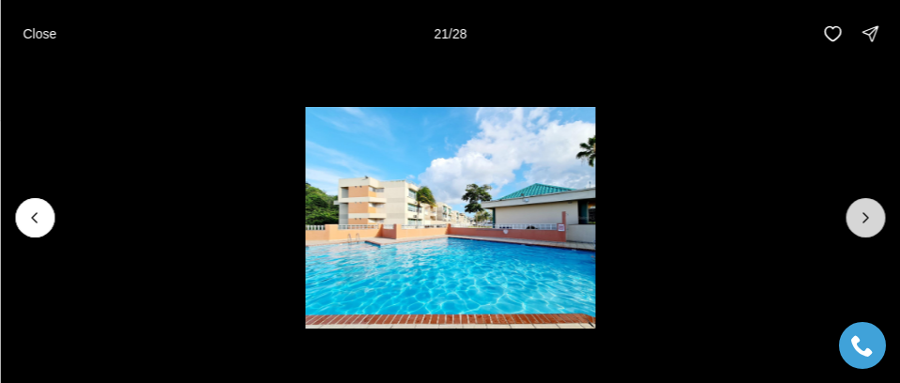
click at [853, 219] on button "Next slide" at bounding box center [865, 217] width 39 height 39
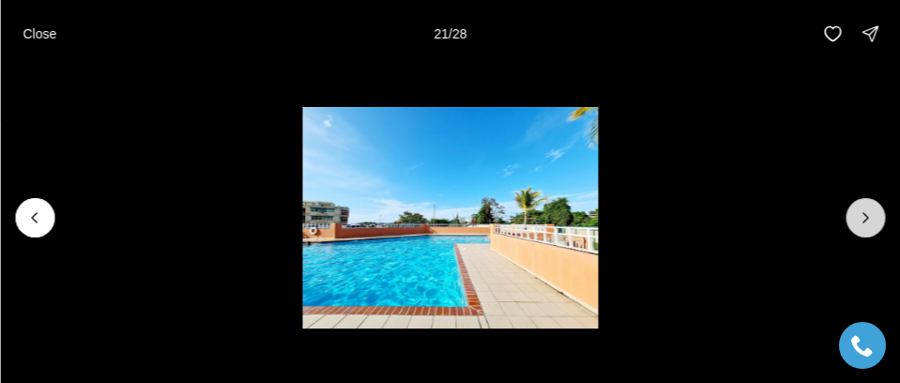
click at [853, 219] on button "Next slide" at bounding box center [865, 217] width 39 height 39
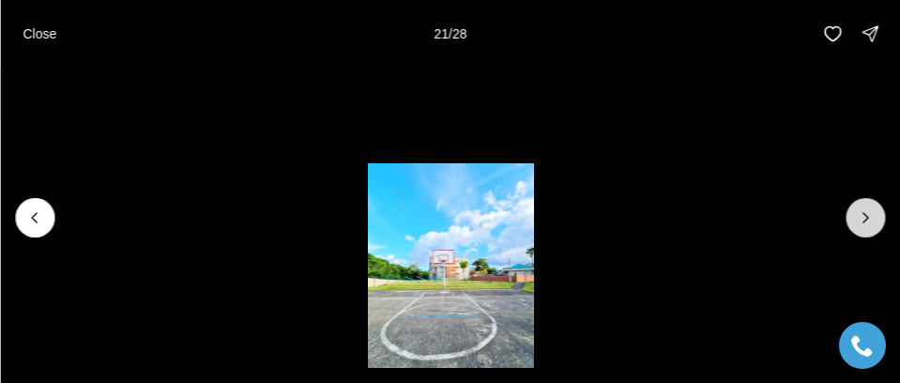
click at [853, 219] on button "Next slide" at bounding box center [865, 217] width 39 height 39
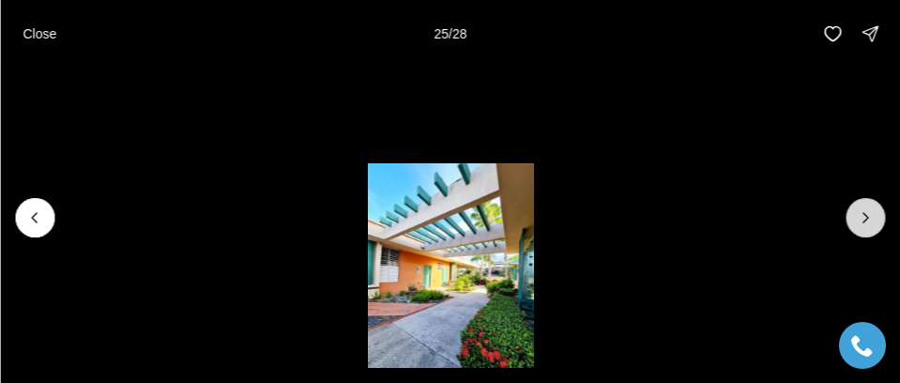
click at [853, 219] on button "Next slide" at bounding box center [865, 217] width 39 height 39
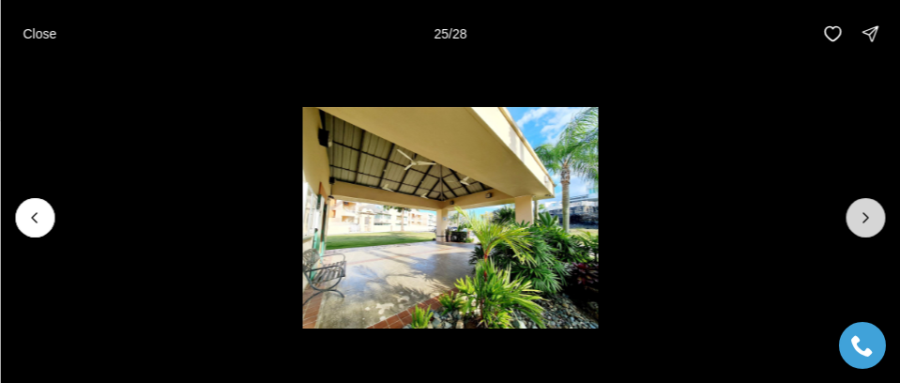
click at [853, 219] on button "Next slide" at bounding box center [865, 217] width 39 height 39
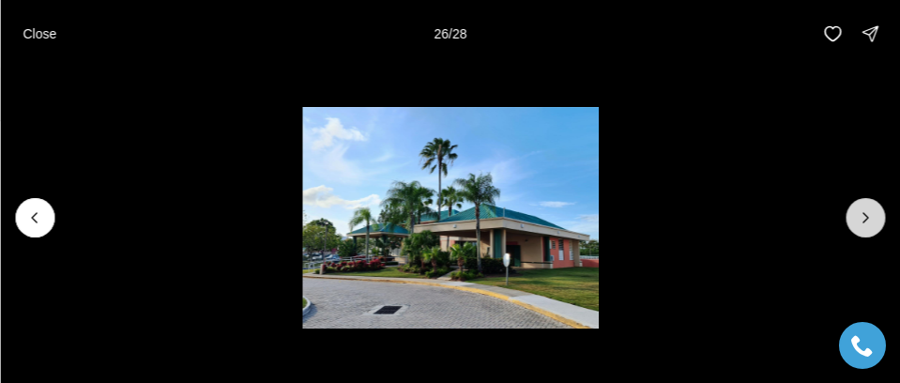
click at [853, 219] on button "Next slide" at bounding box center [865, 217] width 39 height 39
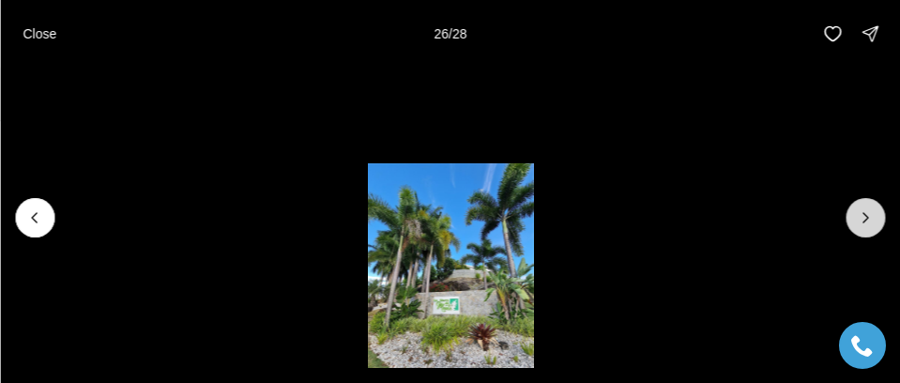
click at [853, 219] on button "Next slide" at bounding box center [865, 217] width 39 height 39
click at [26, 44] on button "Close" at bounding box center [39, 34] width 56 height 38
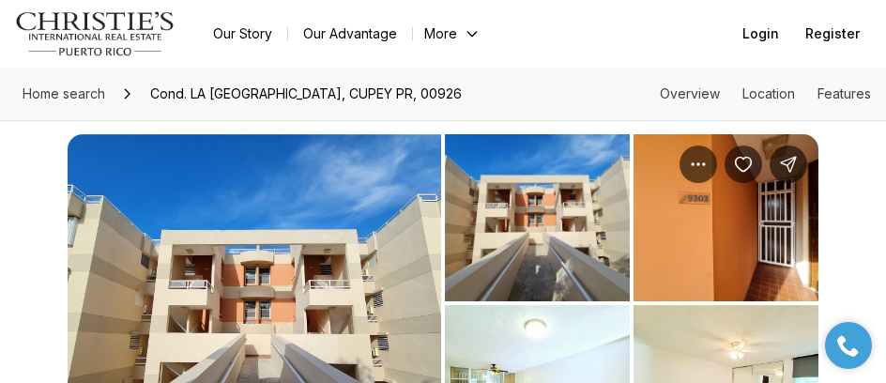
scroll to position [0, 0]
